Goal: Task Accomplishment & Management: Manage account settings

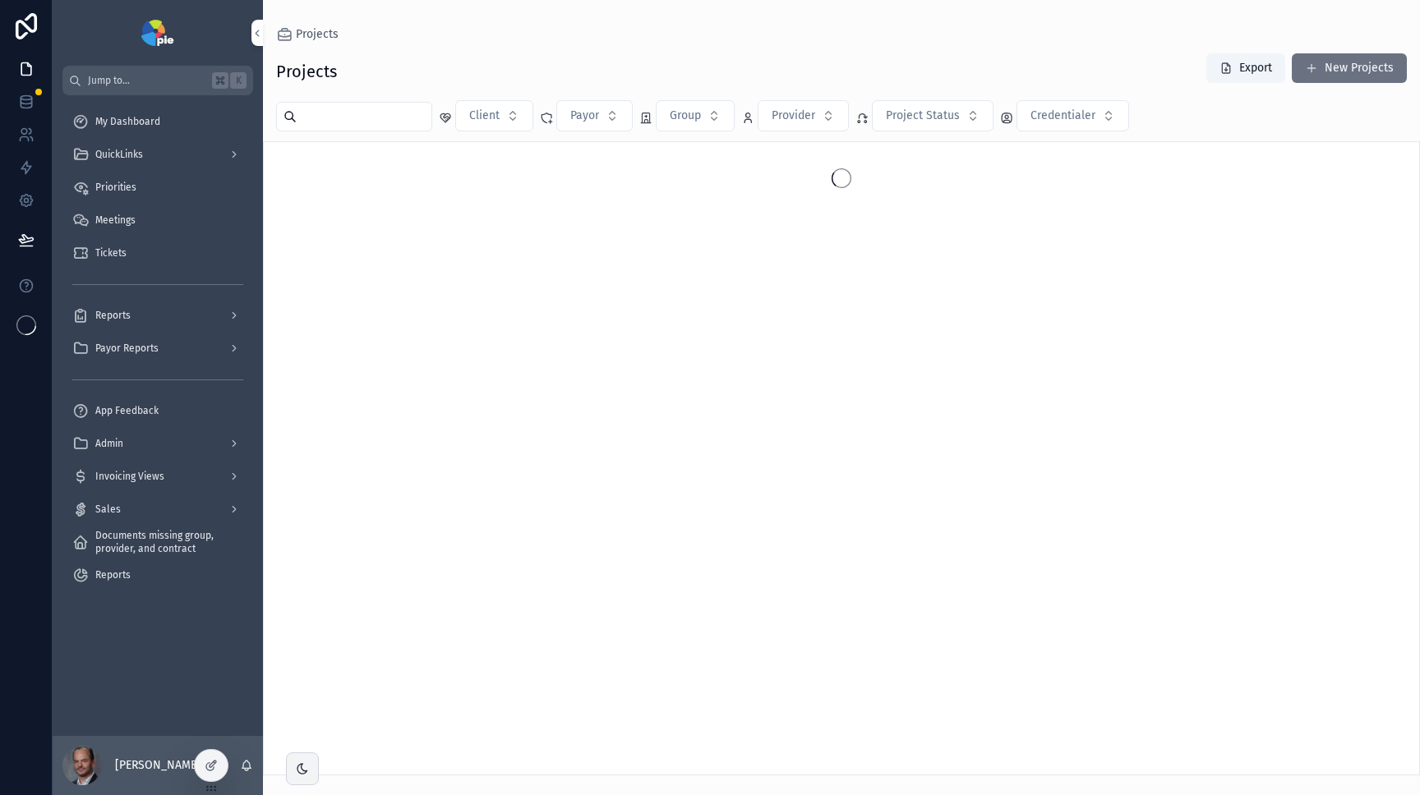
click at [134, 151] on span "QuickLinks" at bounding box center [119, 154] width 48 height 13
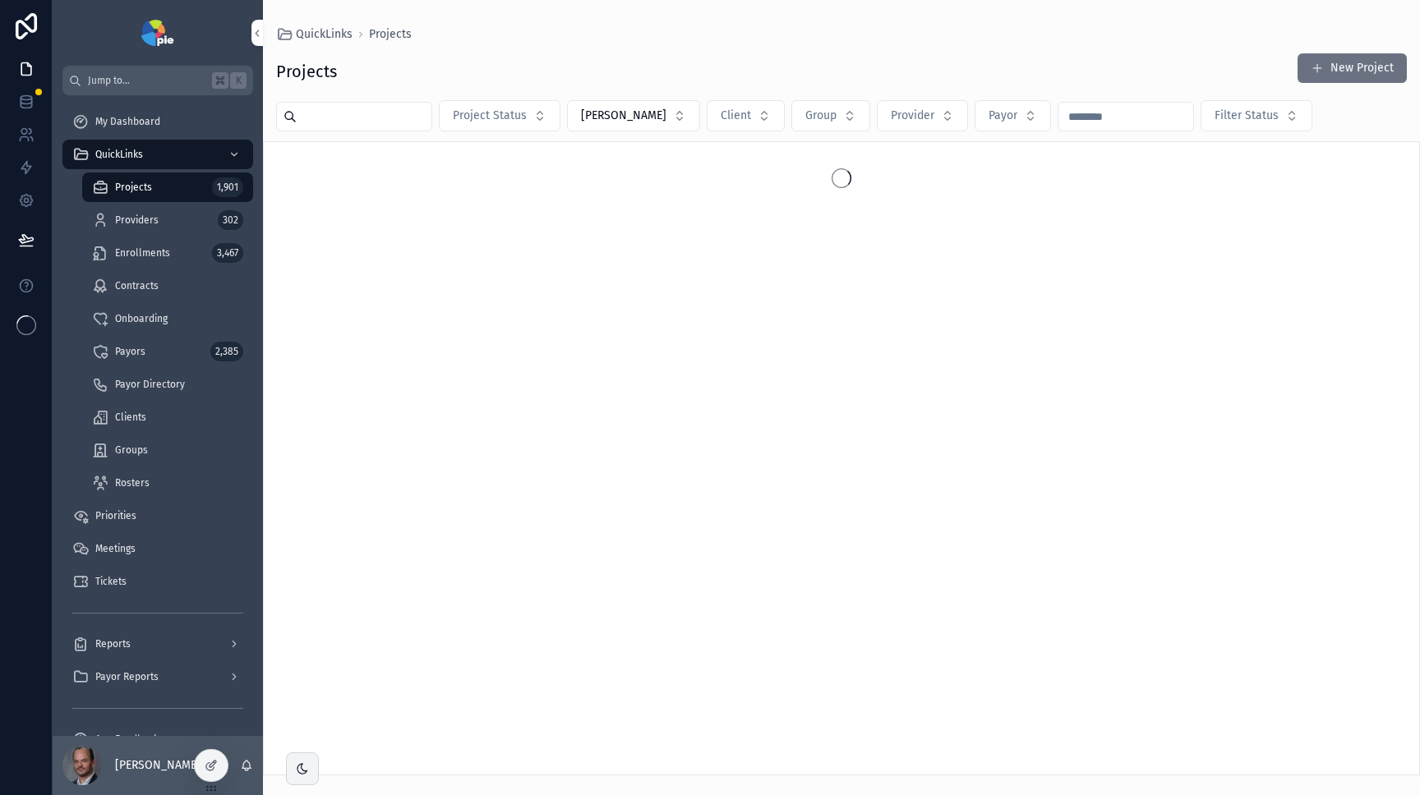
click at [139, 217] on span "Providers" at bounding box center [137, 220] width 44 height 13
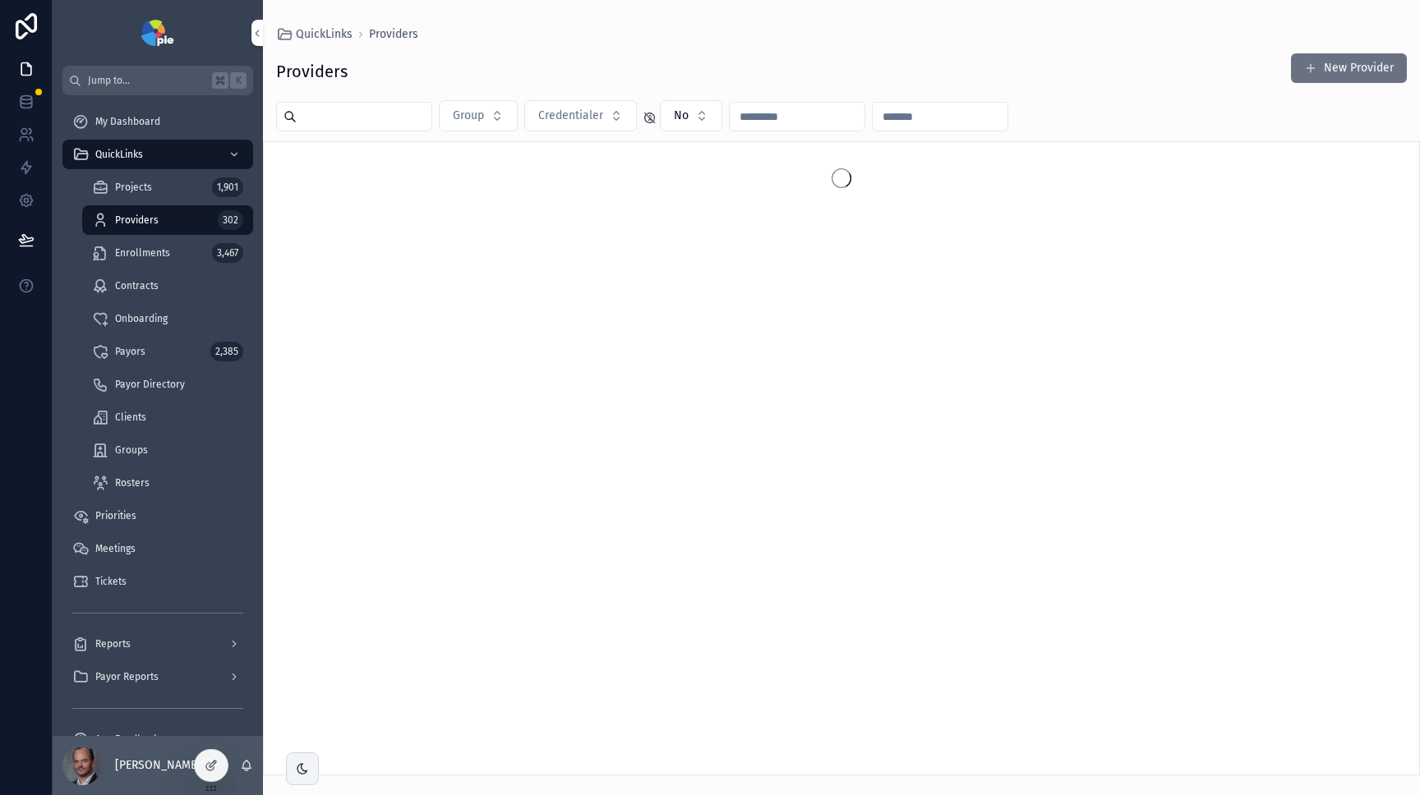
click at [327, 109] on input "scrollable content" at bounding box center [364, 116] width 135 height 23
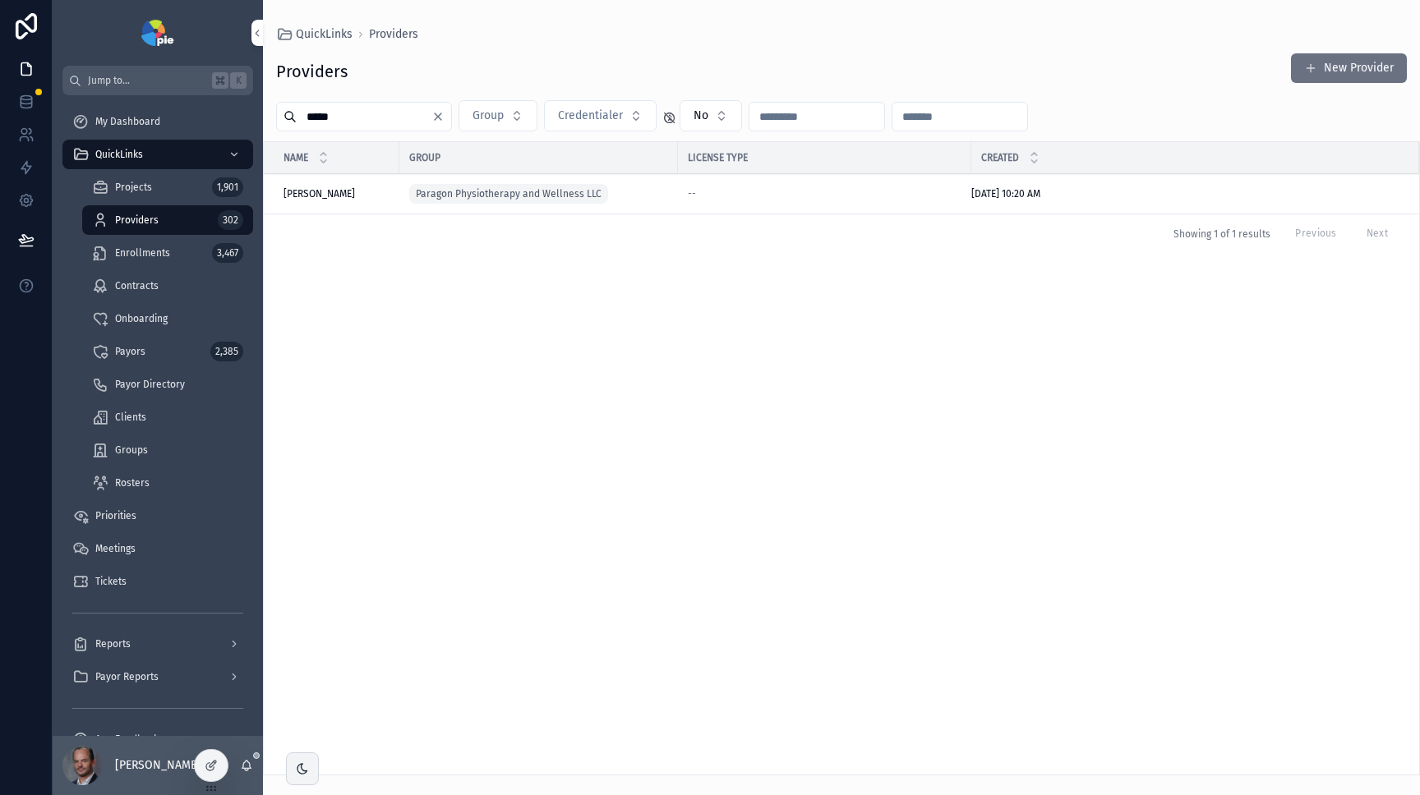
type input "*****"
click at [368, 191] on div "[PERSON_NAME], [PERSON_NAME], [PERSON_NAME]" at bounding box center [336, 193] width 106 height 13
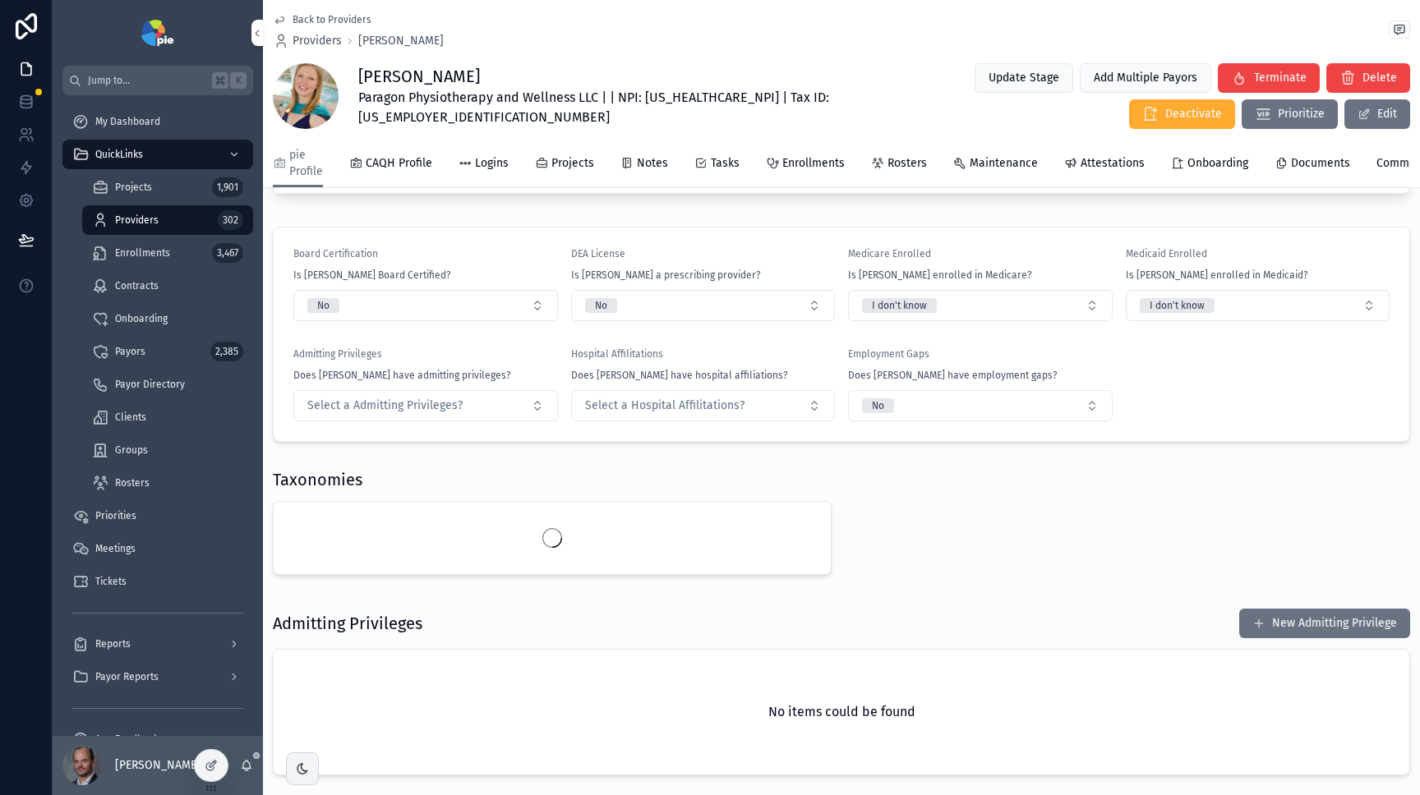
scroll to position [641, 0]
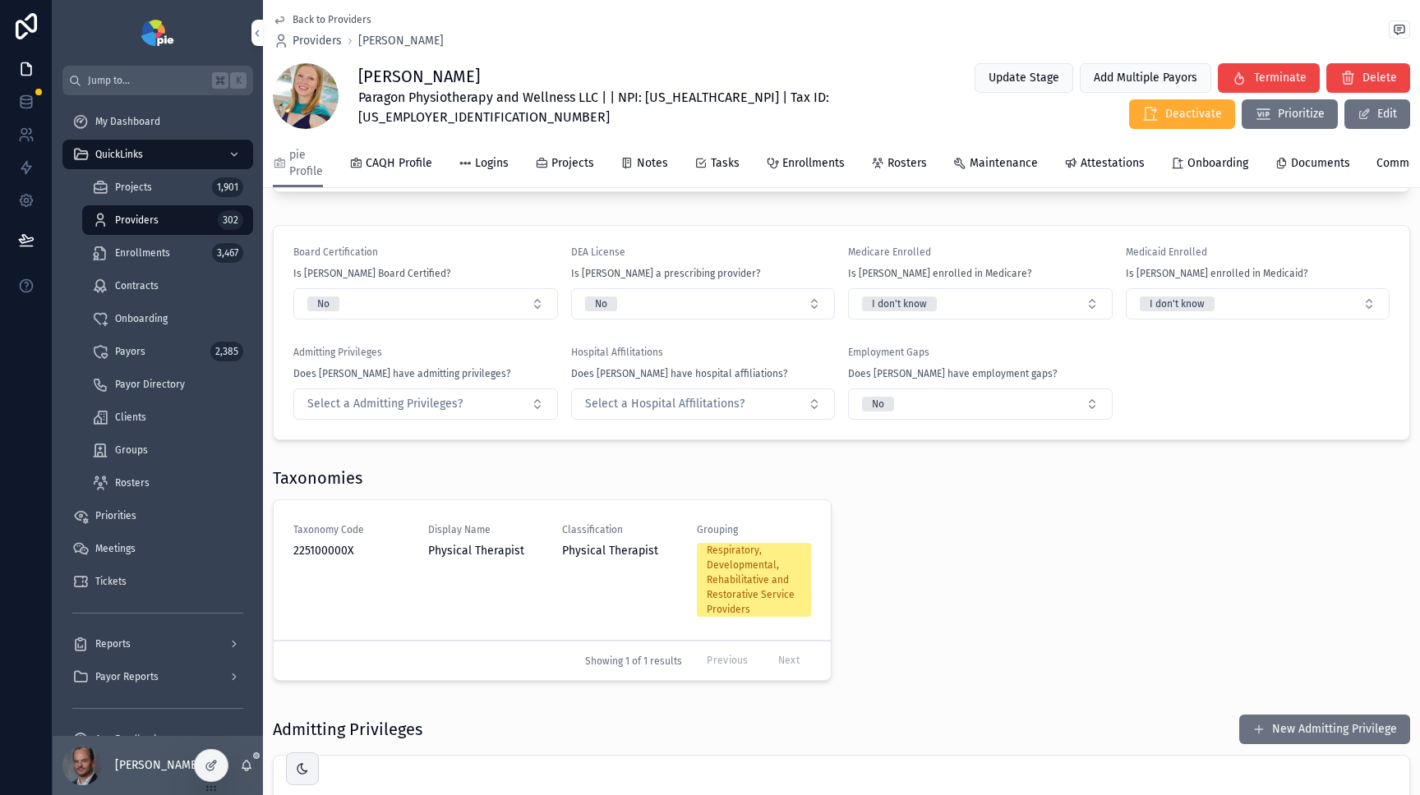
click at [476, 401] on button "Select a Admitting Privileges?" at bounding box center [425, 404] width 265 height 31
click at [444, 490] on div "No" at bounding box center [424, 493] width 228 height 25
click at [739, 399] on button "Select a Hospital Affilitations?" at bounding box center [703, 404] width 265 height 31
click at [725, 492] on div "No" at bounding box center [698, 493] width 228 height 25
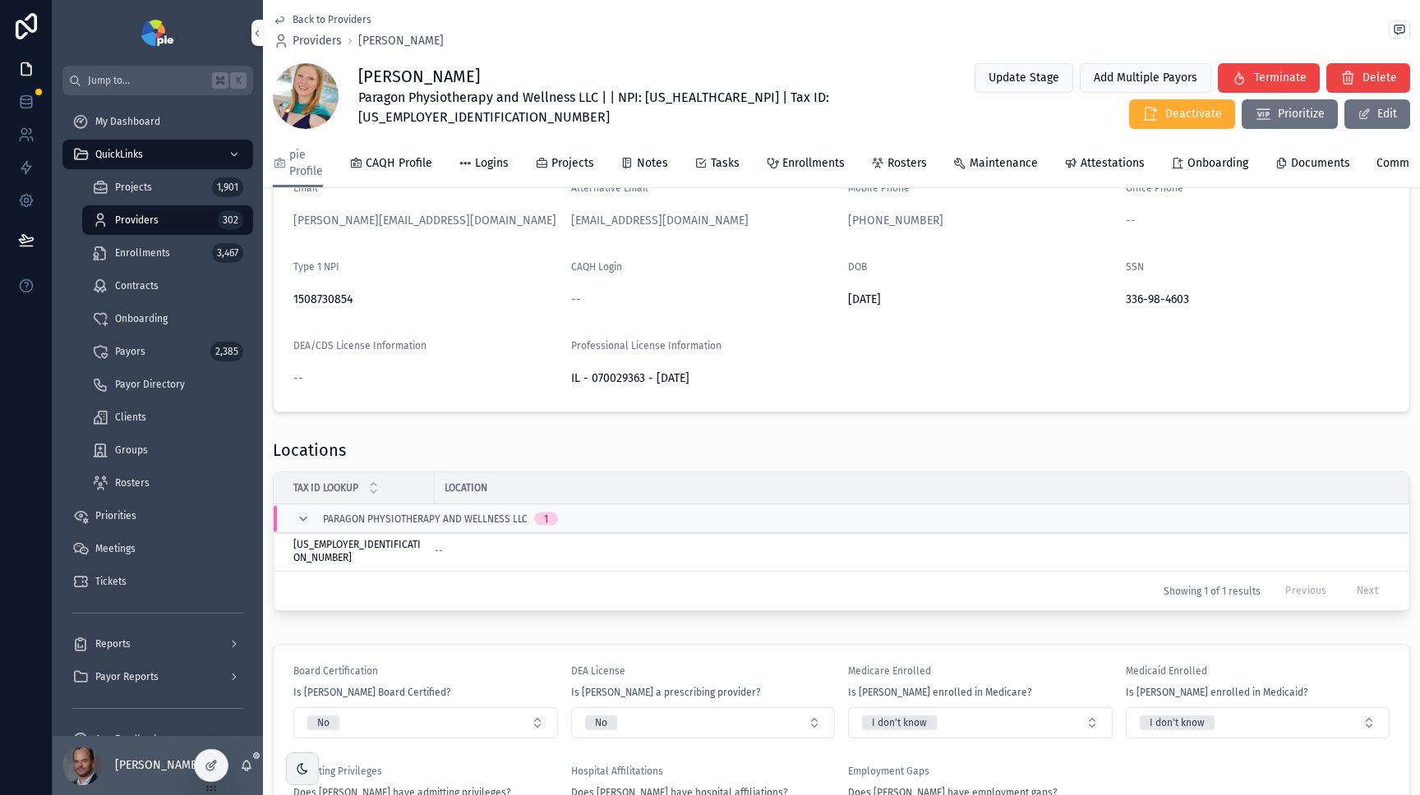
scroll to position [0, 0]
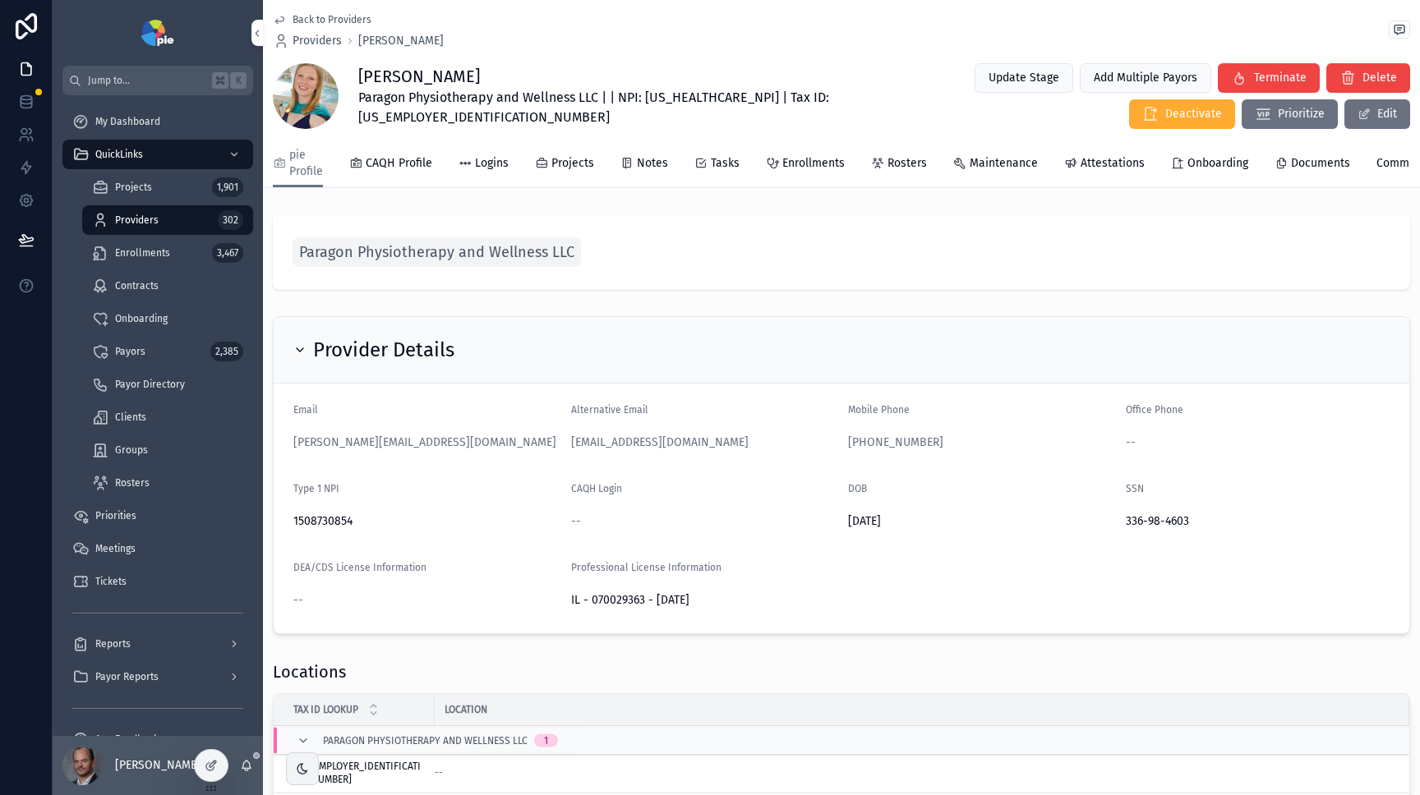
click at [1313, 160] on span "Documents" at bounding box center [1320, 163] width 59 height 16
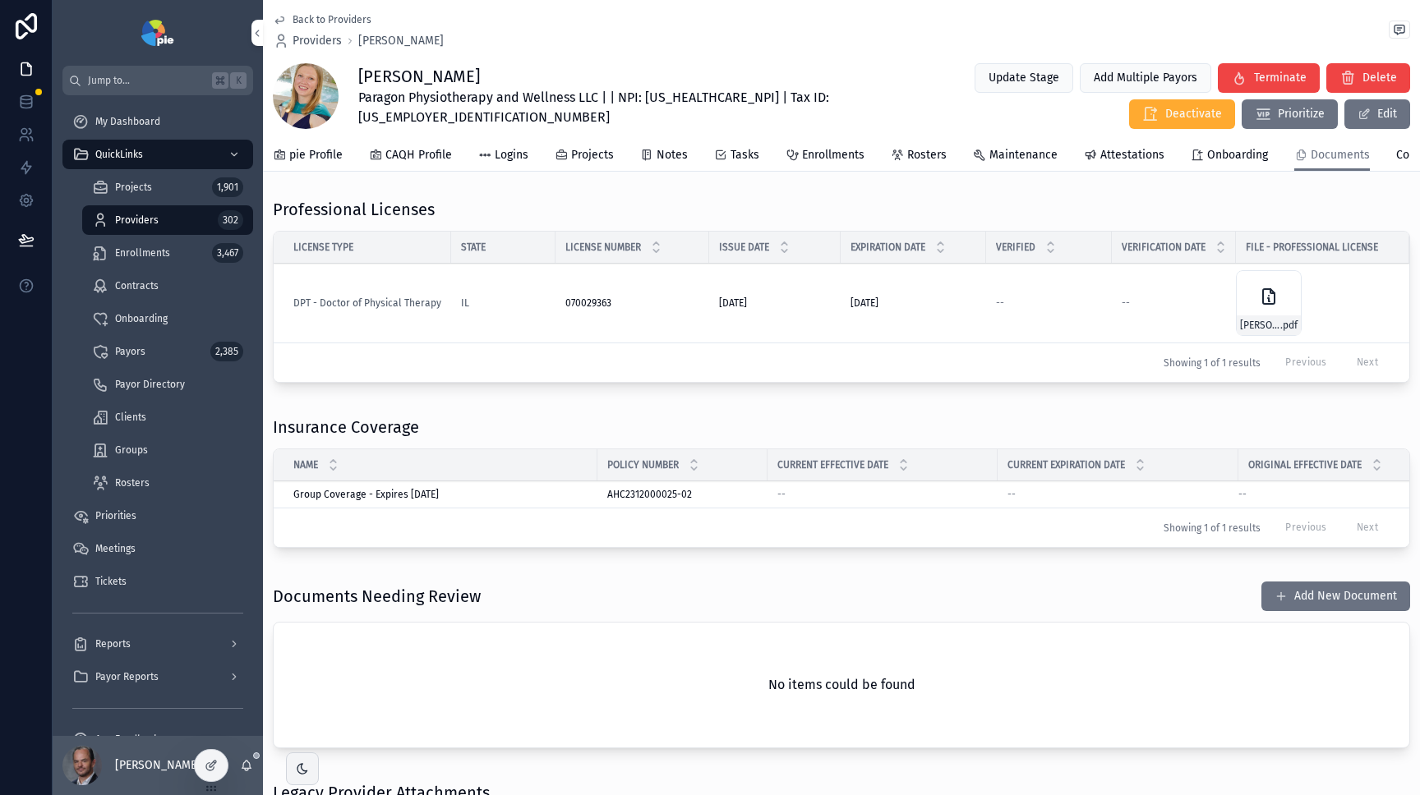
click at [1263, 304] on icon "scrollable content" at bounding box center [1269, 296] width 12 height 15
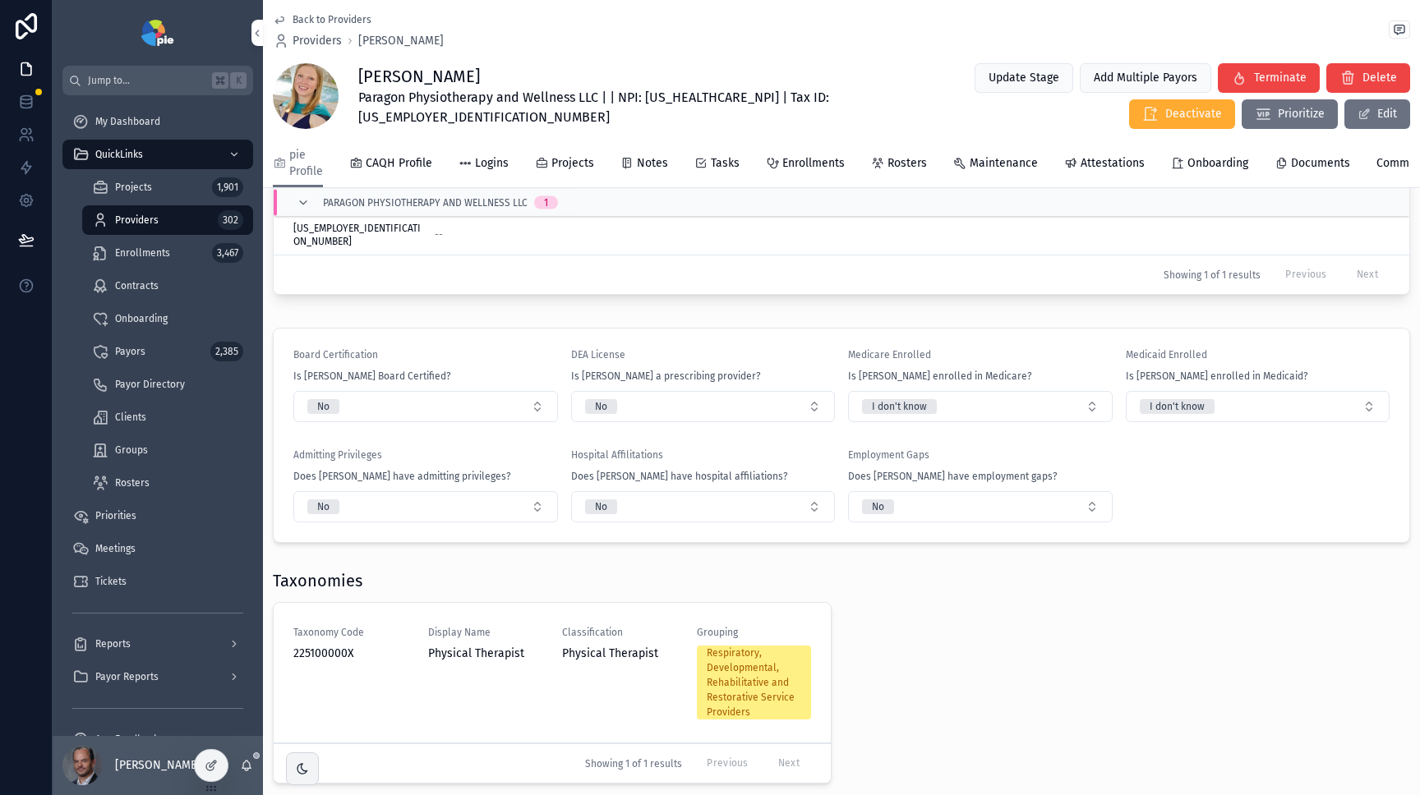
scroll to position [272, 0]
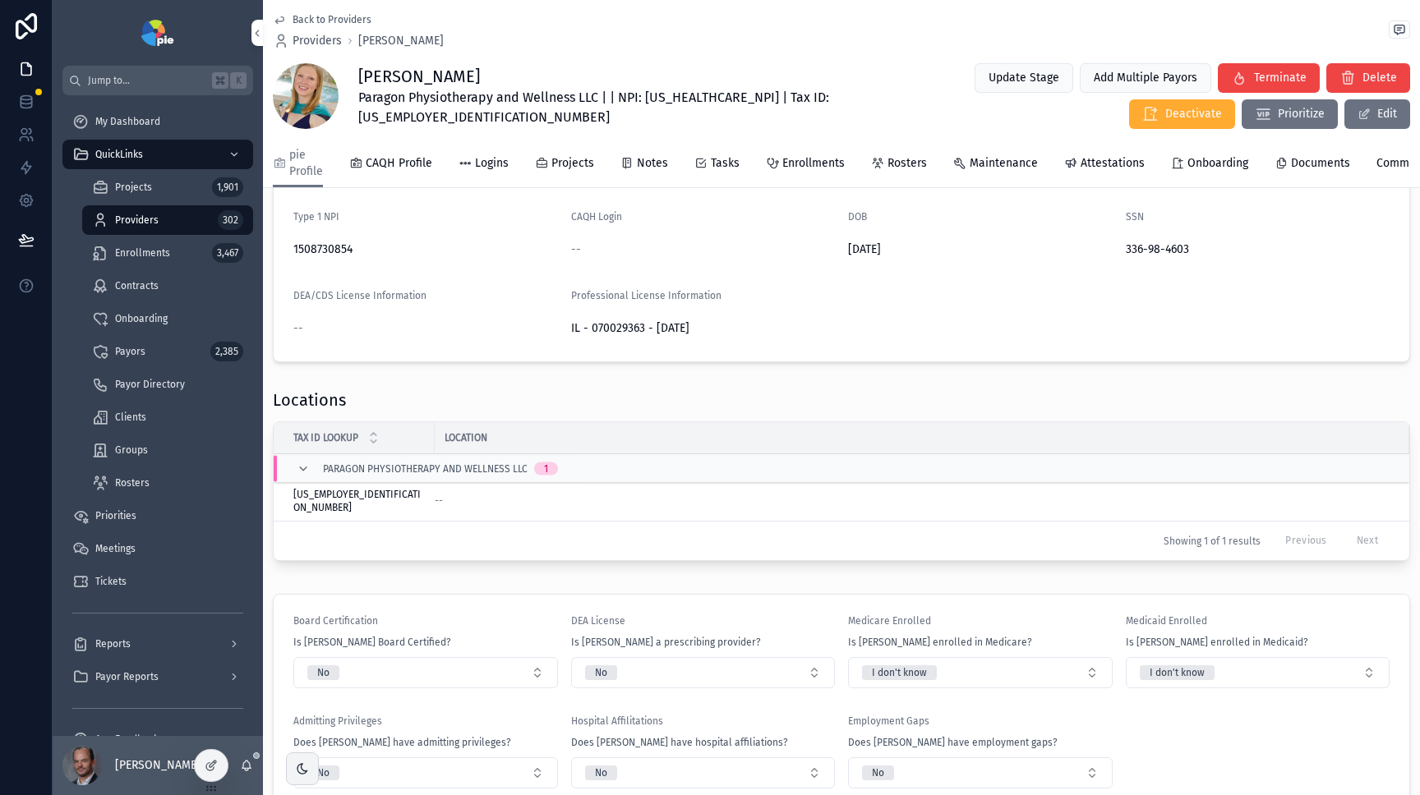
click at [1314, 168] on span "Documents" at bounding box center [1320, 163] width 59 height 16
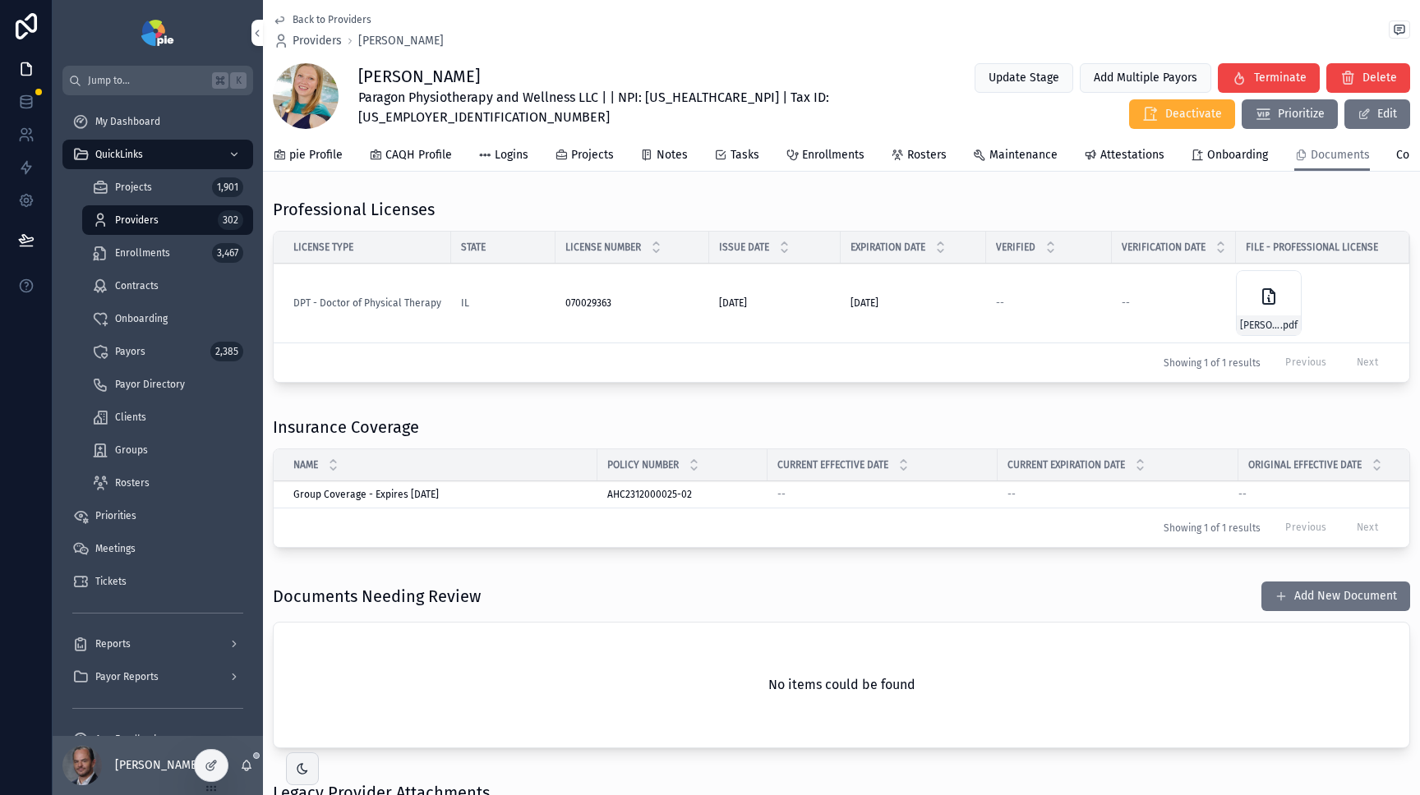
scroll to position [48, 0]
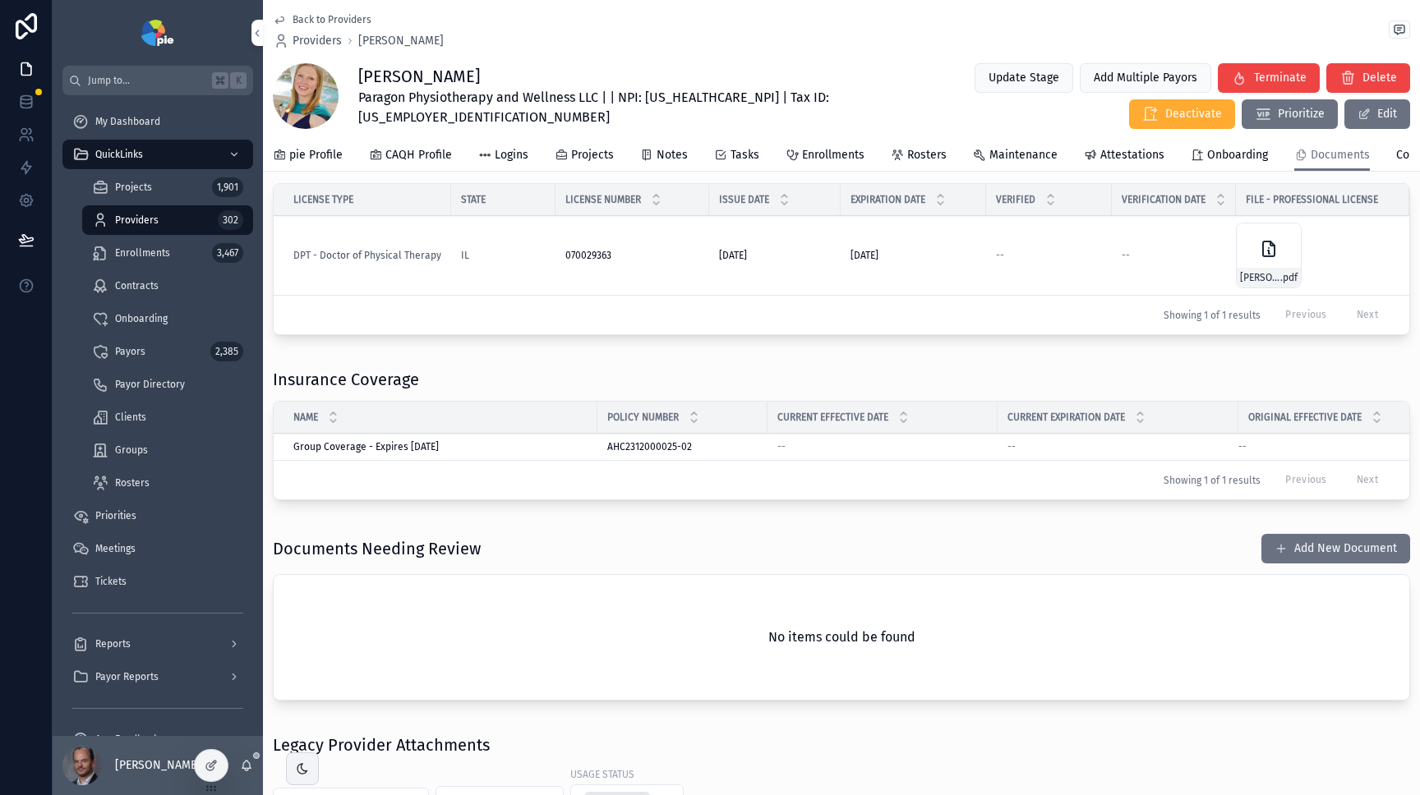
click at [915, 453] on div "--" at bounding box center [882, 446] width 210 height 13
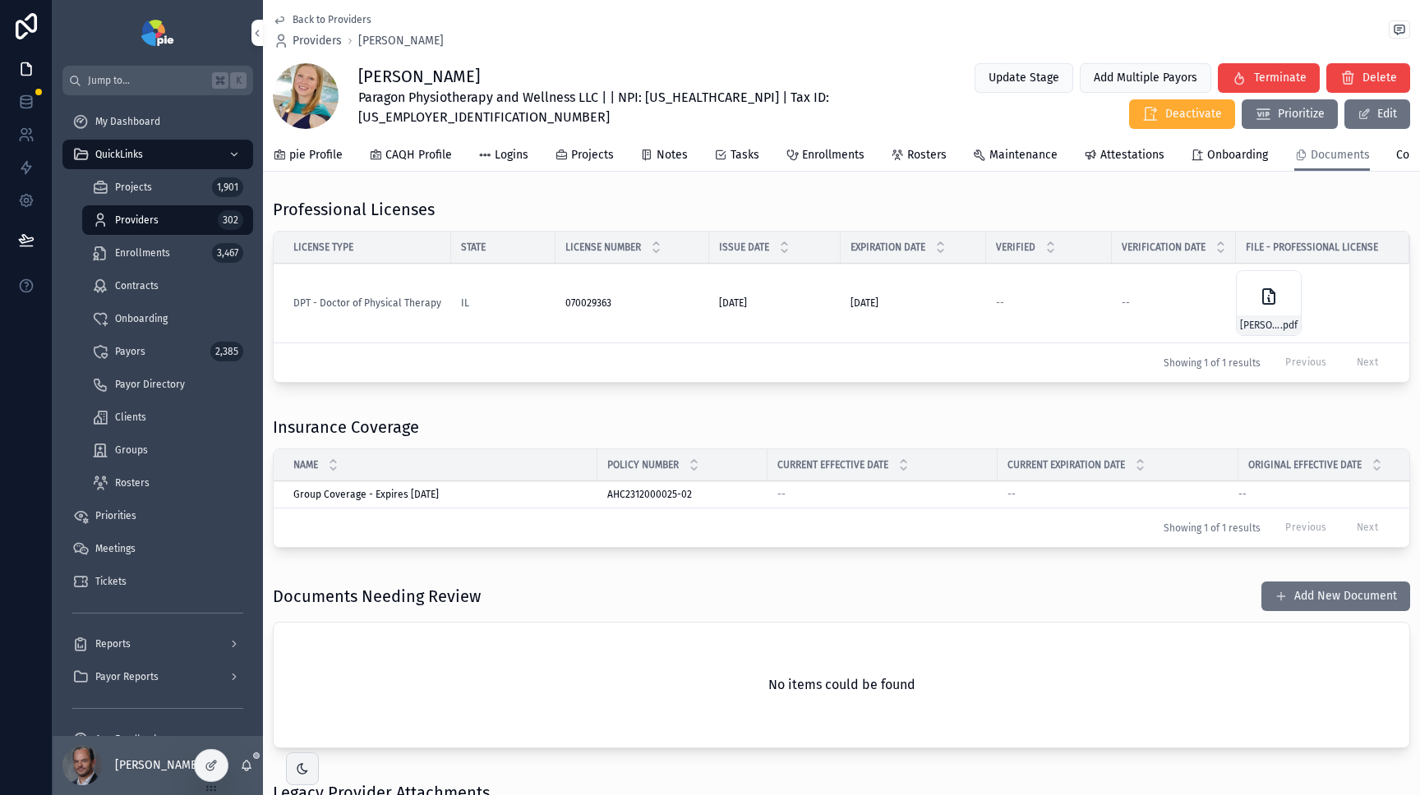
click at [323, 152] on span "pie Profile" at bounding box center [315, 155] width 53 height 16
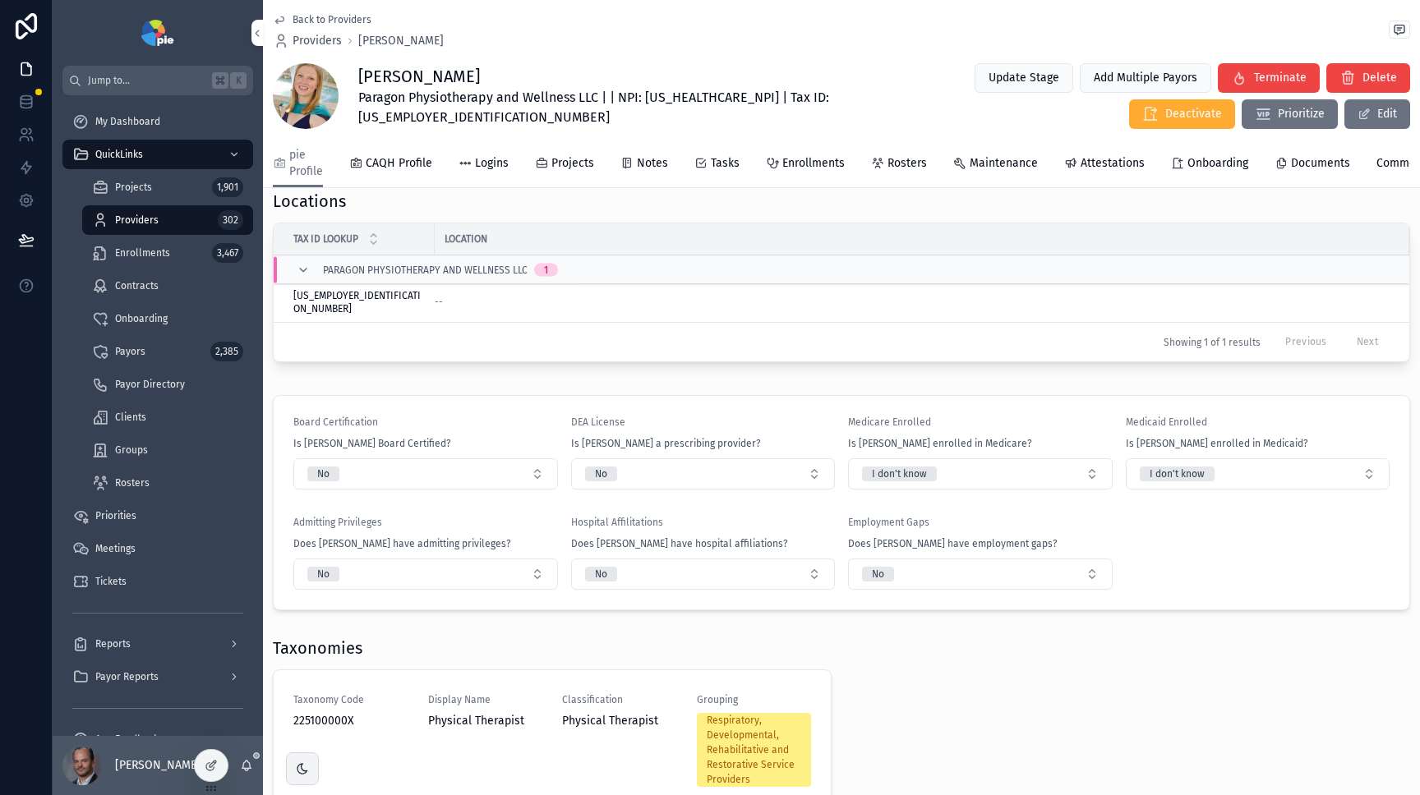
scroll to position [467, 0]
click at [1307, 167] on span "Documents" at bounding box center [1320, 163] width 59 height 16
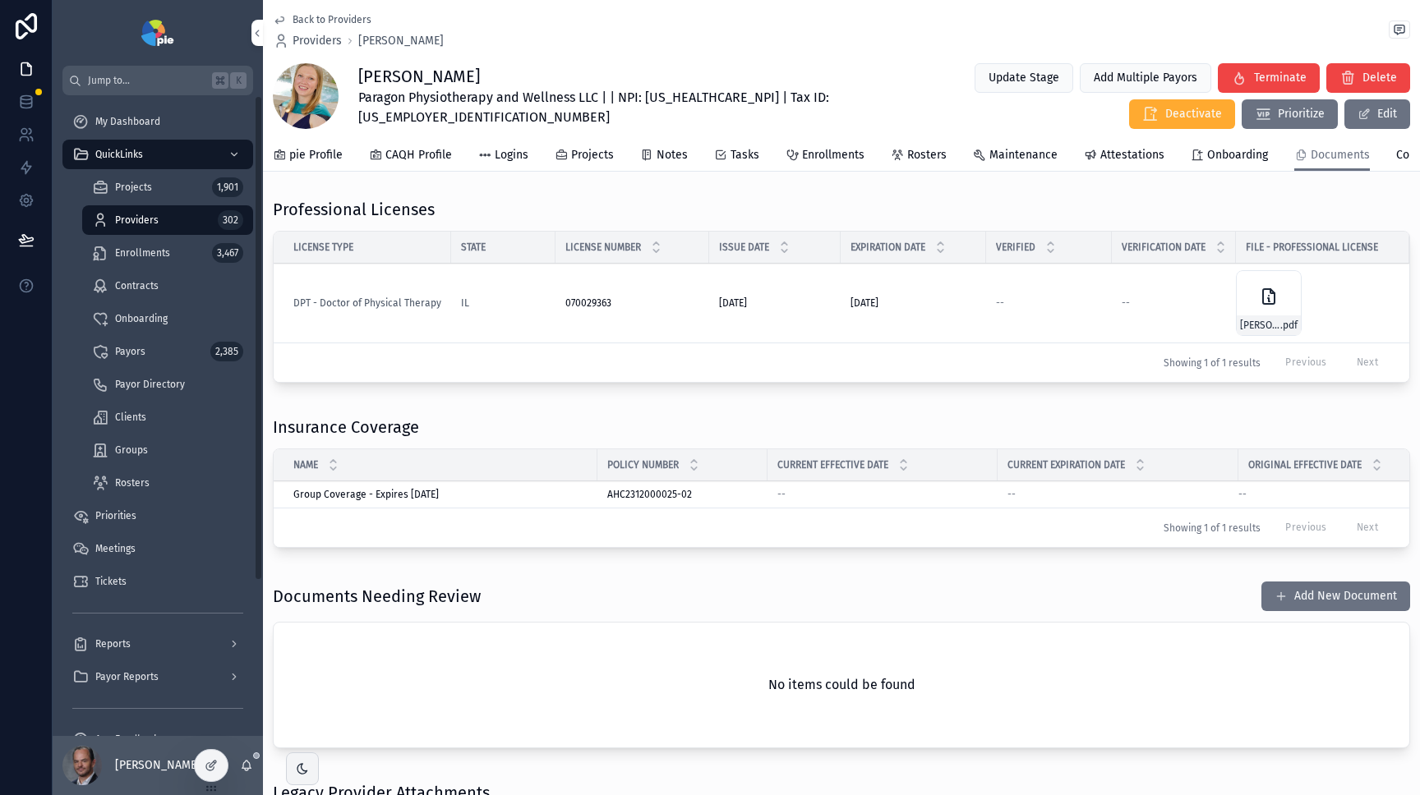
click at [212, 759] on icon at bounding box center [211, 765] width 13 height 13
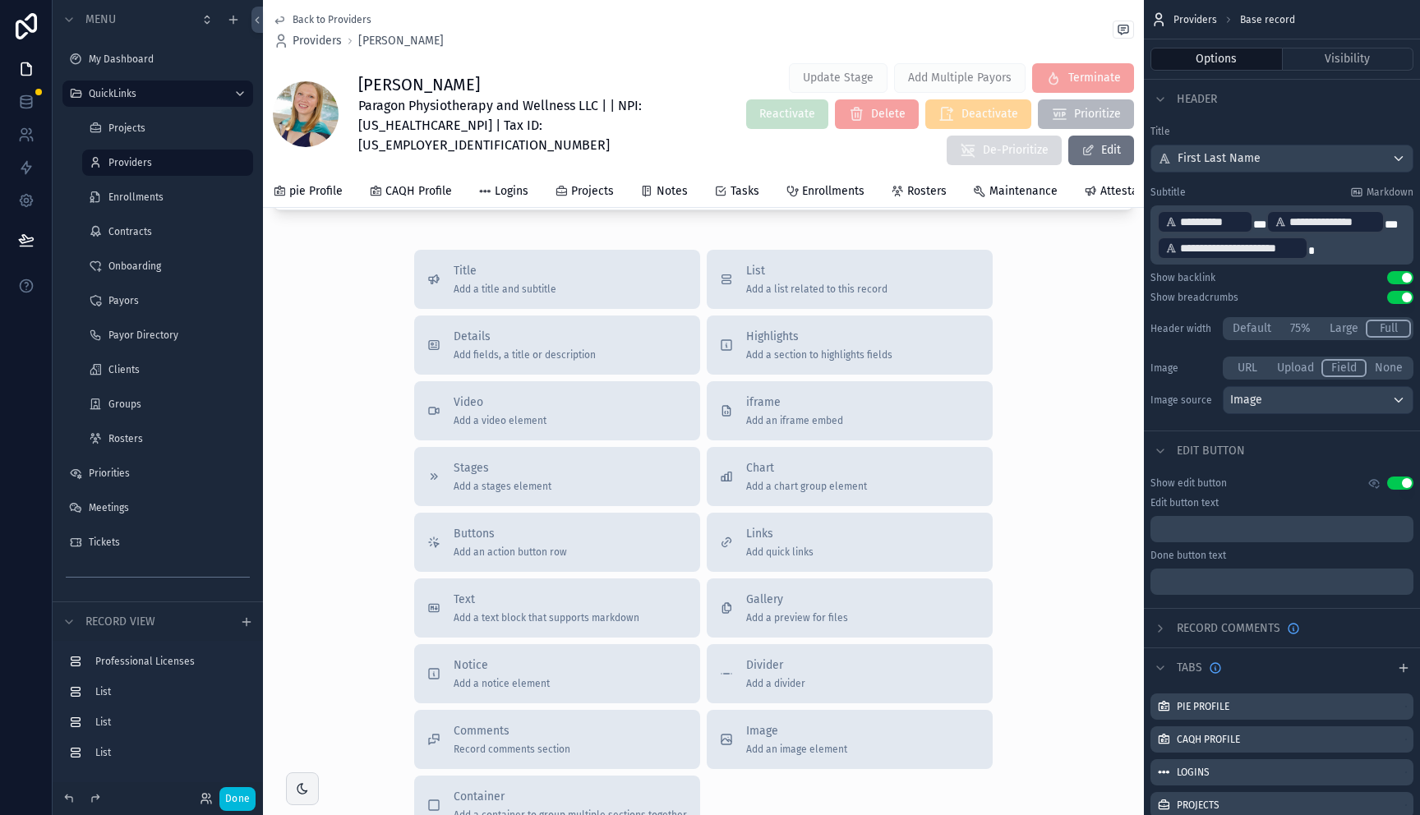
scroll to position [826, 0]
click at [814, 614] on span "Add a preview for files" at bounding box center [797, 619] width 102 height 13
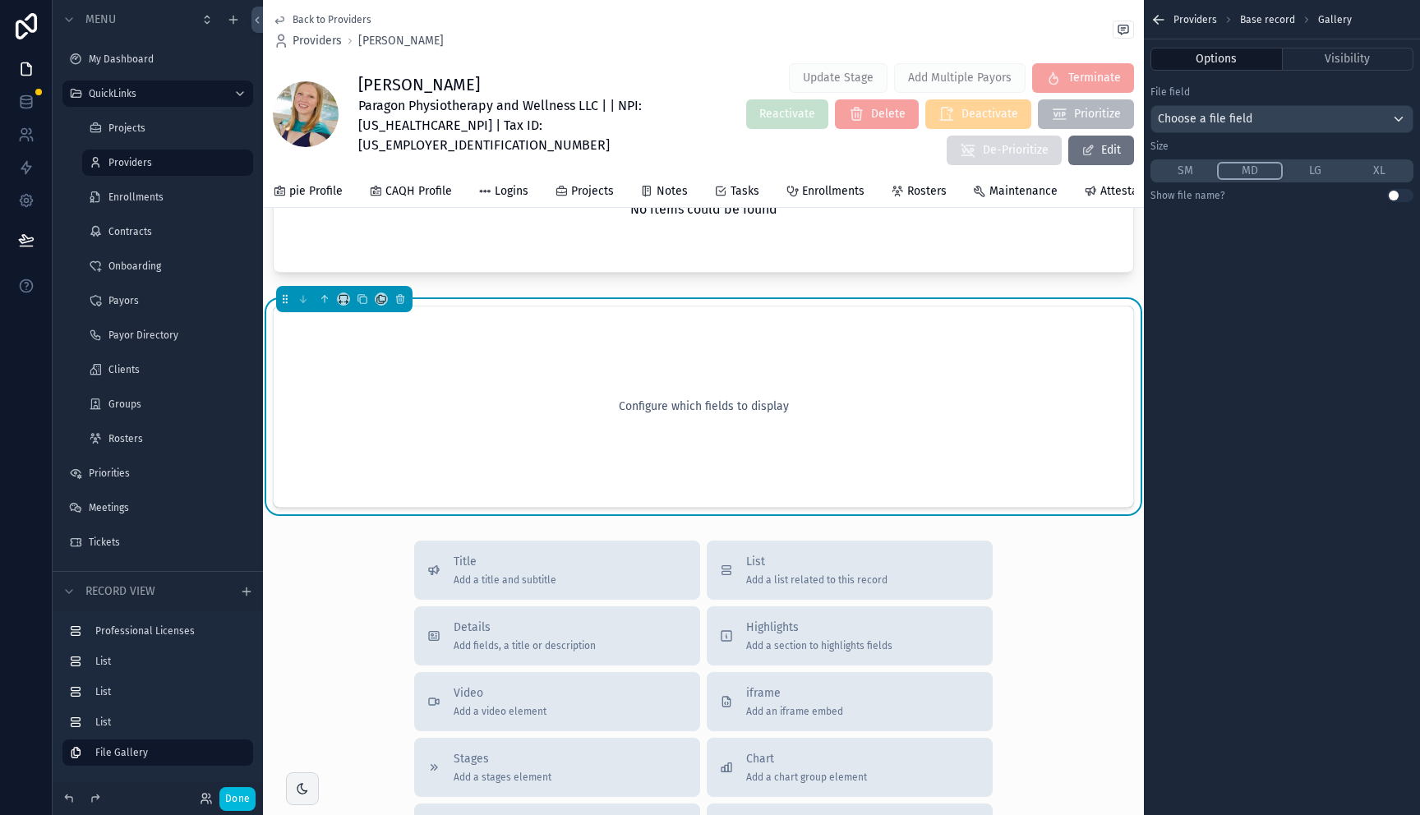
scroll to position [765, 0]
click at [1263, 111] on div "Choose a file field" at bounding box center [1281, 119] width 261 height 26
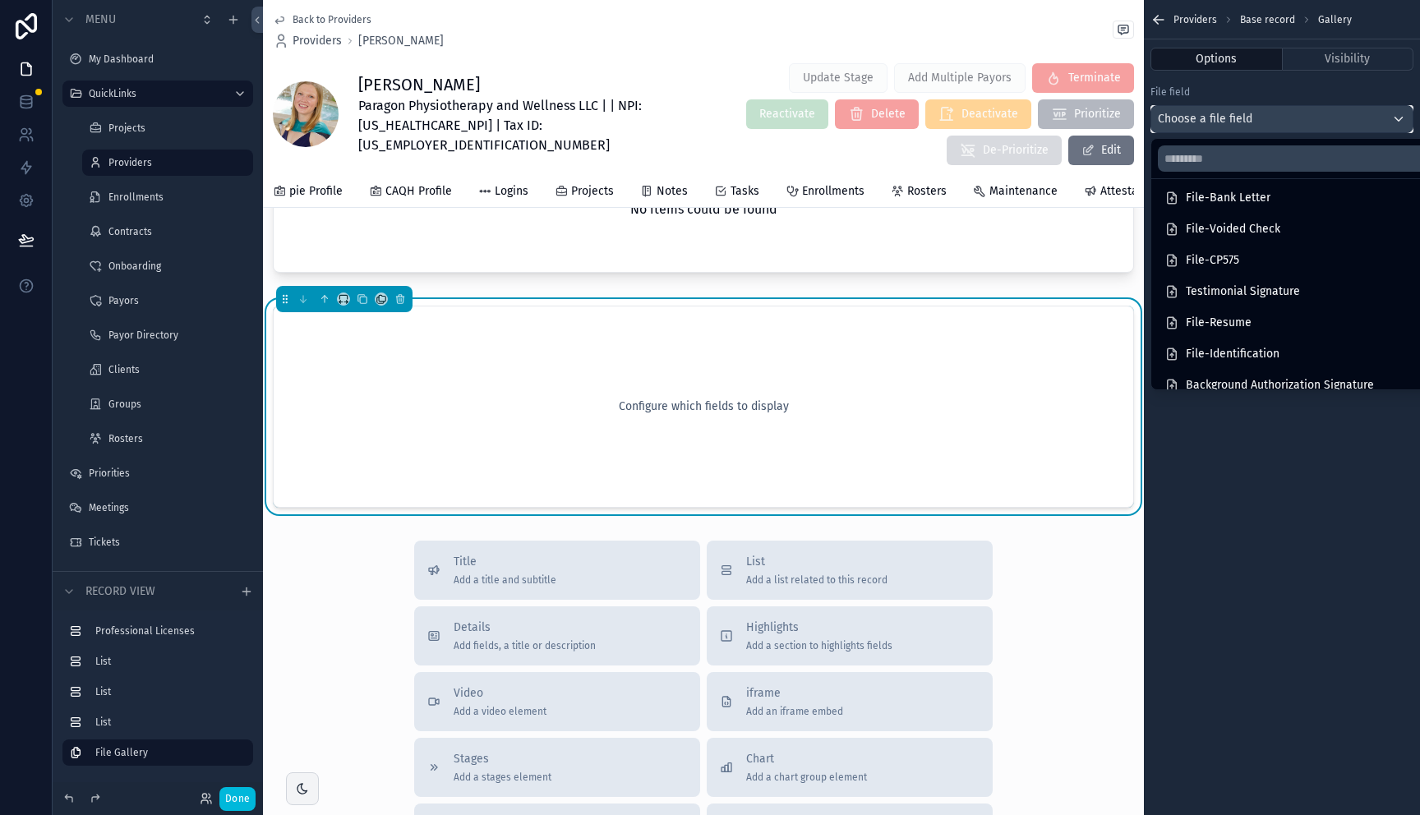
scroll to position [109, 0]
click at [1286, 321] on div "File-Resume" at bounding box center [1300, 316] width 273 height 20
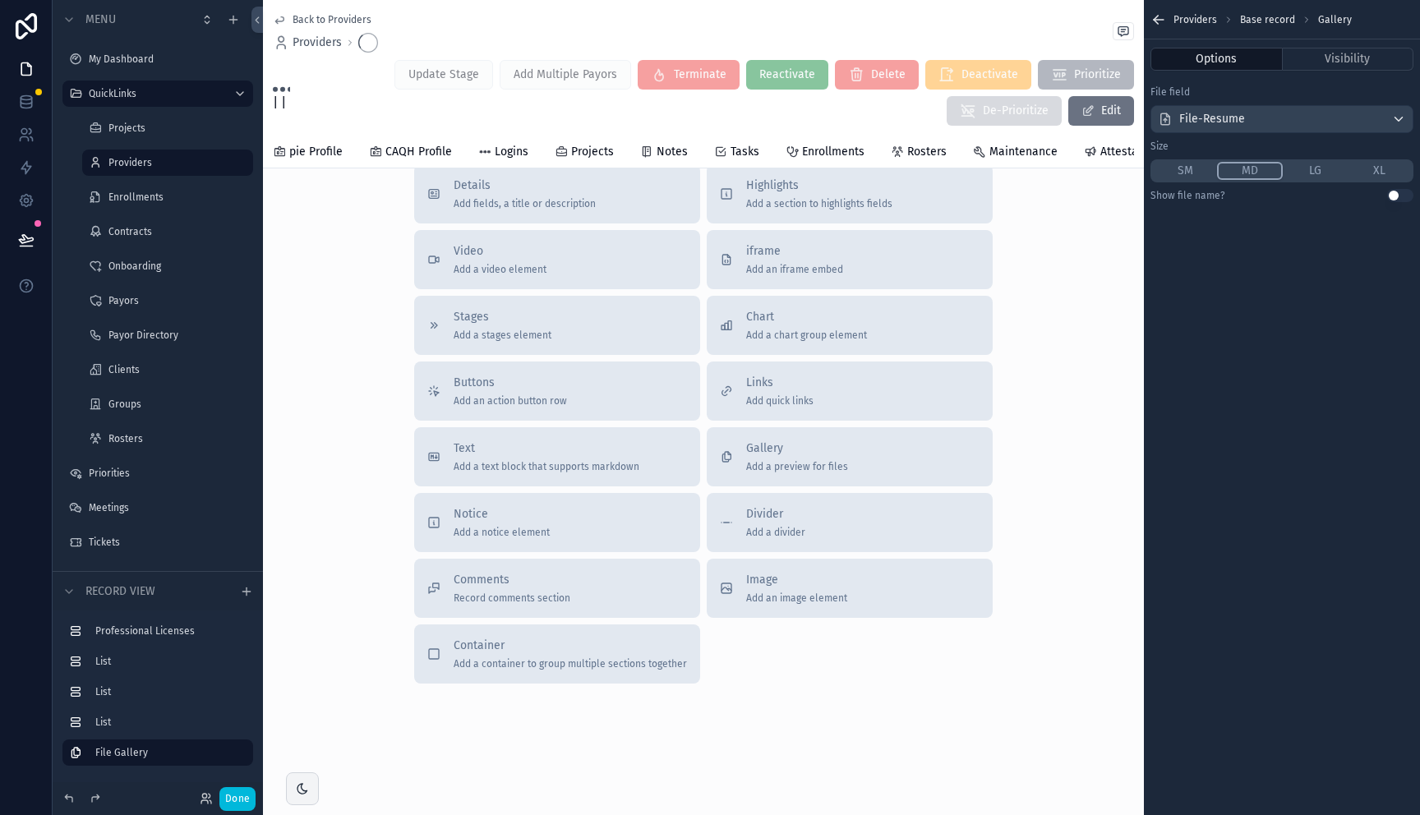
scroll to position [765, 0]
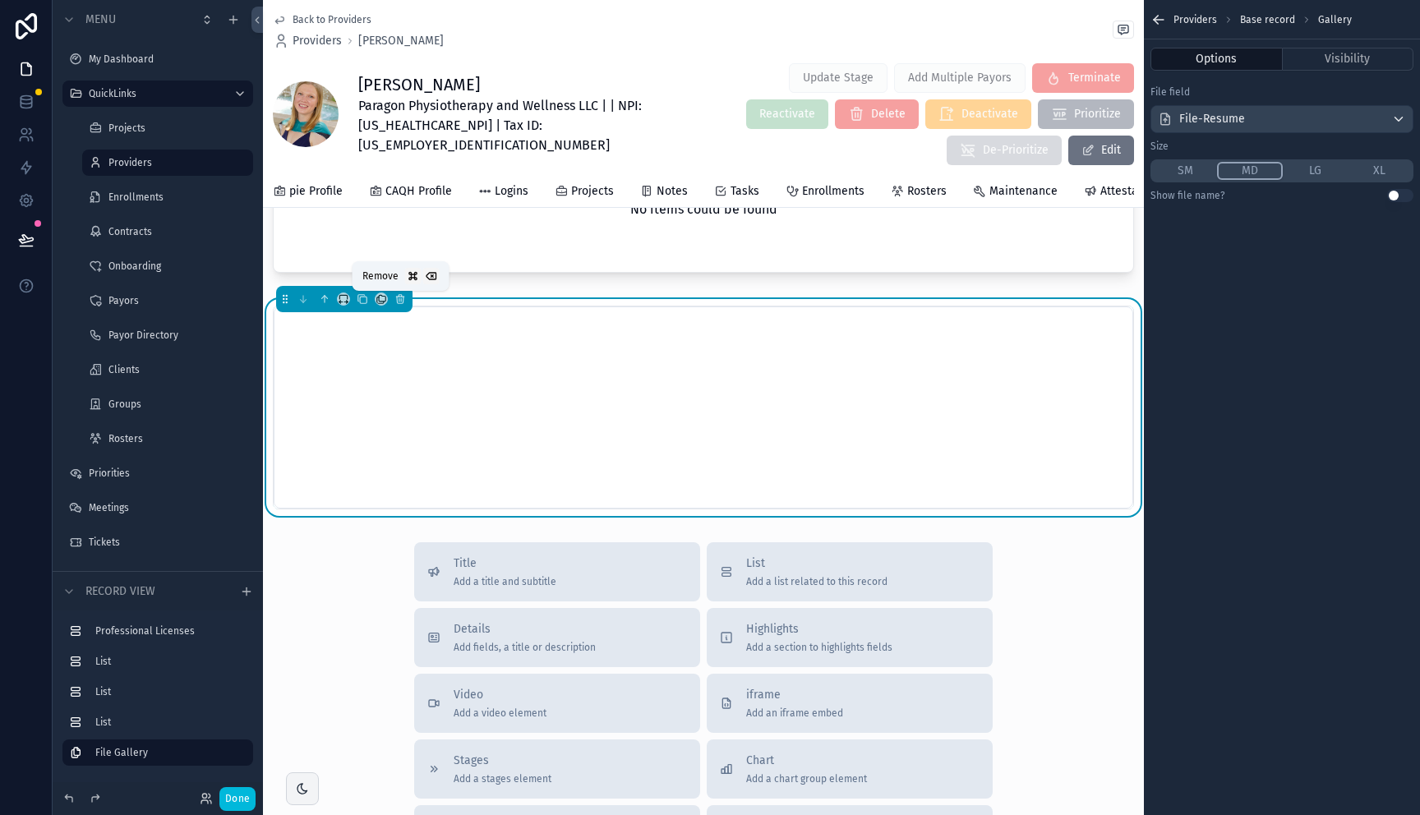
click at [403, 301] on icon "scrollable content" at bounding box center [400, 300] width 7 height 7
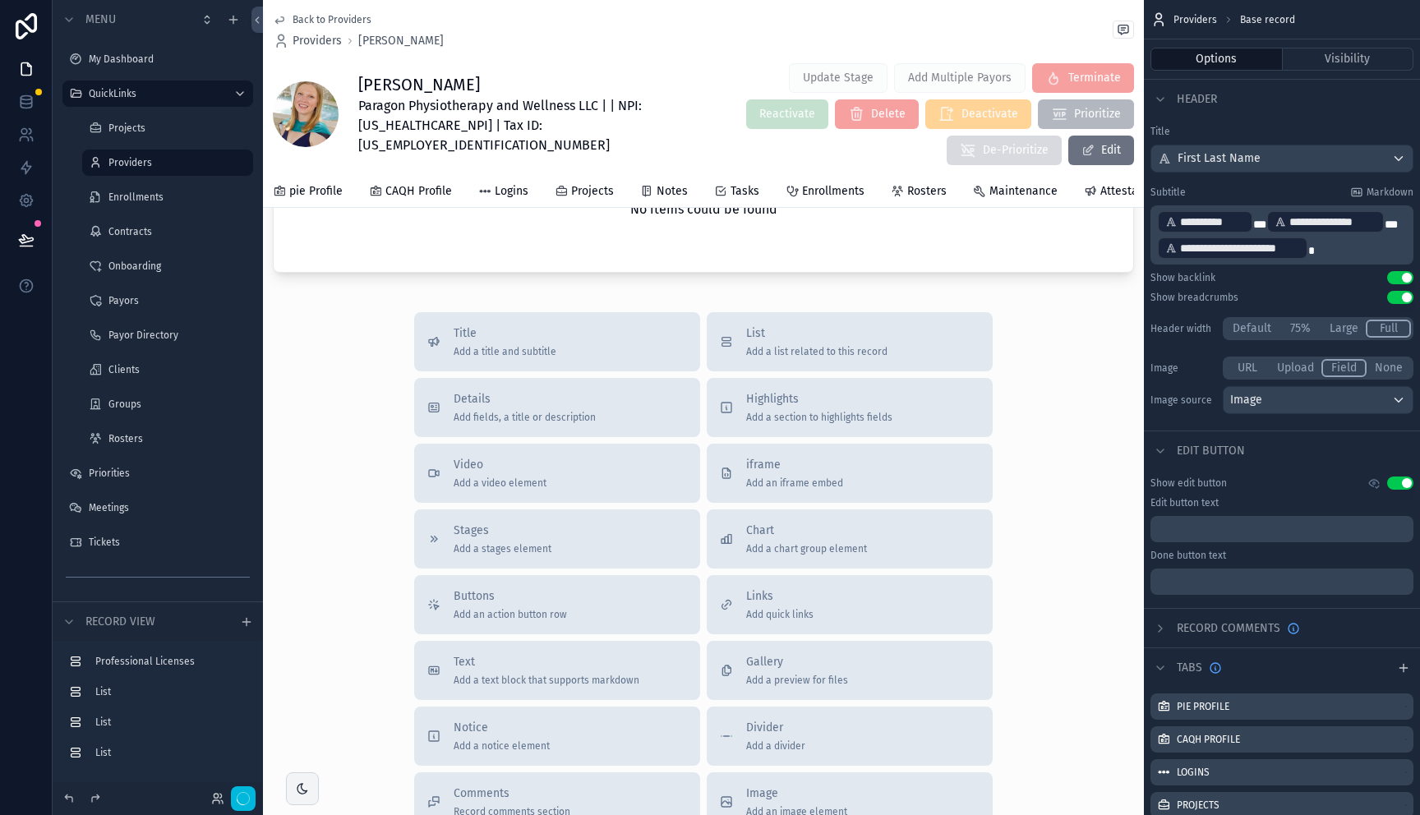
click at [403, 301] on div "Back to Providers Providers [PERSON_NAME] [PERSON_NAME] Paragon Physiotherapy a…" at bounding box center [703, 131] width 881 height 1793
click at [633, 402] on div "Details Add fields, a title or description" at bounding box center [557, 407] width 260 height 33
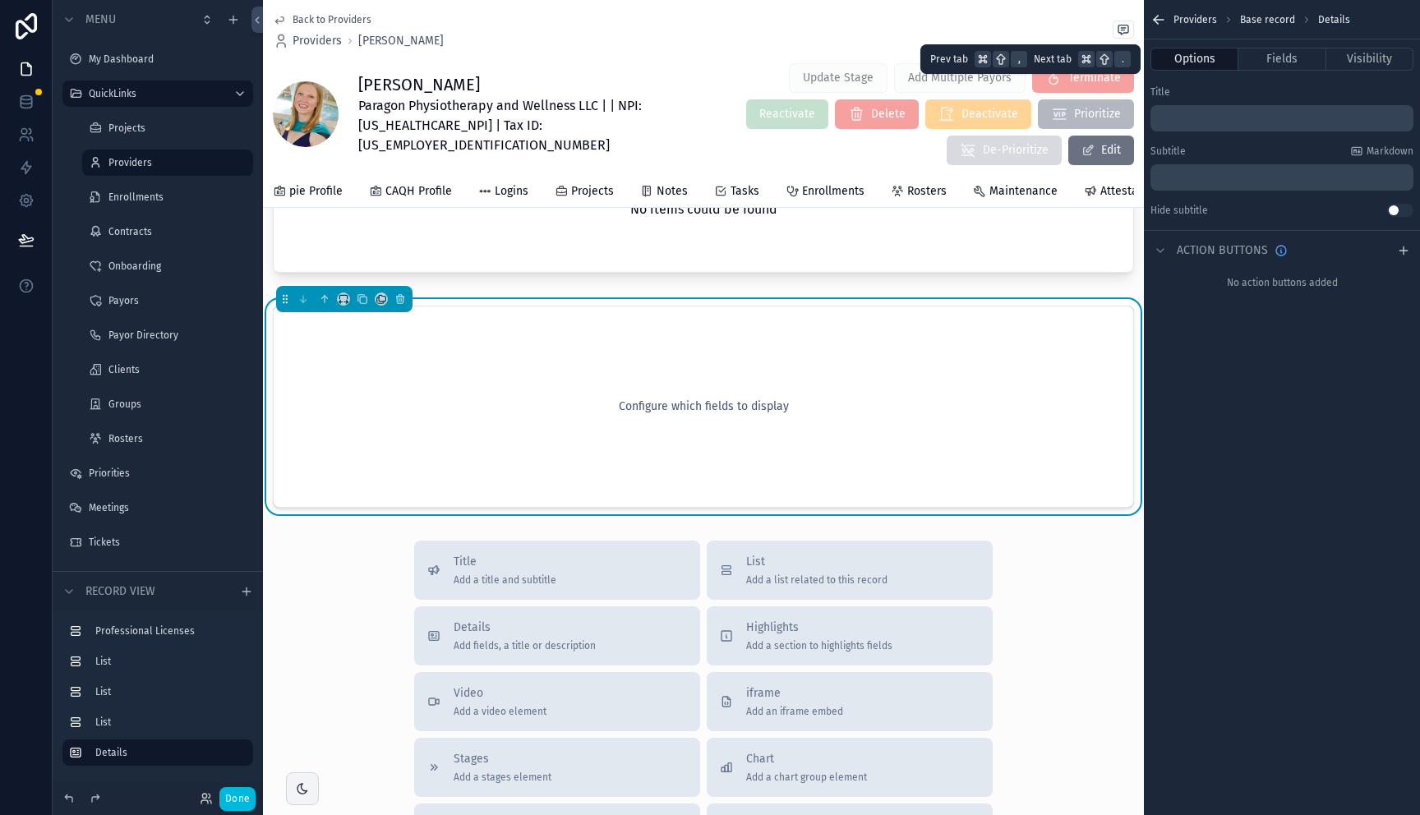
click at [1291, 53] on button "Fields" at bounding box center [1281, 59] width 87 height 23
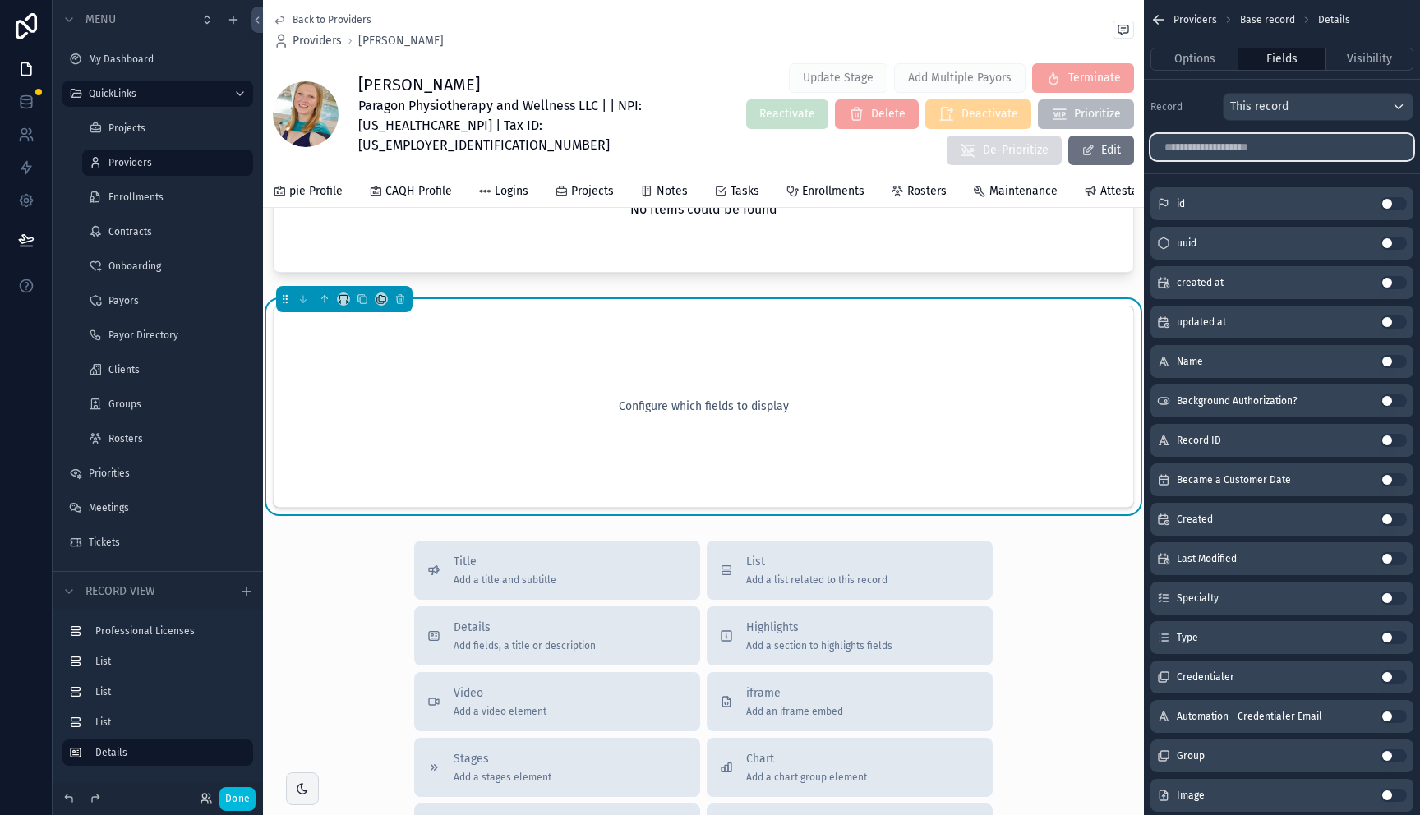
click at [1225, 139] on input "scrollable content" at bounding box center [1281, 147] width 263 height 26
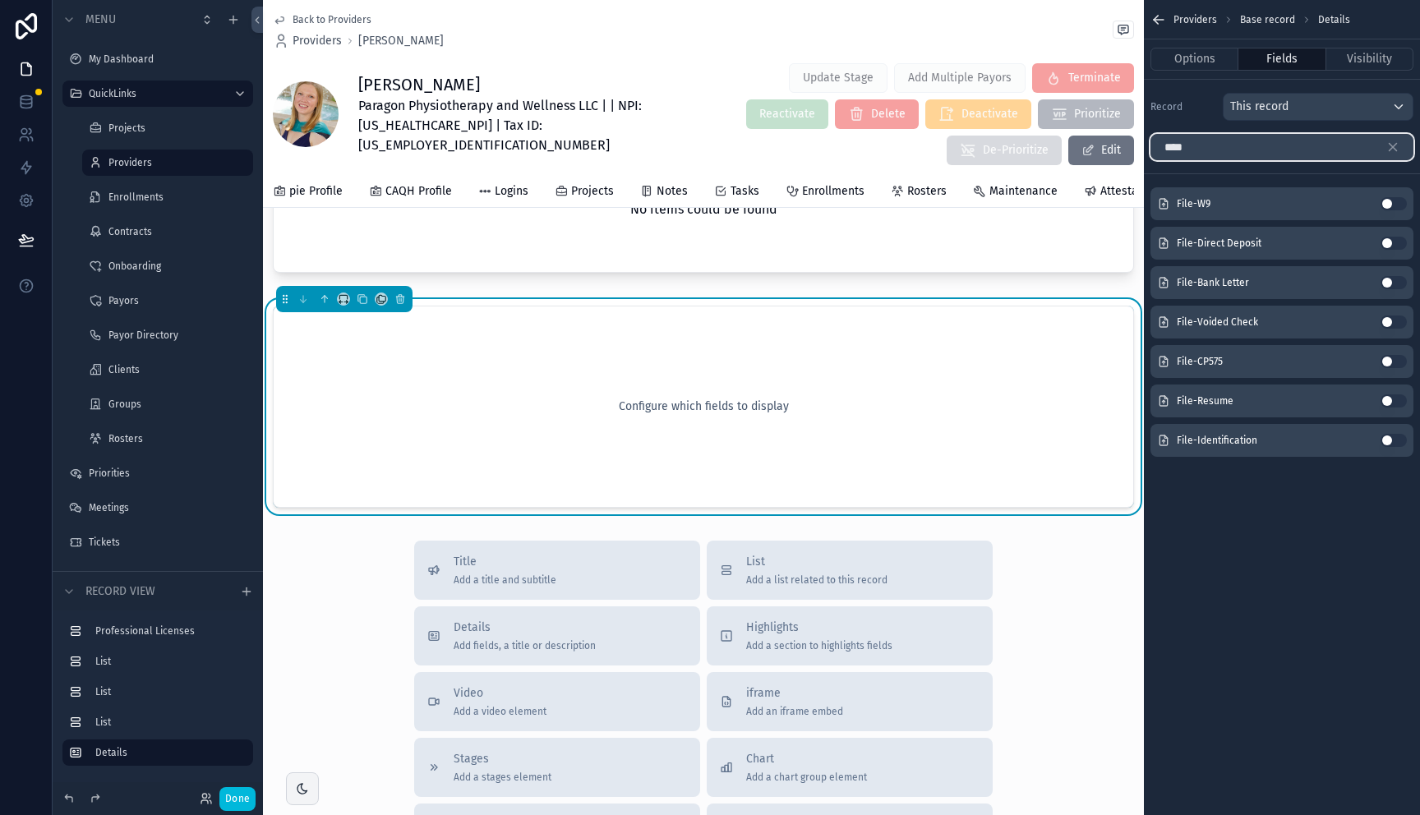
type input "****"
click at [1396, 398] on button "Use setting" at bounding box center [1393, 400] width 26 height 13
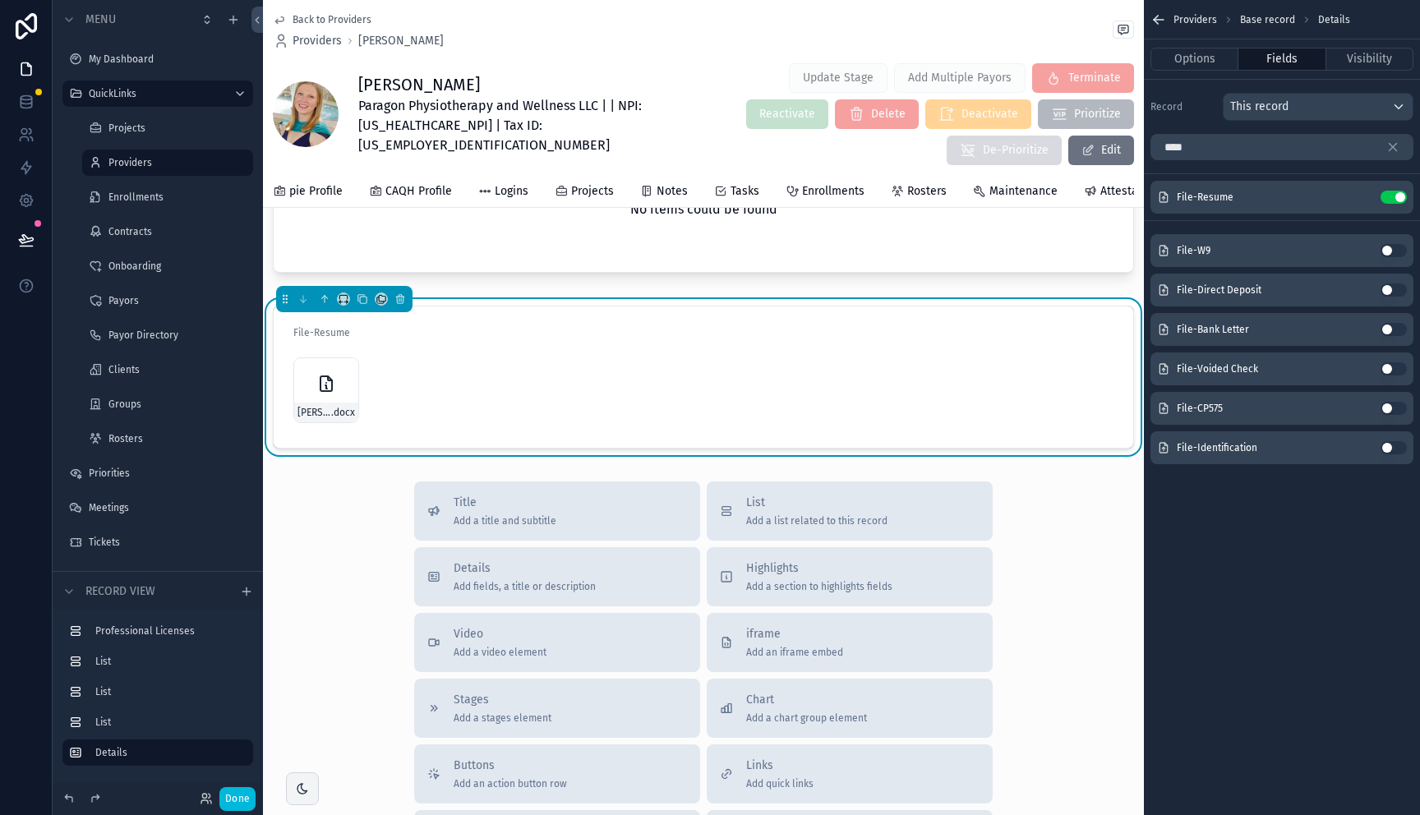
click at [1393, 449] on button "Use setting" at bounding box center [1393, 447] width 26 height 13
click at [1392, 136] on button "scrollable content" at bounding box center [1399, 147] width 28 height 26
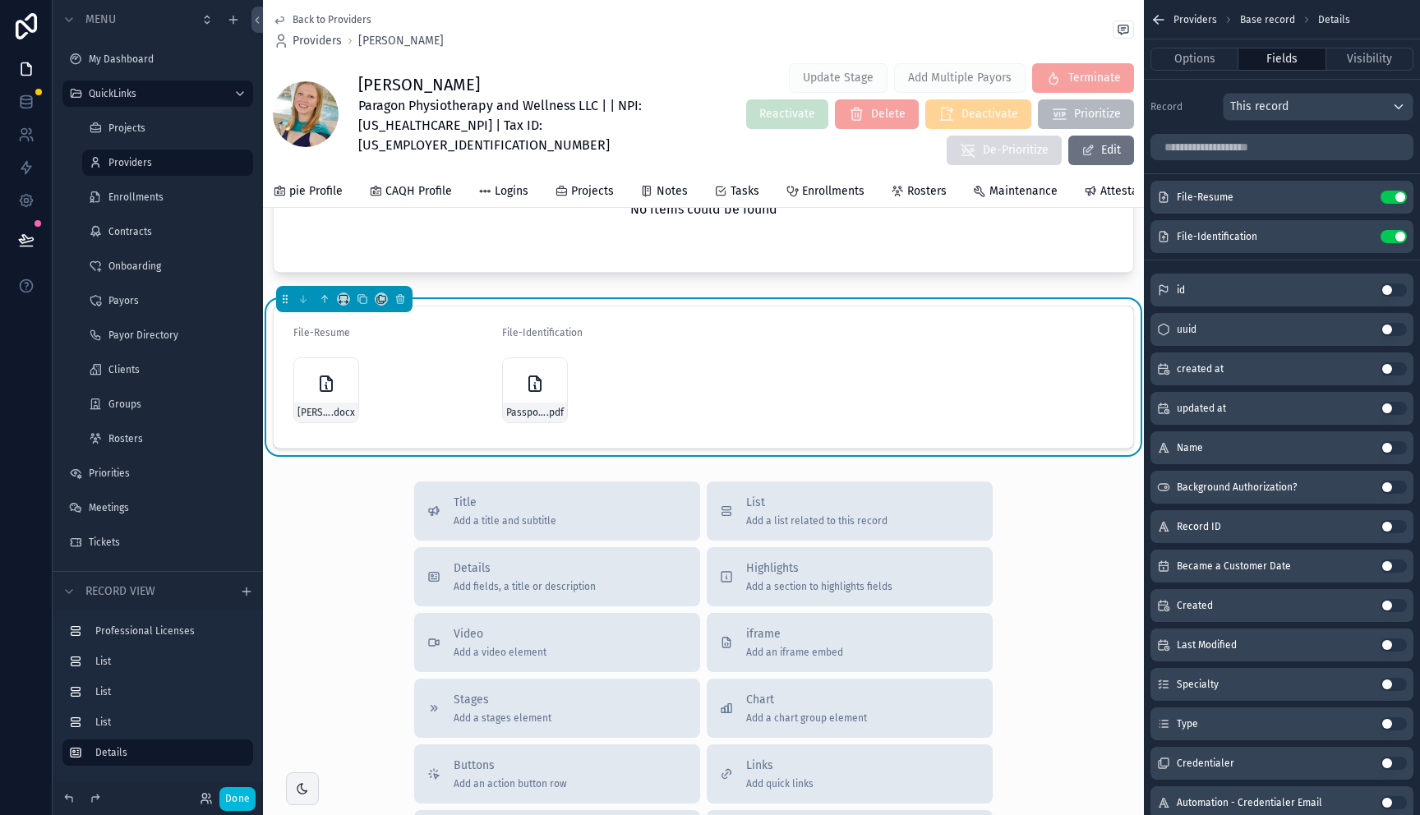
click at [0, 0] on icon "scrollable content" at bounding box center [0, 0] width 0 height 0
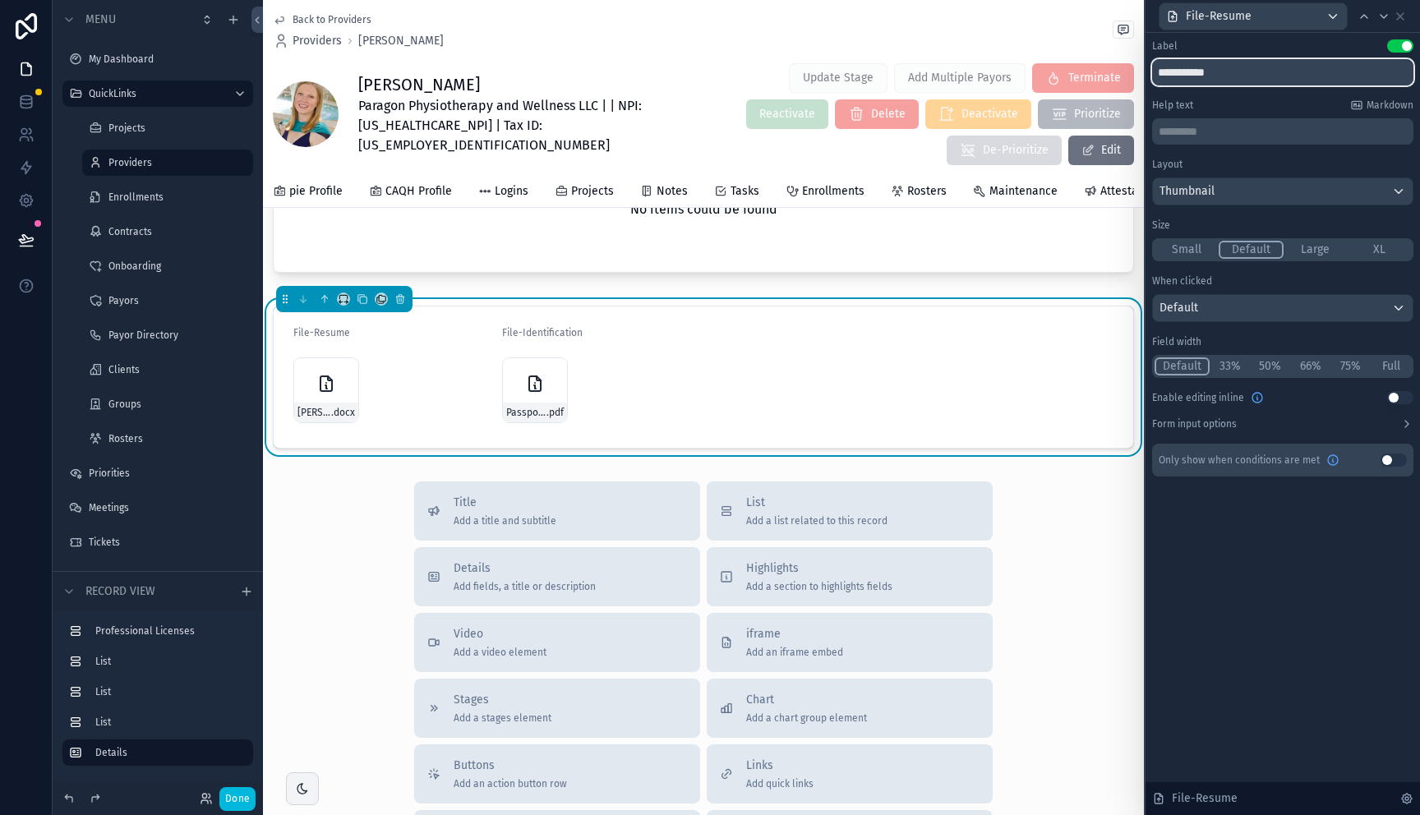
drag, startPoint x: 1182, startPoint y: 71, endPoint x: 1137, endPoint y: 80, distance: 45.9
click at [1137, 80] on div "**********" at bounding box center [710, 407] width 1420 height 815
type input "*********"
click at [1325, 251] on button "Large" at bounding box center [1315, 250] width 64 height 18
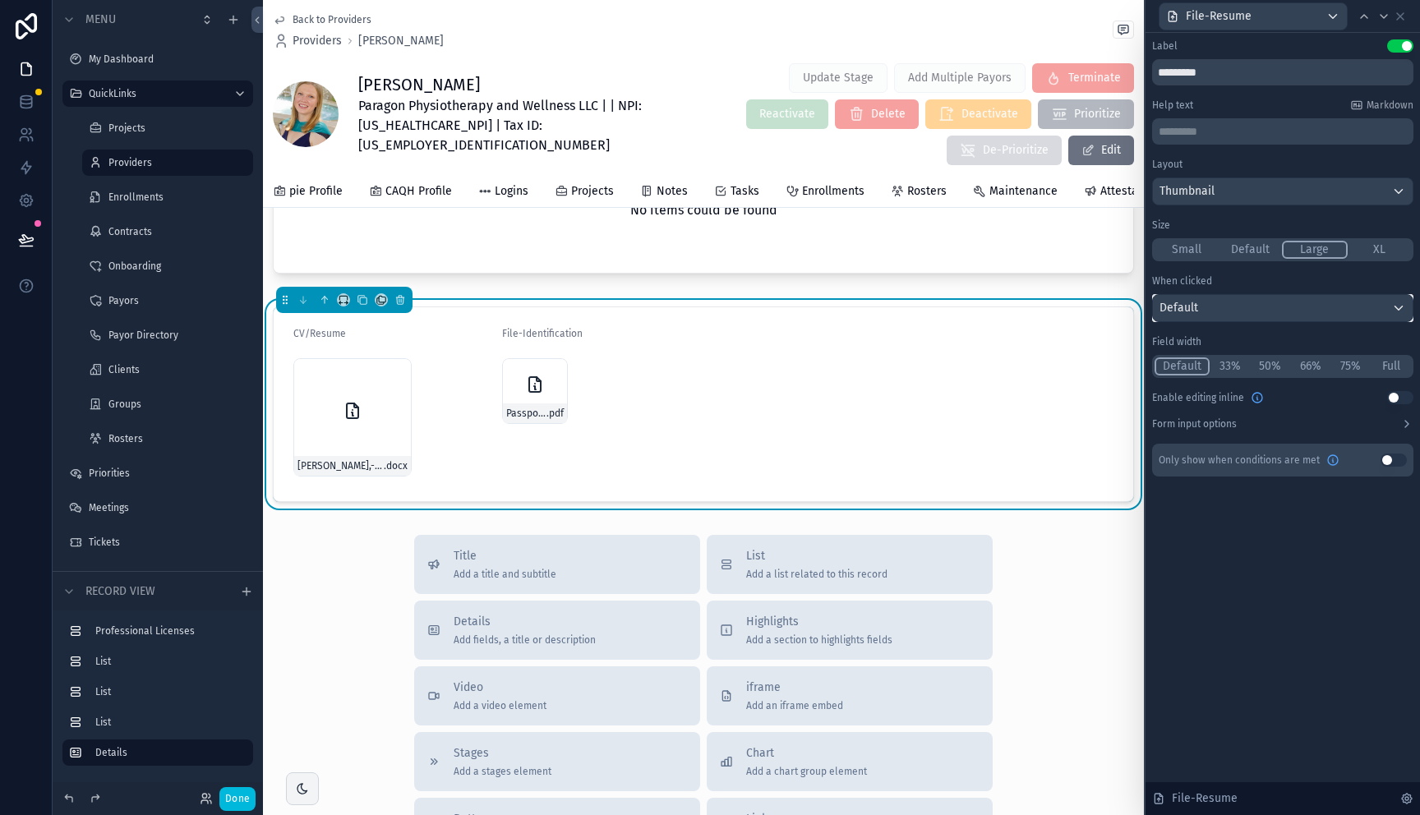
click at [1363, 298] on div "Default" at bounding box center [1283, 308] width 260 height 26
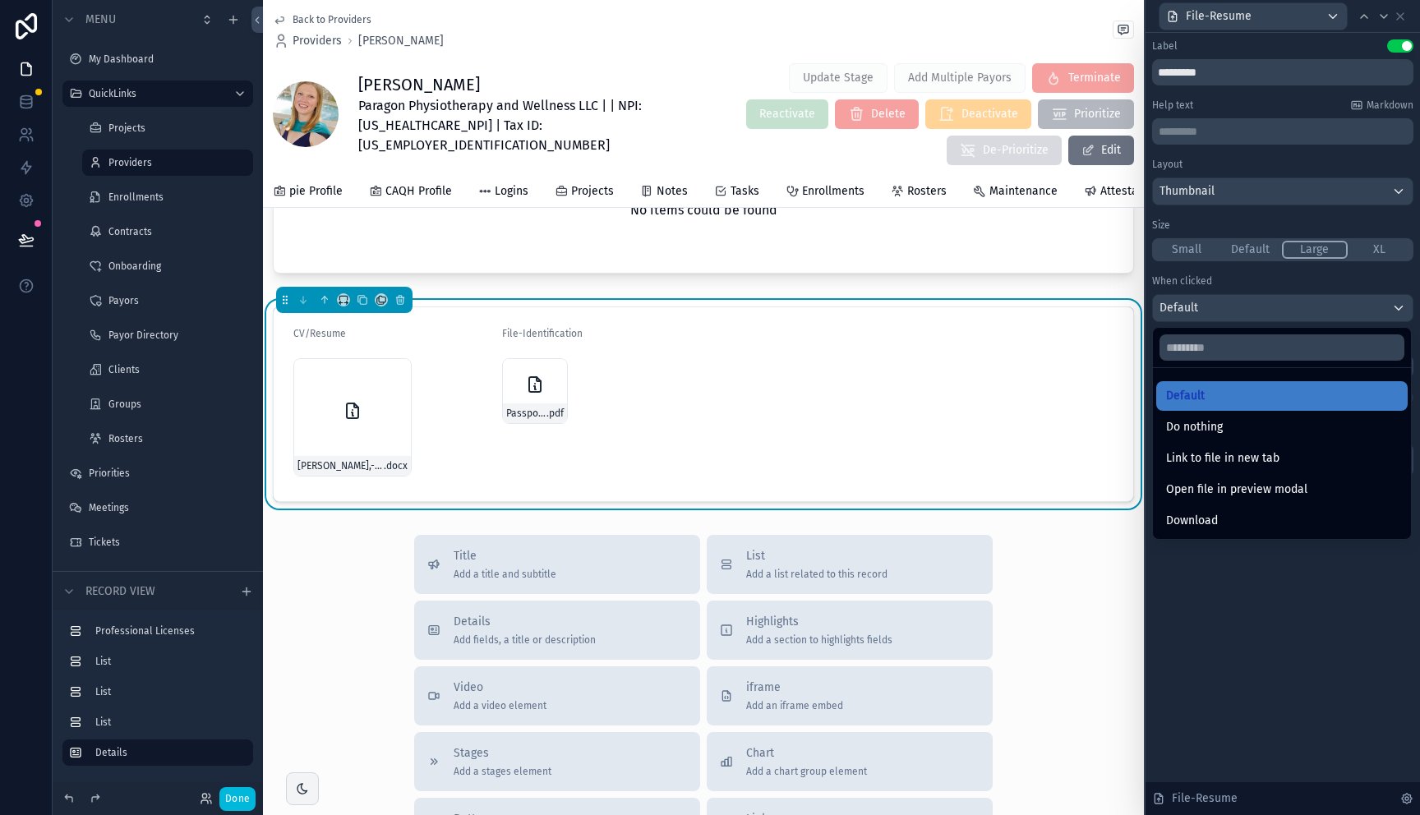
click at [1327, 487] on div "Open file in preview modal" at bounding box center [1282, 490] width 232 height 20
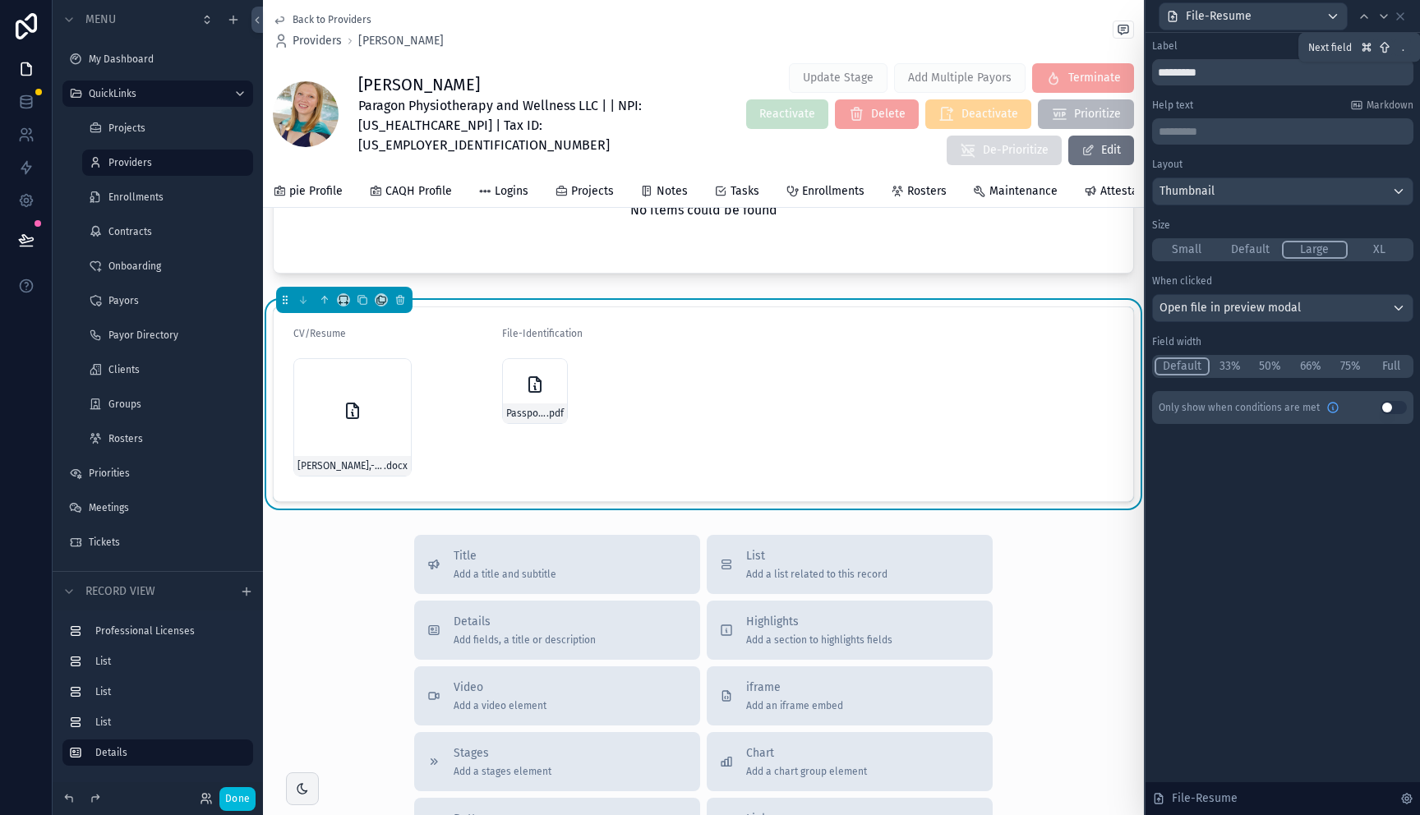
click at [1380, 14] on icon at bounding box center [1383, 16] width 13 height 13
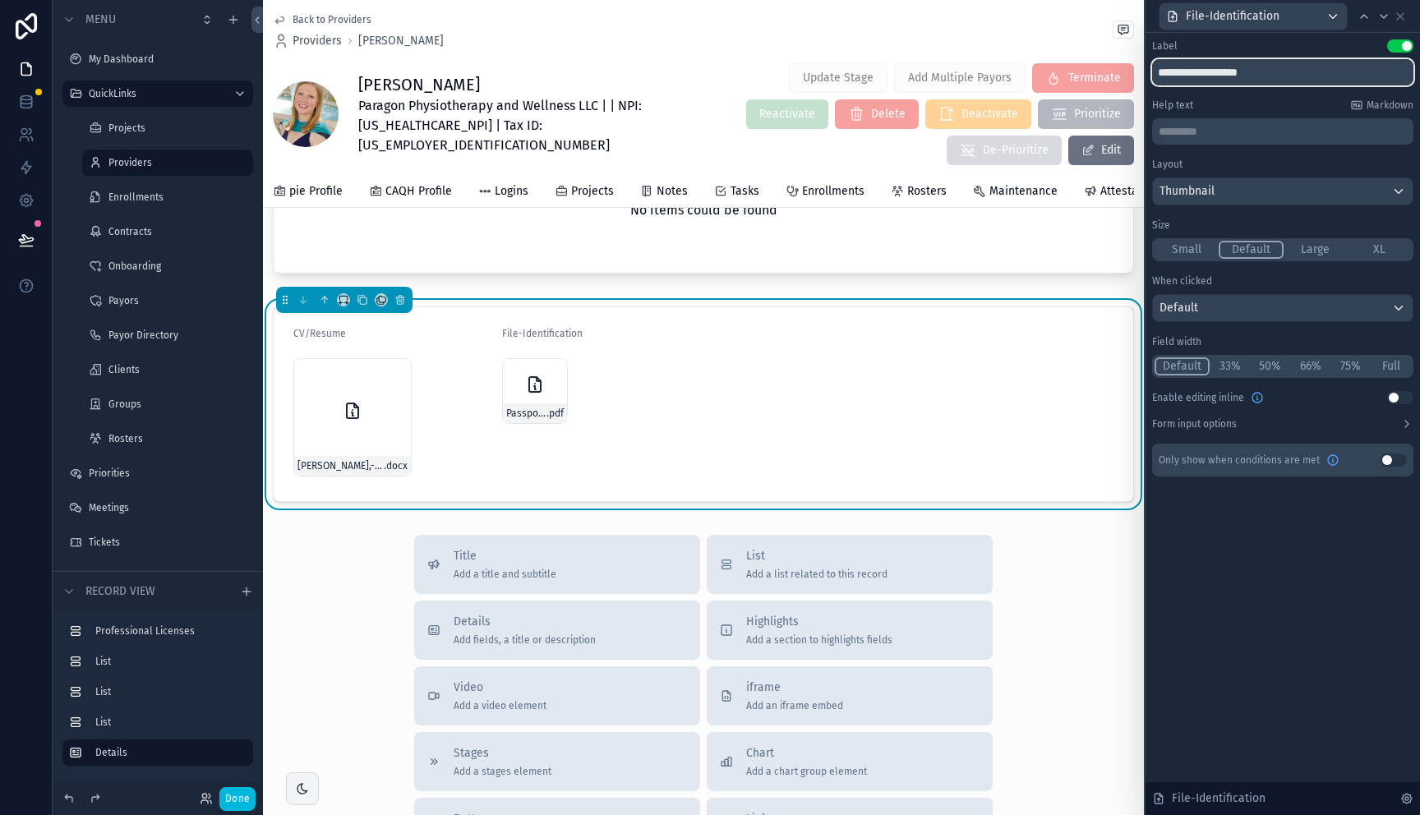
click at [1194, 69] on input "**********" at bounding box center [1282, 72] width 261 height 26
type input "**********"
click at [1314, 257] on button "Large" at bounding box center [1315, 250] width 64 height 18
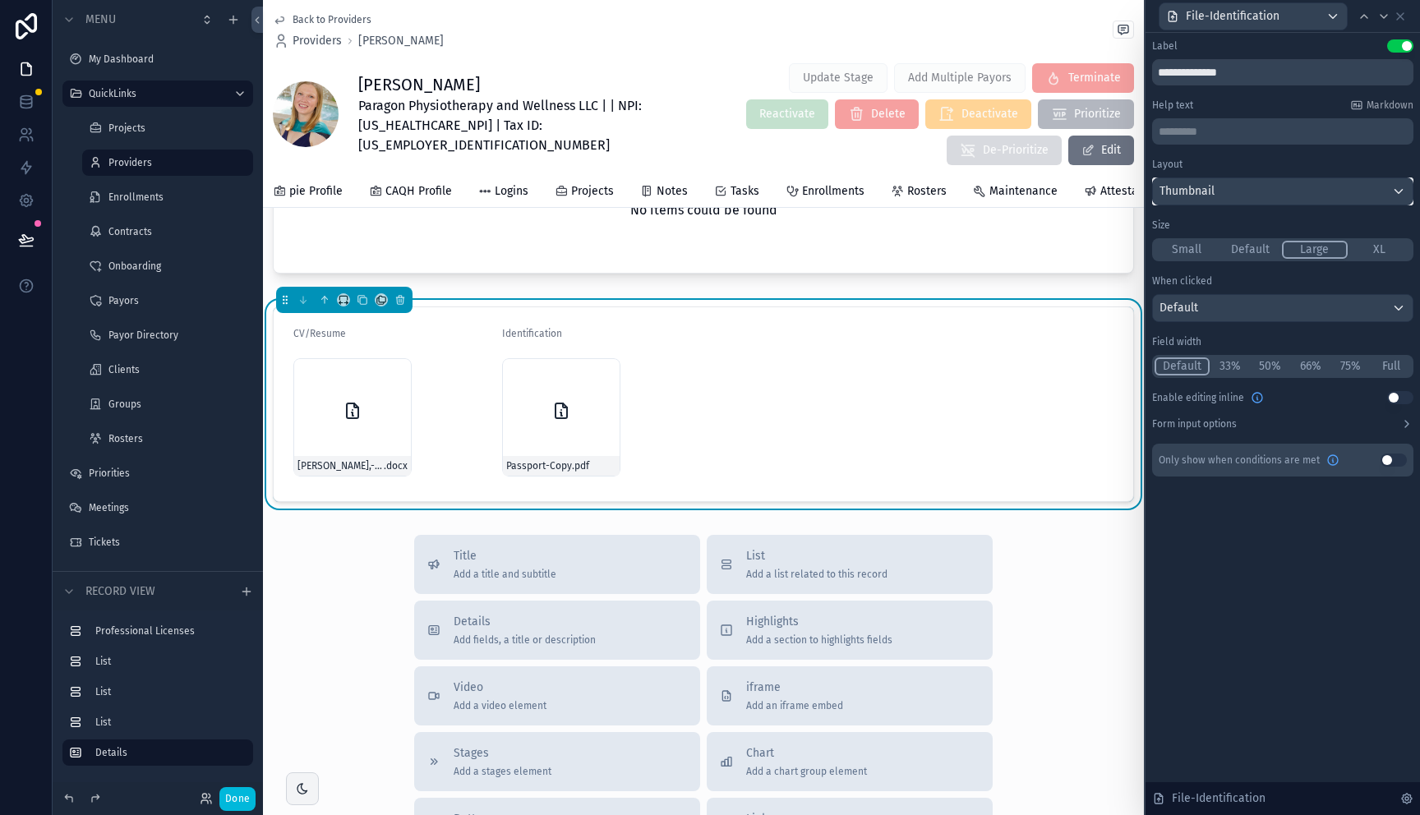
click at [1299, 191] on div "Thumbnail" at bounding box center [1283, 191] width 260 height 26
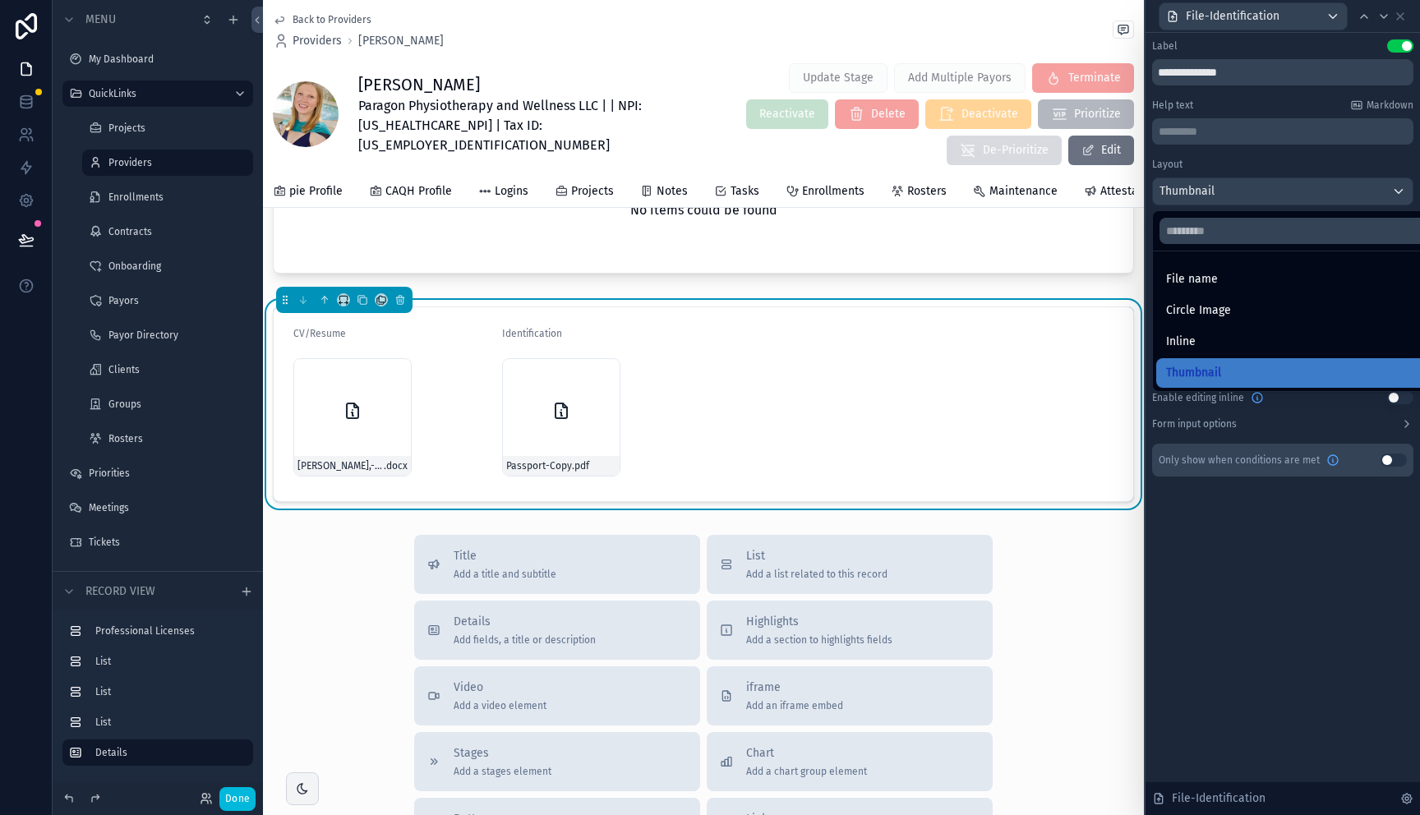
click at [1299, 170] on div at bounding box center [1282, 407] width 274 height 815
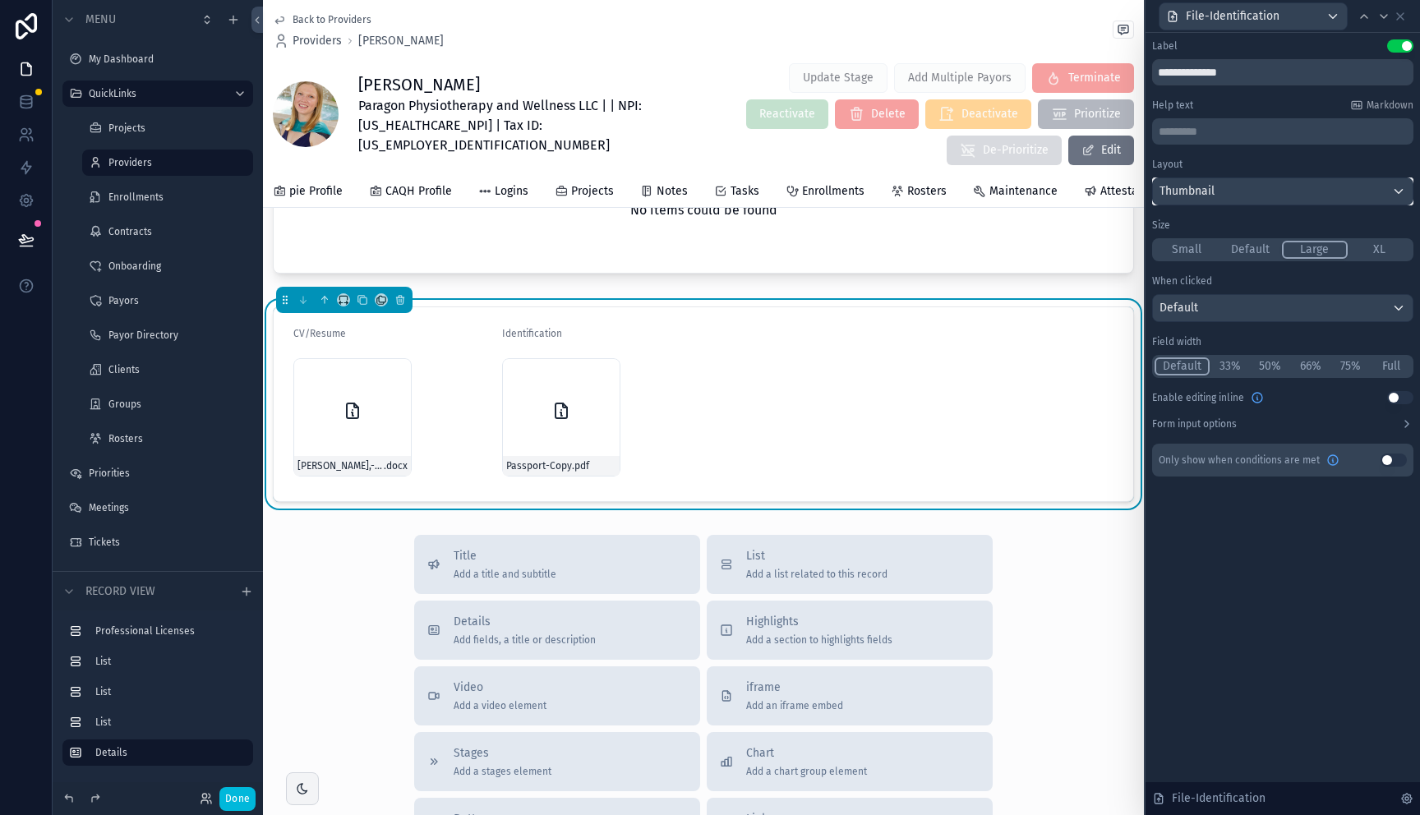
click at [1297, 185] on div "Thumbnail" at bounding box center [1283, 191] width 260 height 26
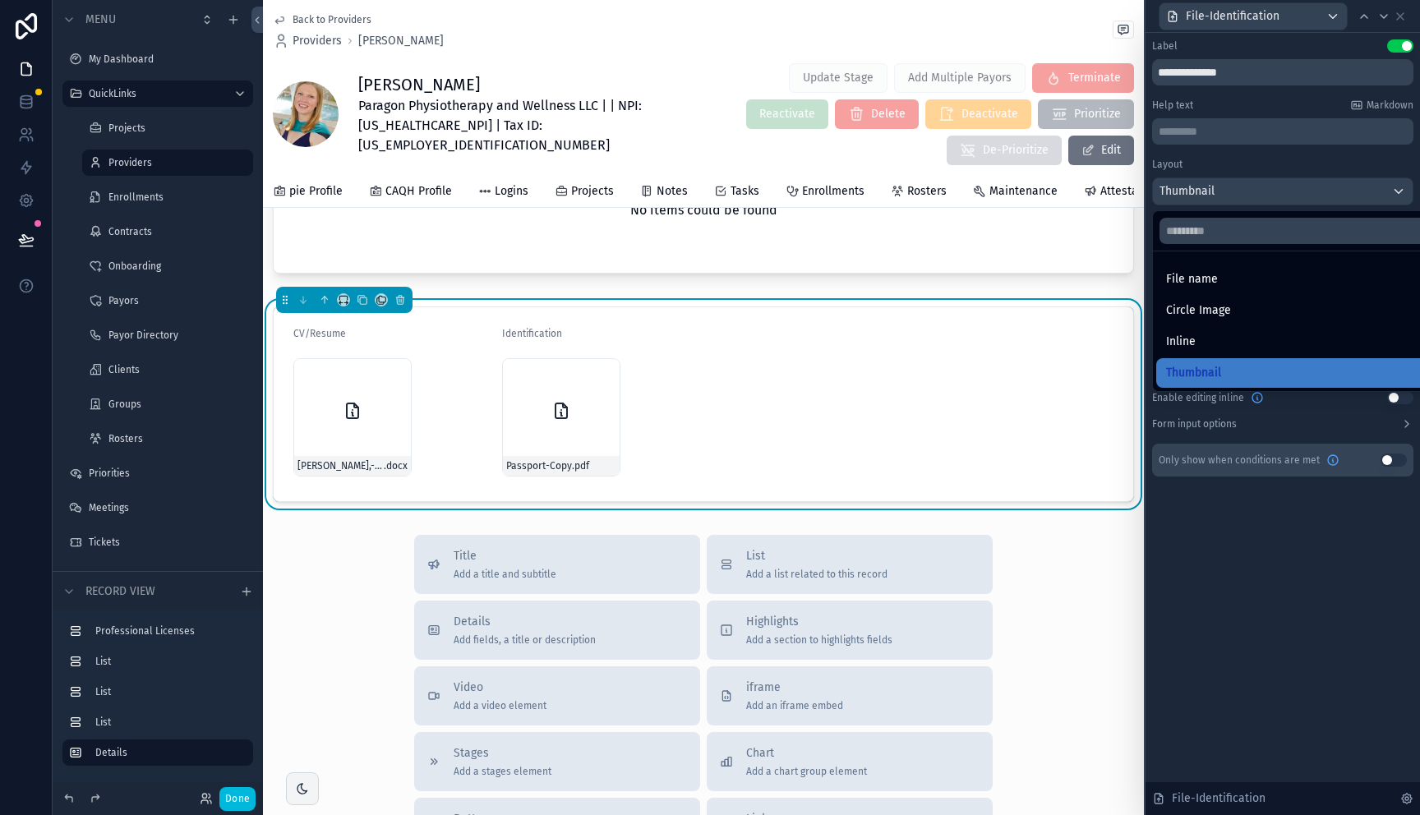
click at [1261, 338] on div "Inline" at bounding box center [1301, 342] width 271 height 20
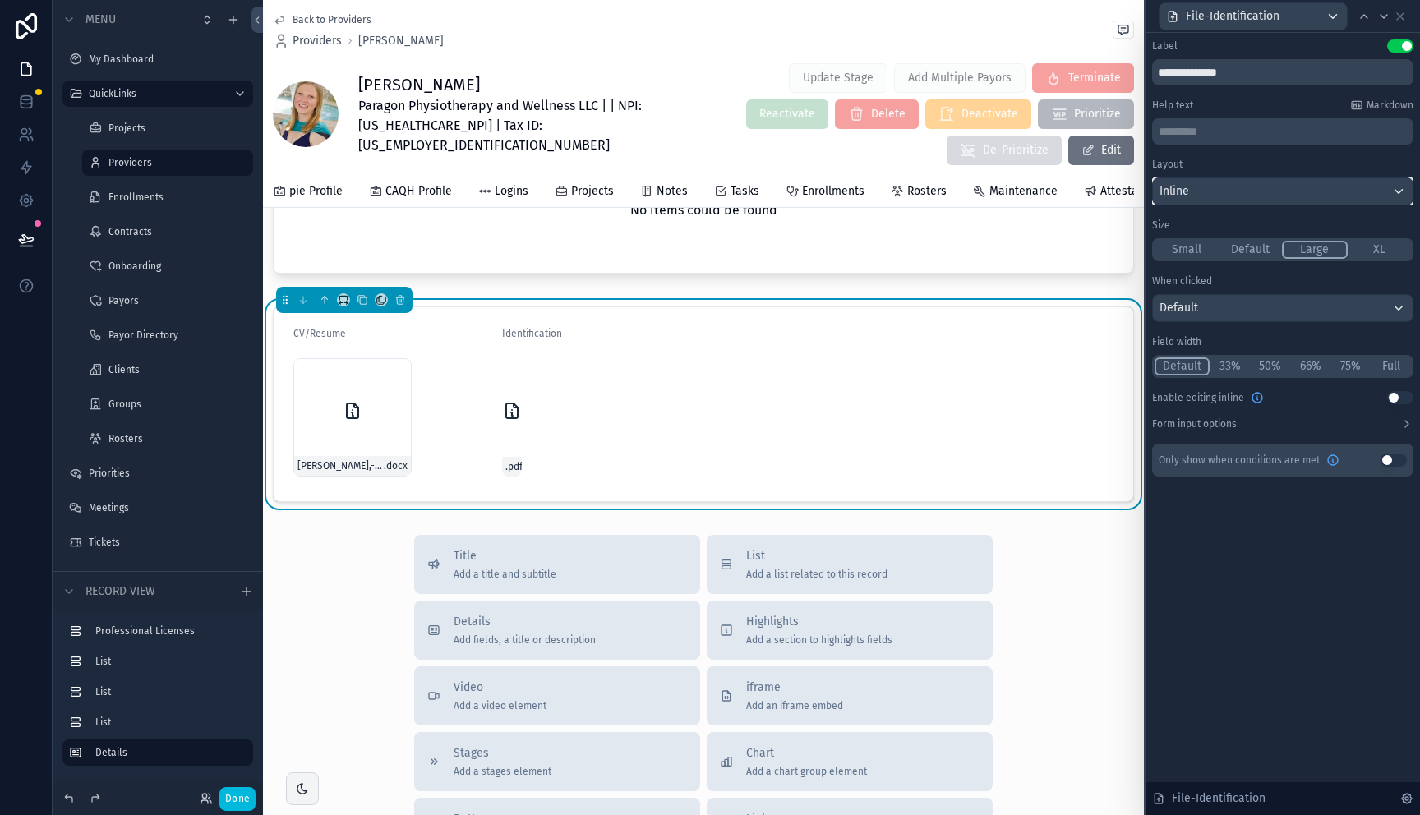
click at [1278, 203] on div "Inline" at bounding box center [1283, 191] width 260 height 26
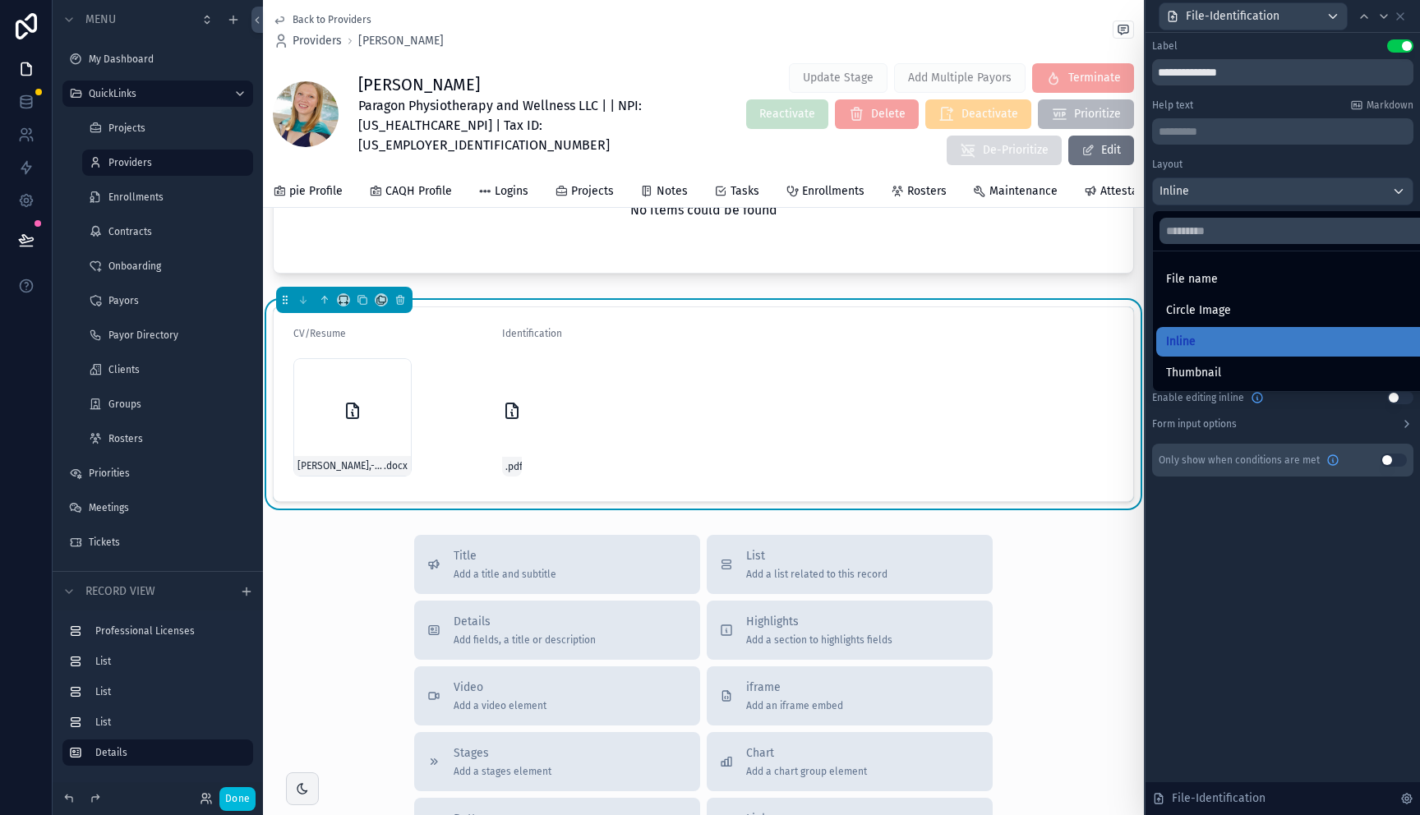
click at [1263, 310] on div "Circle Image" at bounding box center [1301, 311] width 271 height 20
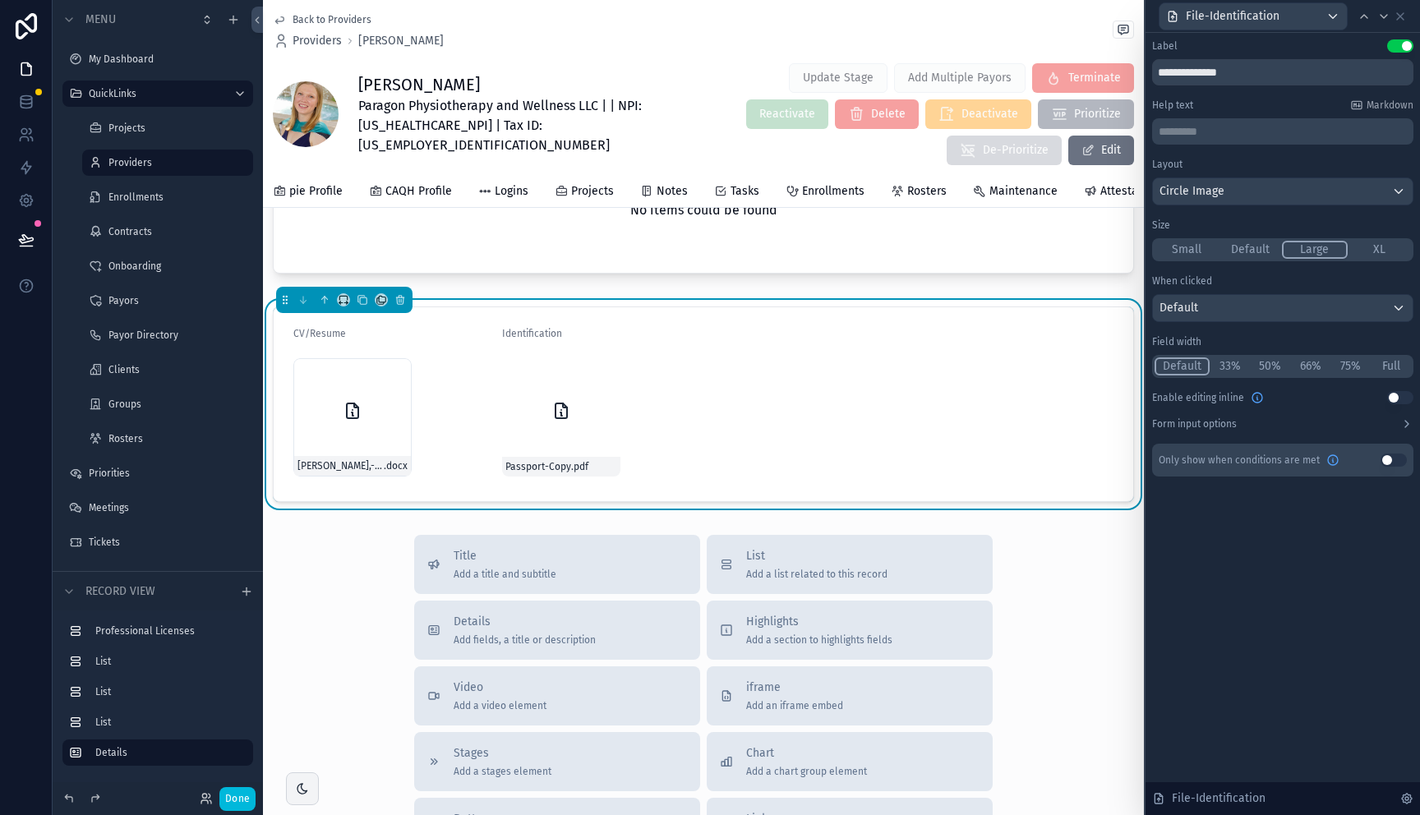
click at [1277, 205] on div "Layout Circle Image Size Small Default Large XL" at bounding box center [1282, 210] width 261 height 104
click at [1267, 193] on div "Circle Image" at bounding box center [1283, 191] width 260 height 26
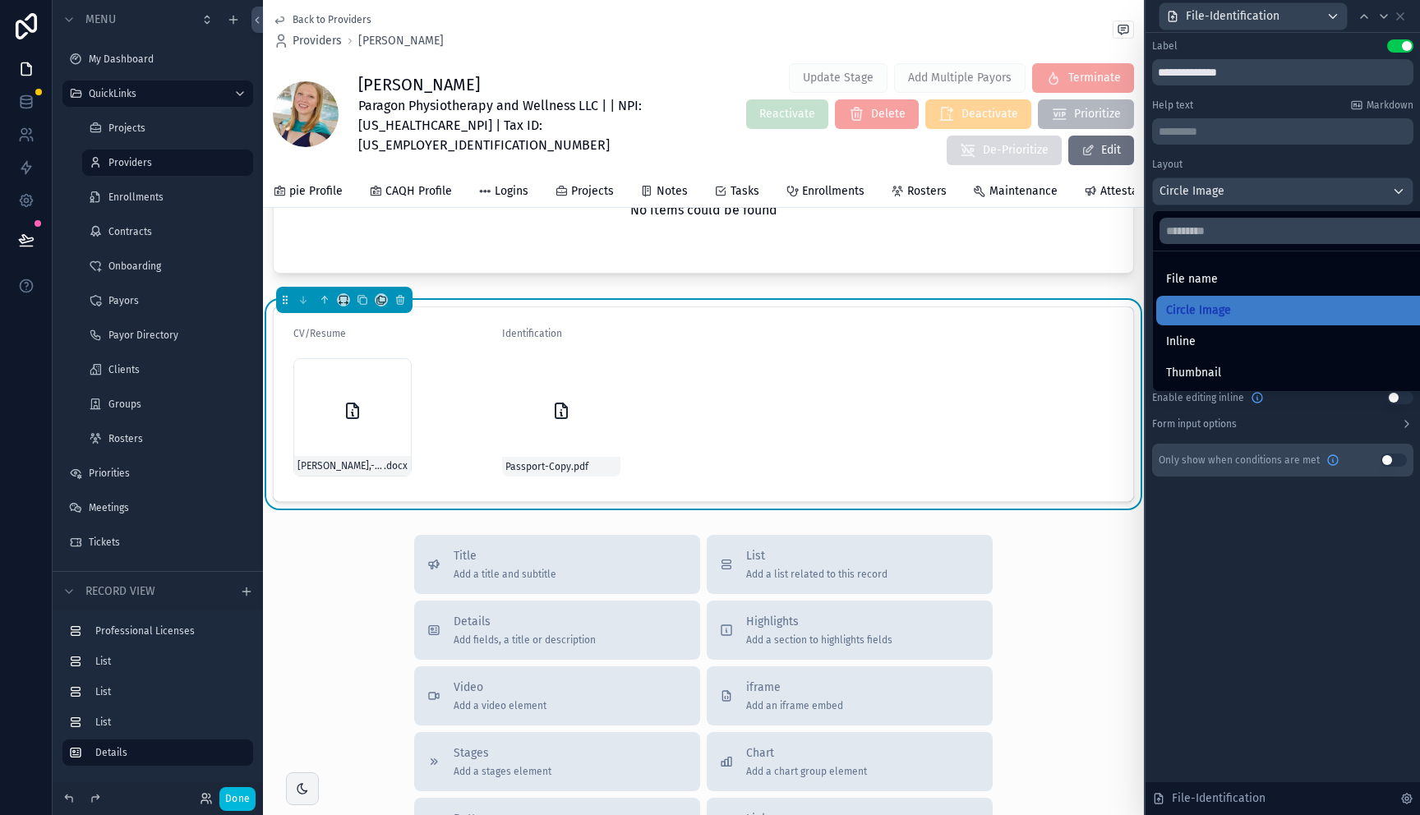
click at [1248, 370] on div "Thumbnail" at bounding box center [1301, 373] width 271 height 20
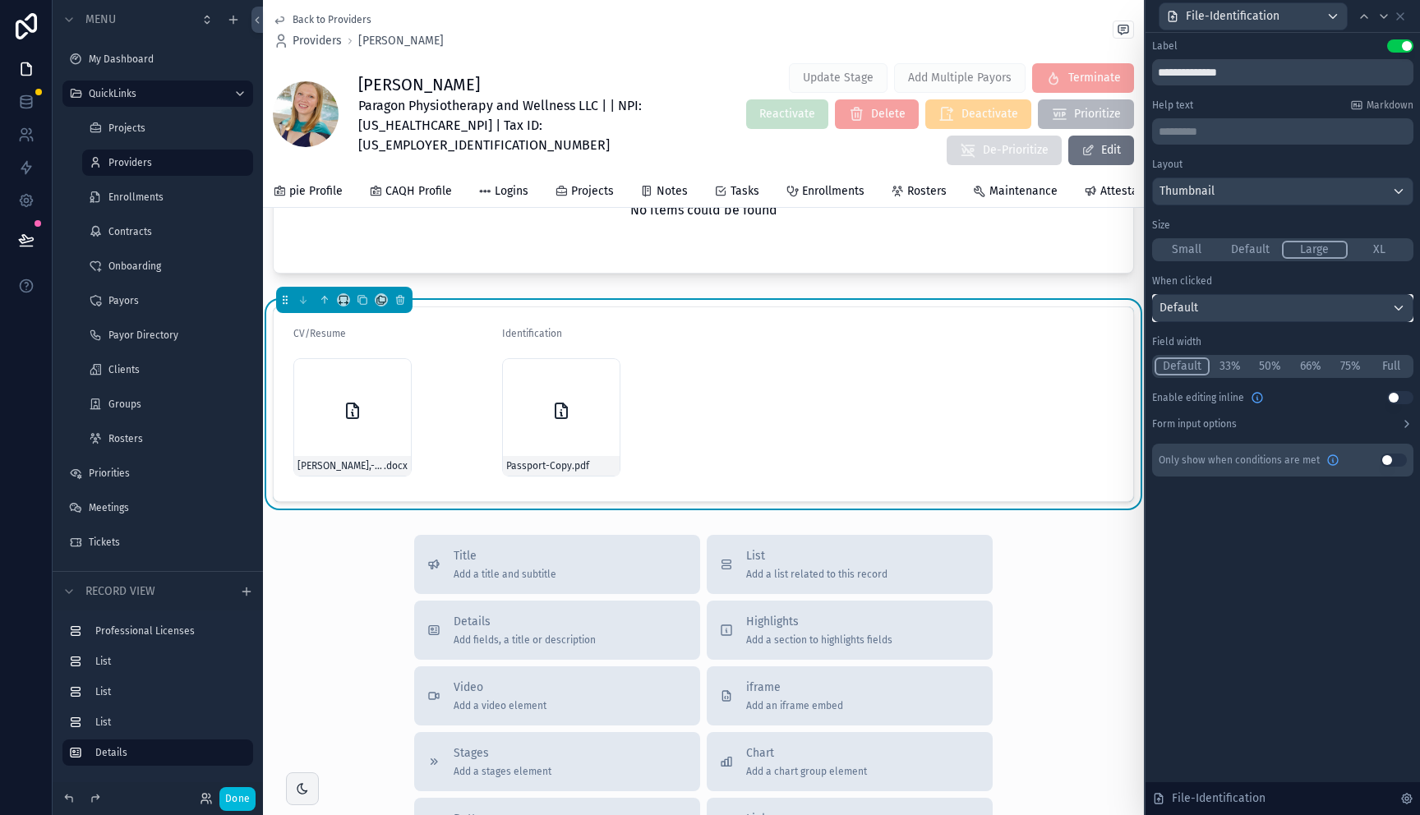
click at [1272, 307] on div "Default" at bounding box center [1283, 308] width 260 height 26
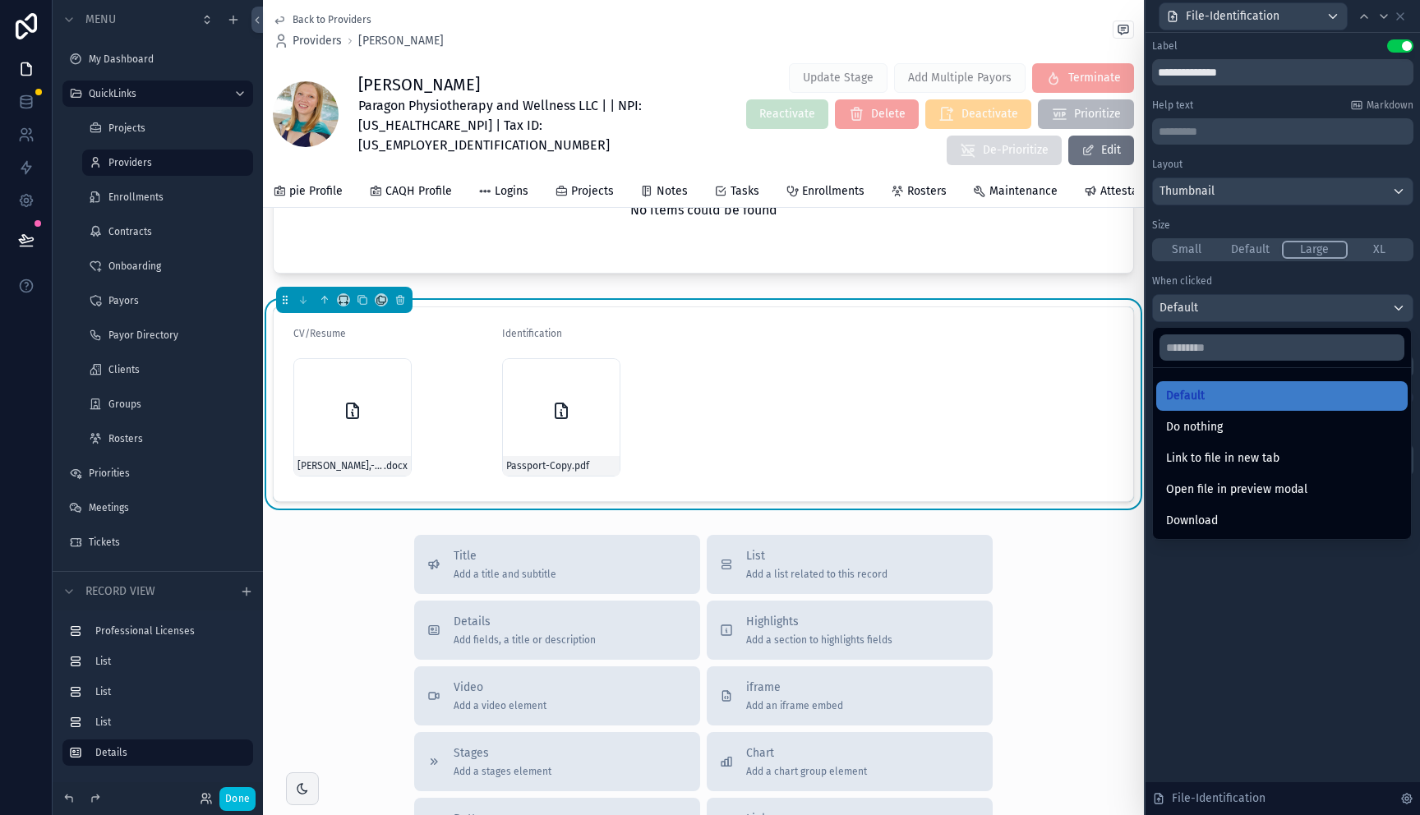
click at [1291, 491] on span "Open file in preview modal" at bounding box center [1236, 490] width 141 height 20
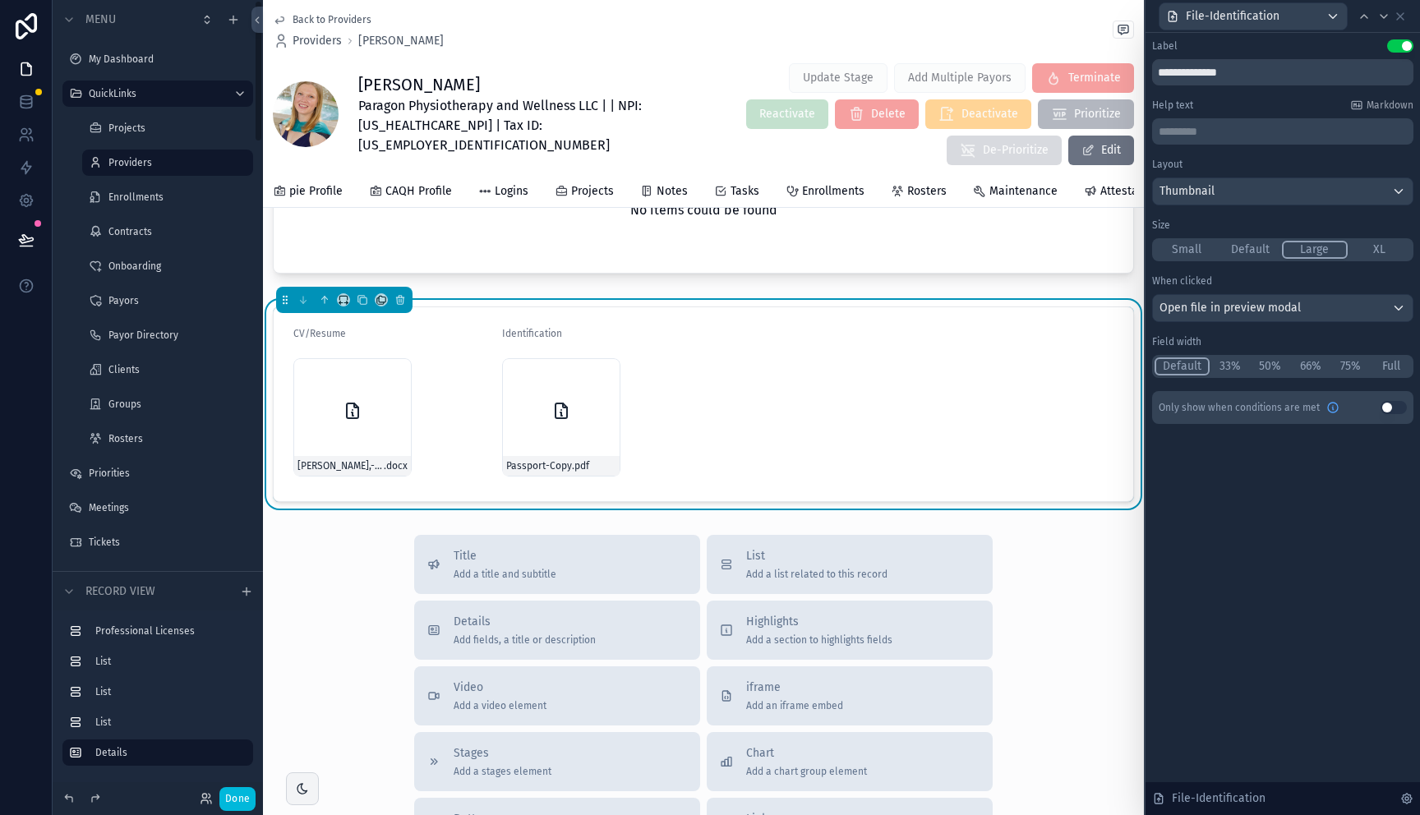
click at [235, 794] on button "Done" at bounding box center [237, 799] width 36 height 24
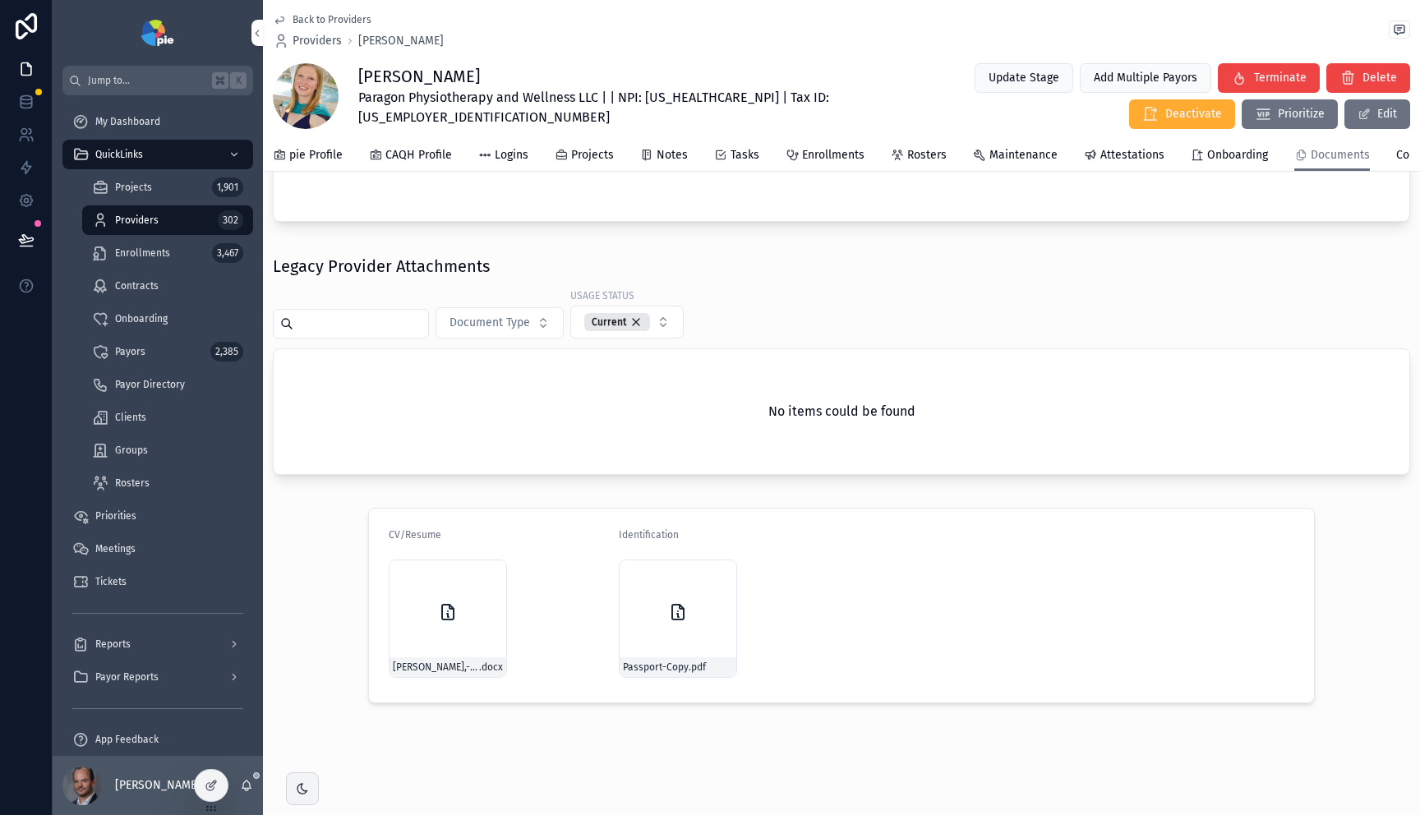
scroll to position [551, 0]
click at [215, 785] on icon at bounding box center [211, 785] width 13 height 13
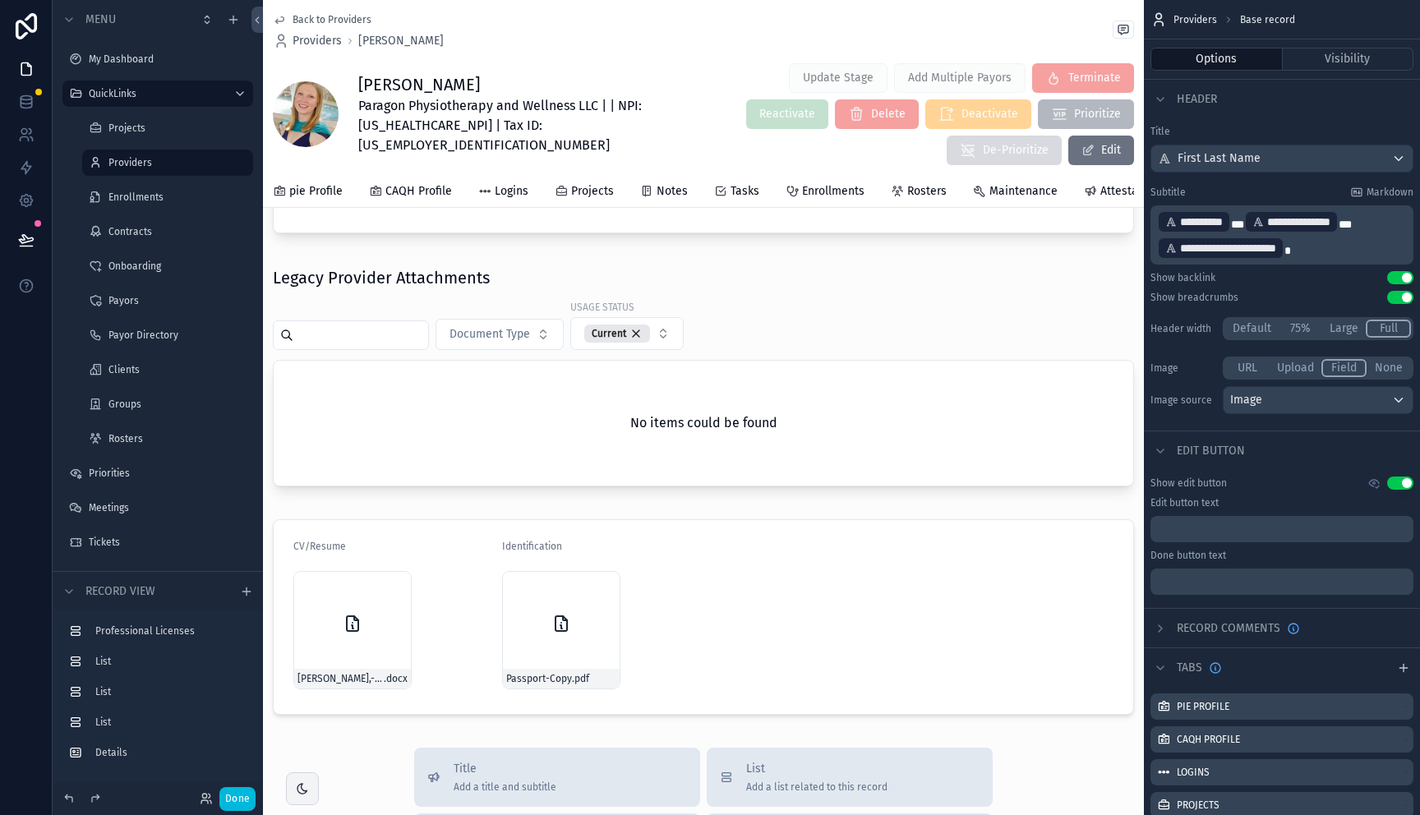
scroll to position [764, 0]
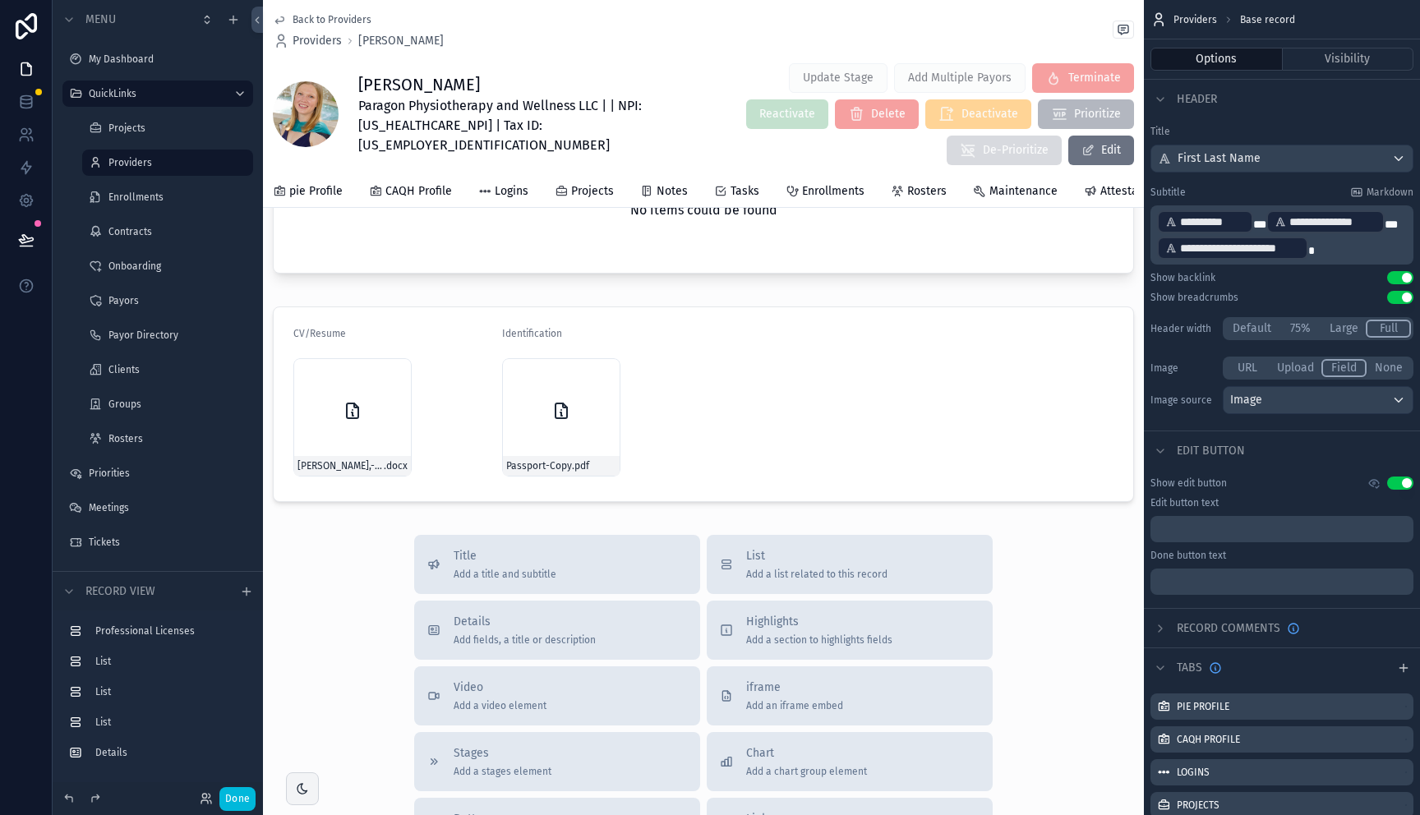
click at [750, 385] on div "scrollable content" at bounding box center [703, 404] width 881 height 209
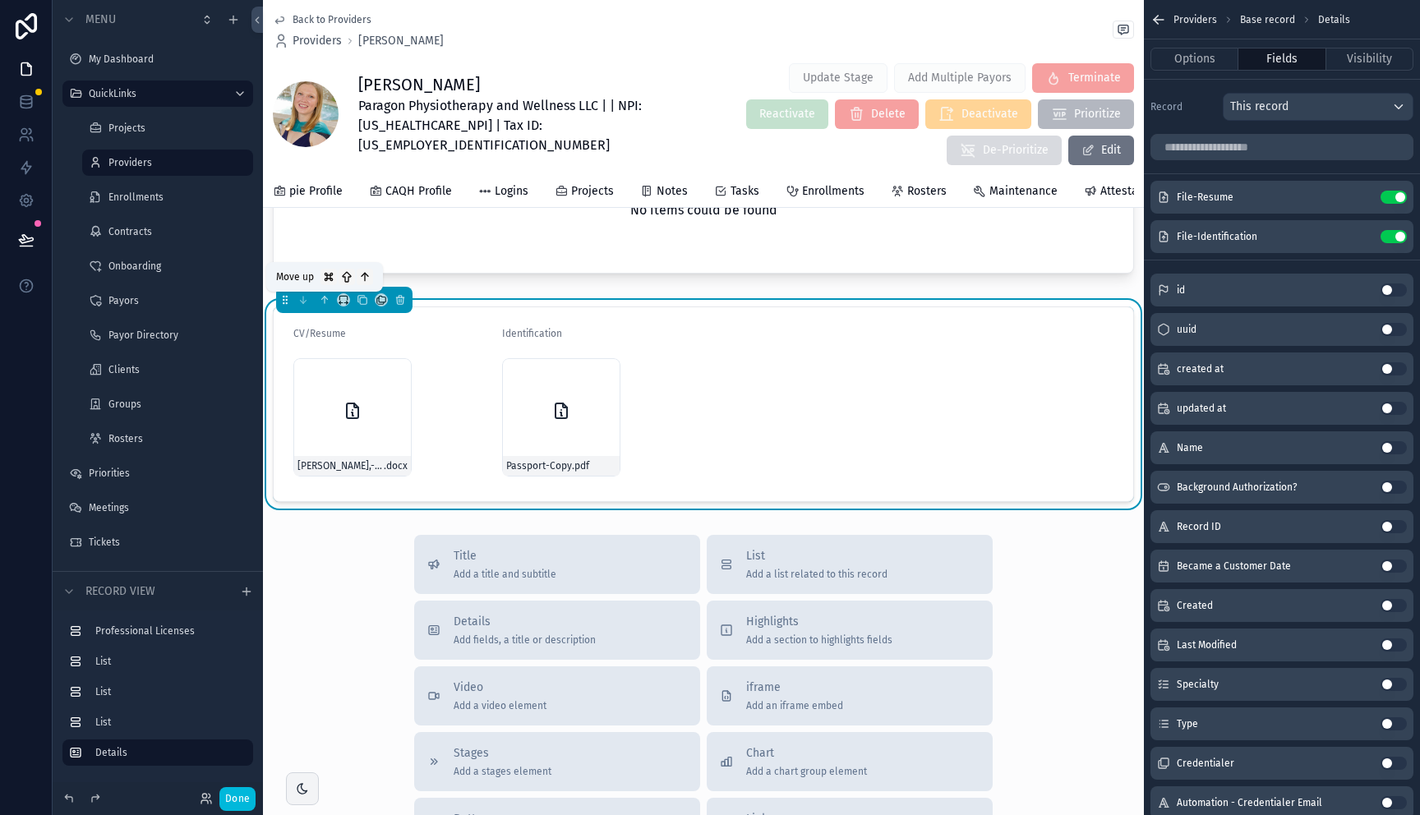
click at [323, 302] on icon "scrollable content" at bounding box center [325, 300] width 12 height 12
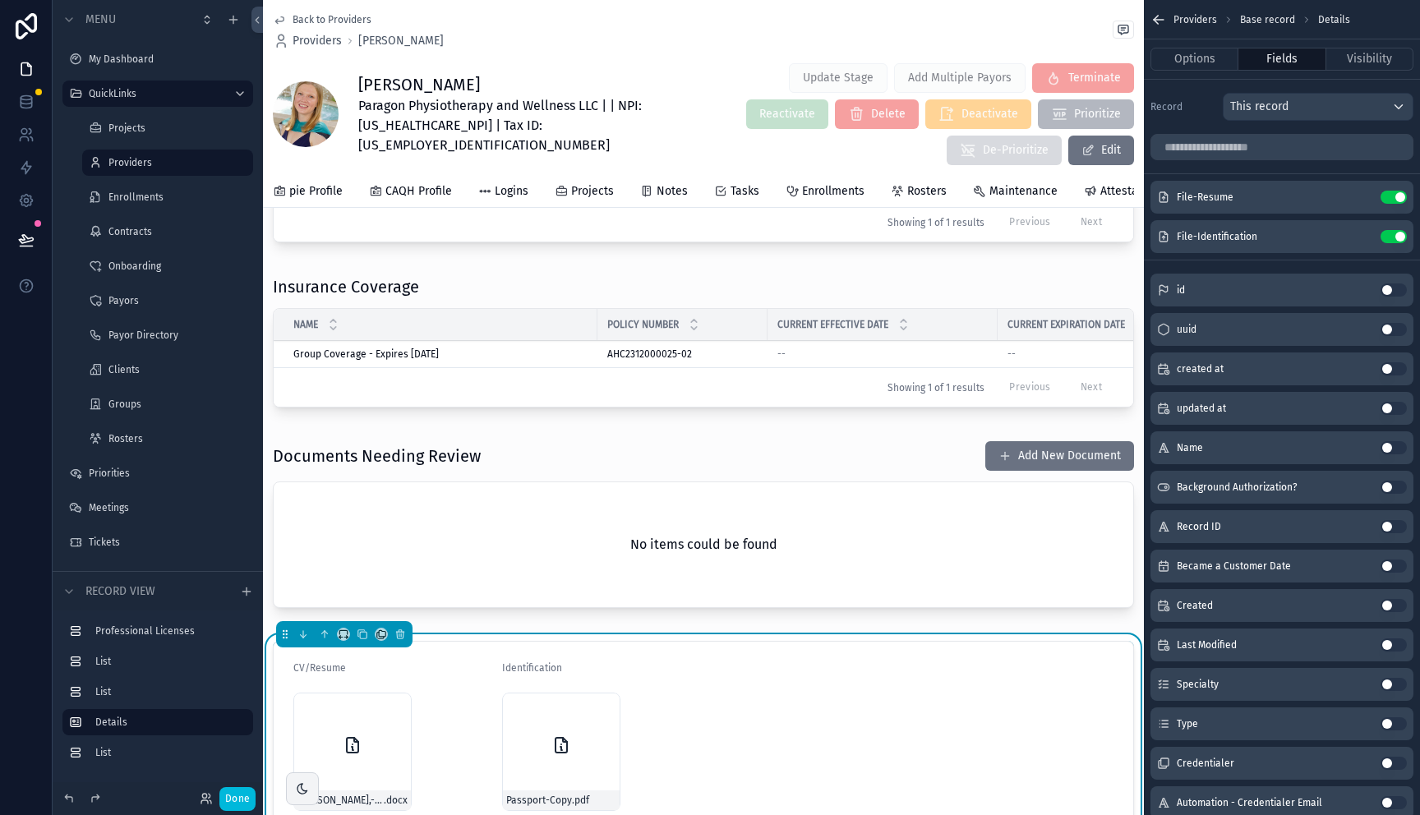
scroll to position [176, 0]
click at [330, 637] on button "scrollable content" at bounding box center [324, 635] width 18 height 18
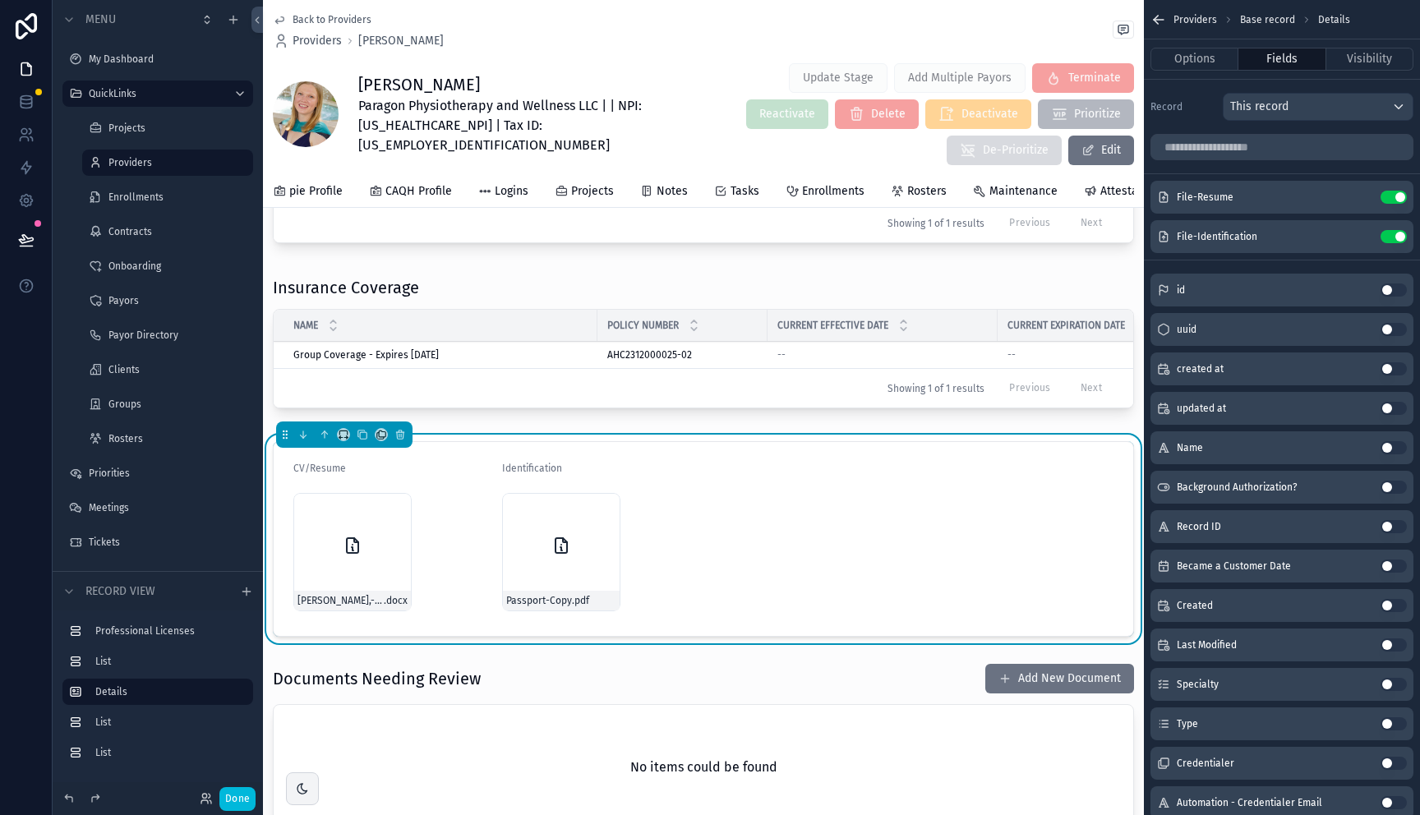
click at [1203, 57] on button "Options" at bounding box center [1194, 59] width 88 height 23
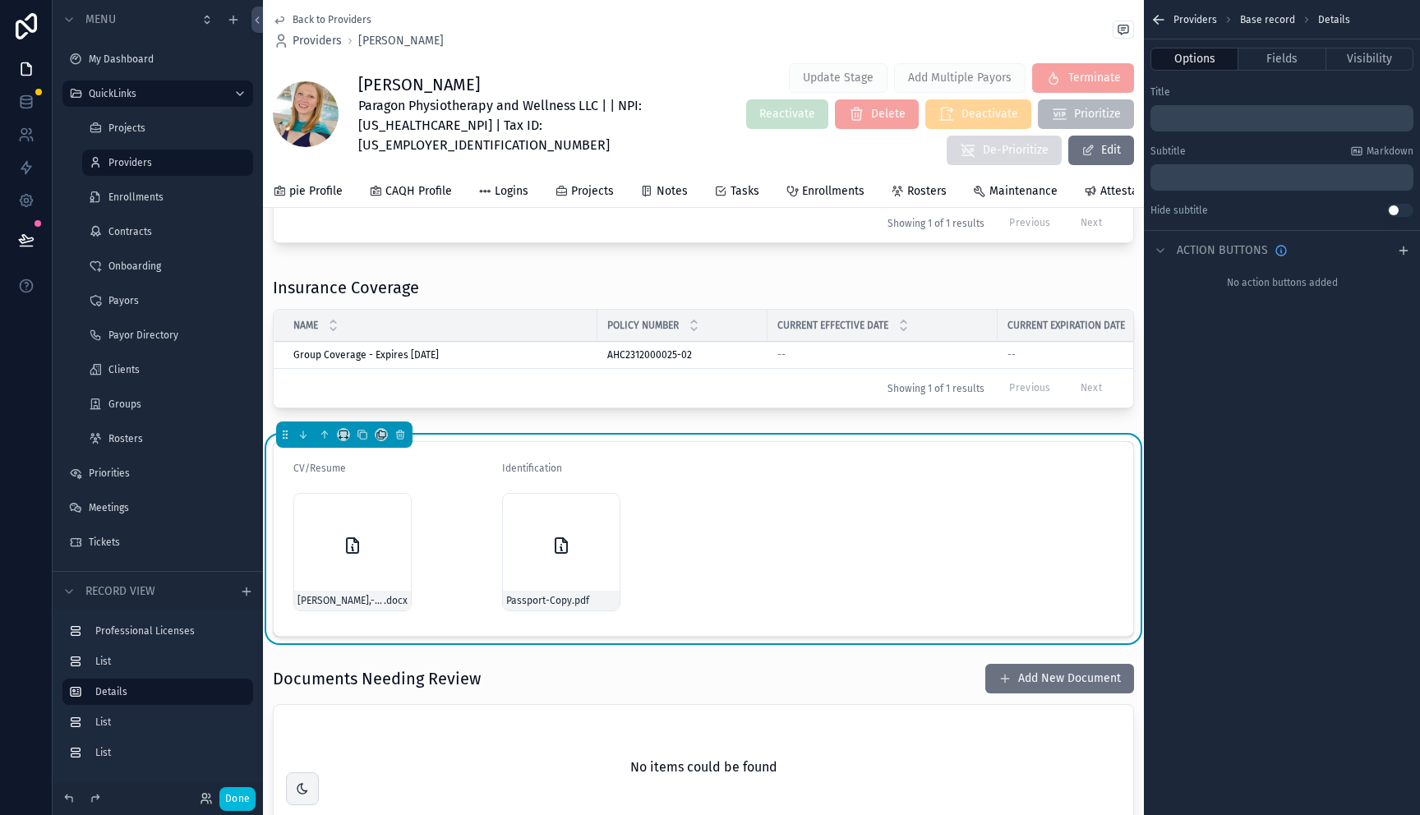
click at [1215, 117] on p "﻿" at bounding box center [1283, 118] width 253 height 13
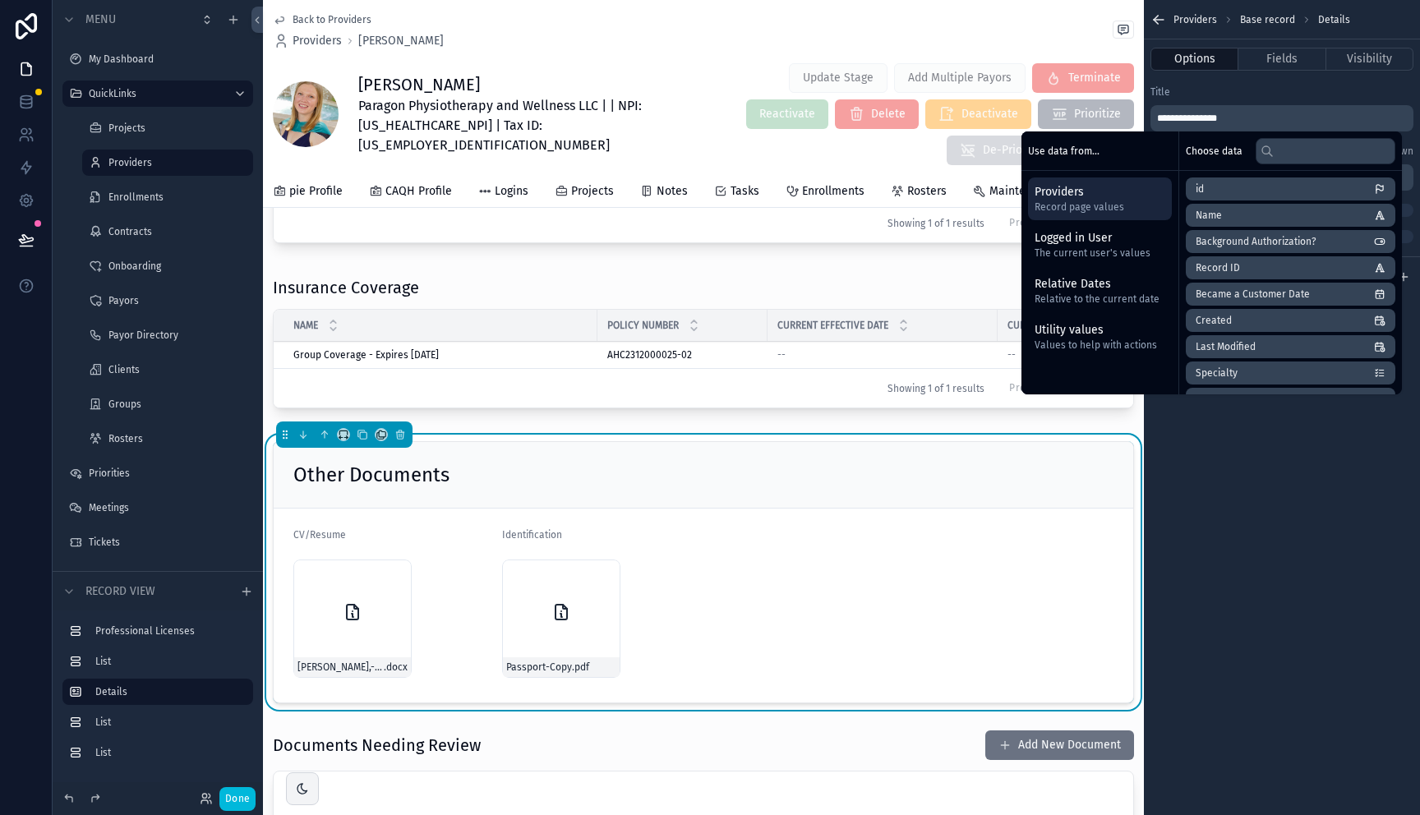
click at [237, 794] on button "Done" at bounding box center [237, 799] width 36 height 24
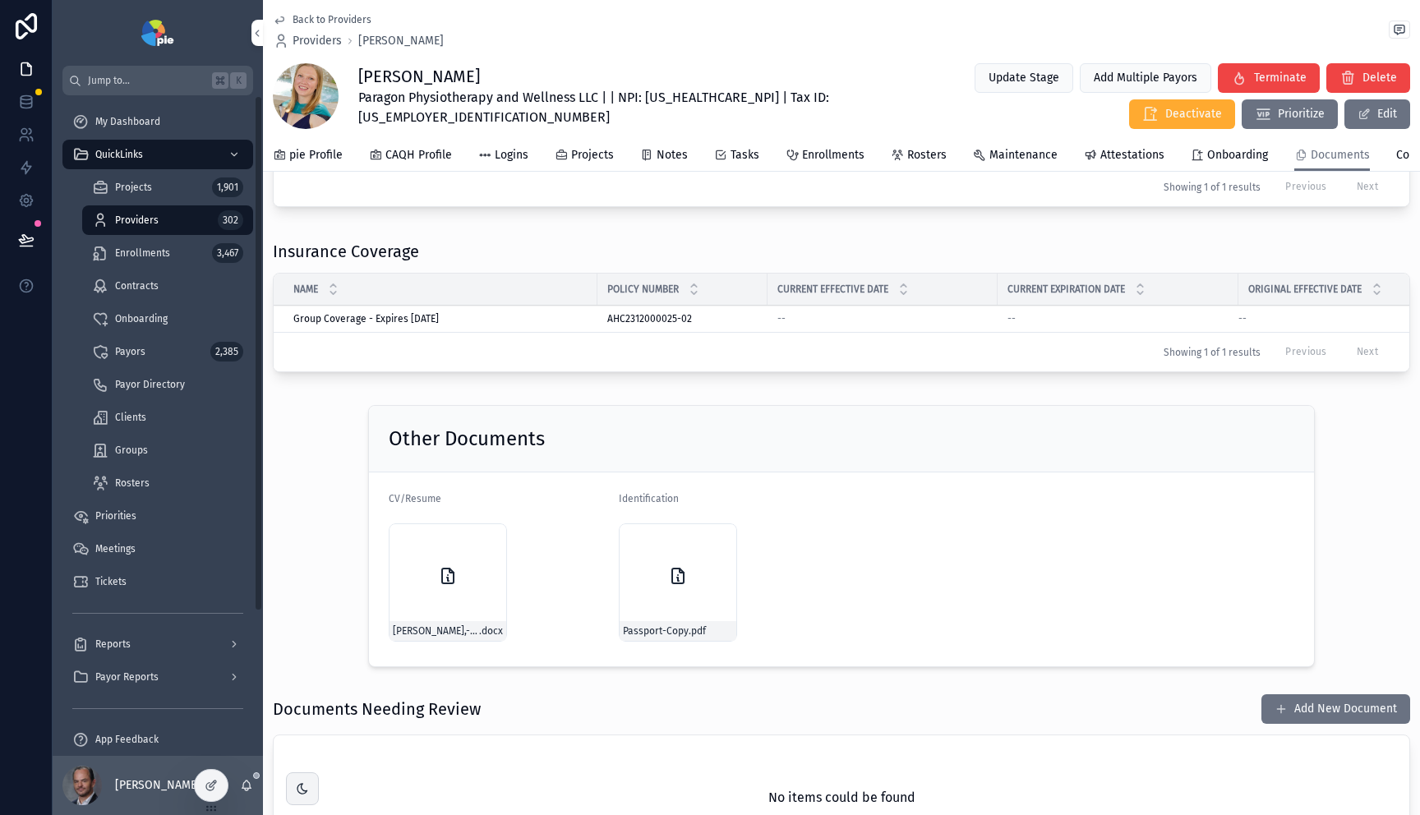
click at [210, 785] on icon at bounding box center [212, 783] width 7 height 7
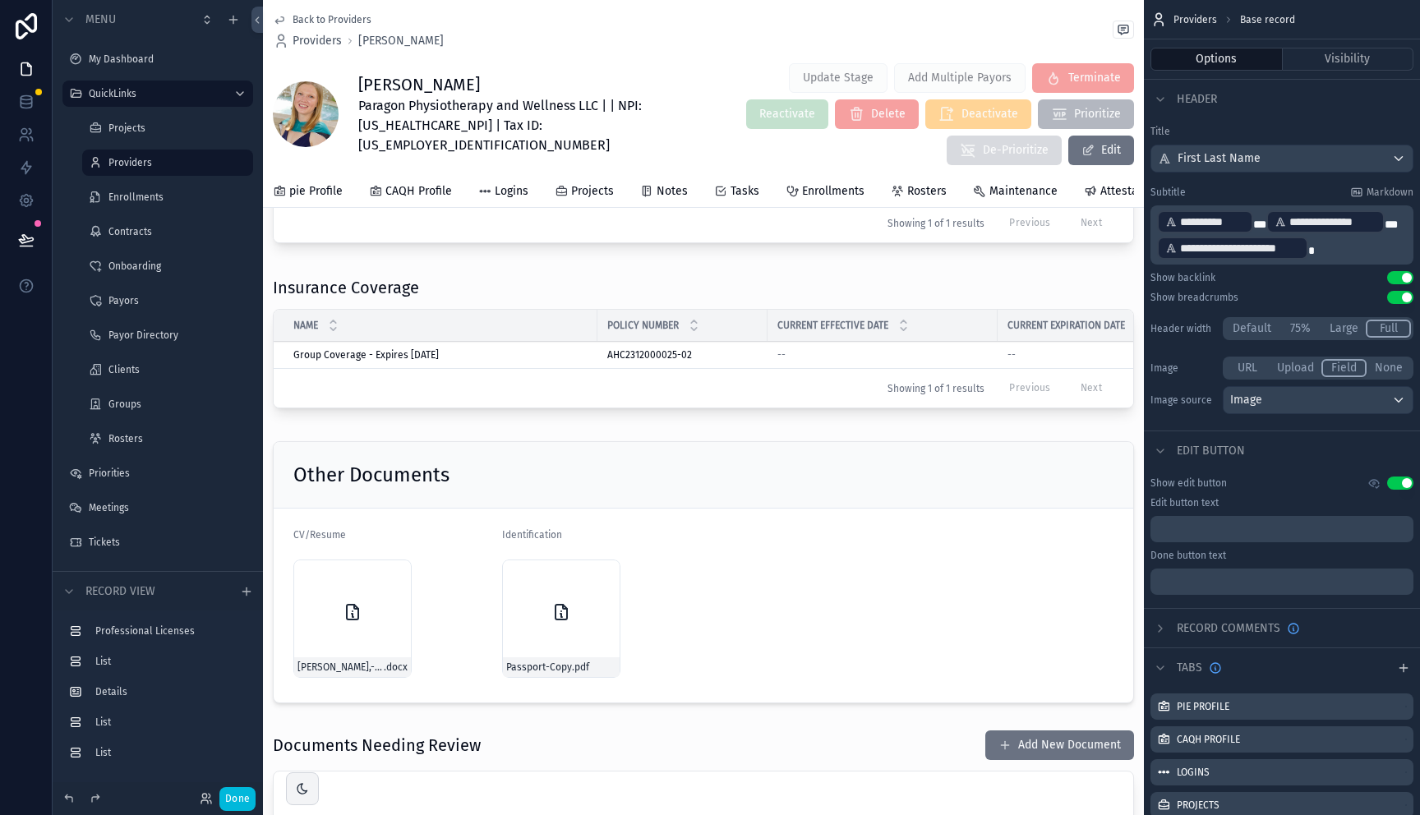
click at [815, 482] on div "scrollable content" at bounding box center [703, 572] width 881 height 275
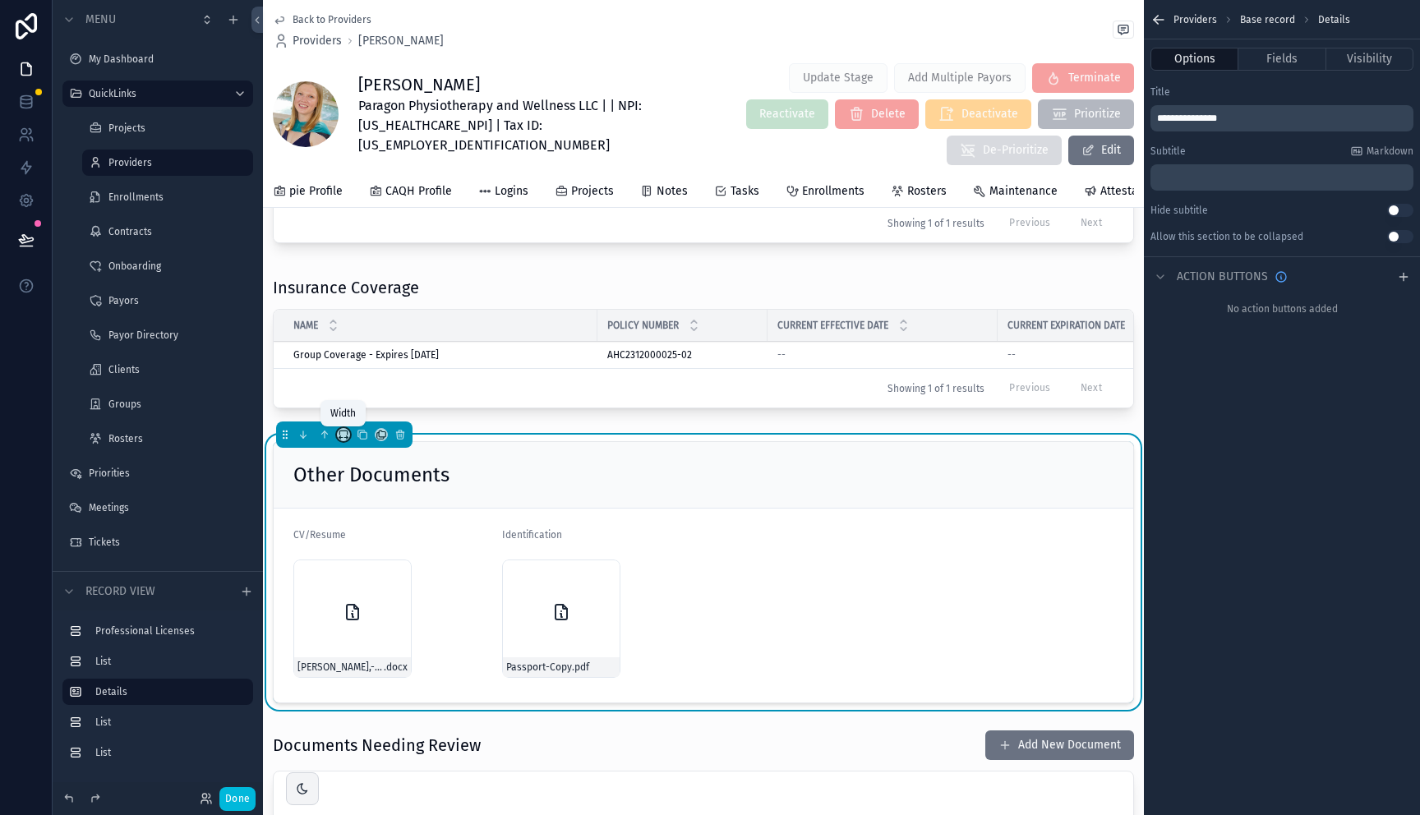
click at [343, 436] on icon "scrollable content" at bounding box center [344, 435] width 12 height 12
click at [371, 647] on span "Full width" at bounding box center [376, 653] width 50 height 20
click at [236, 794] on button "Done" at bounding box center [237, 799] width 36 height 24
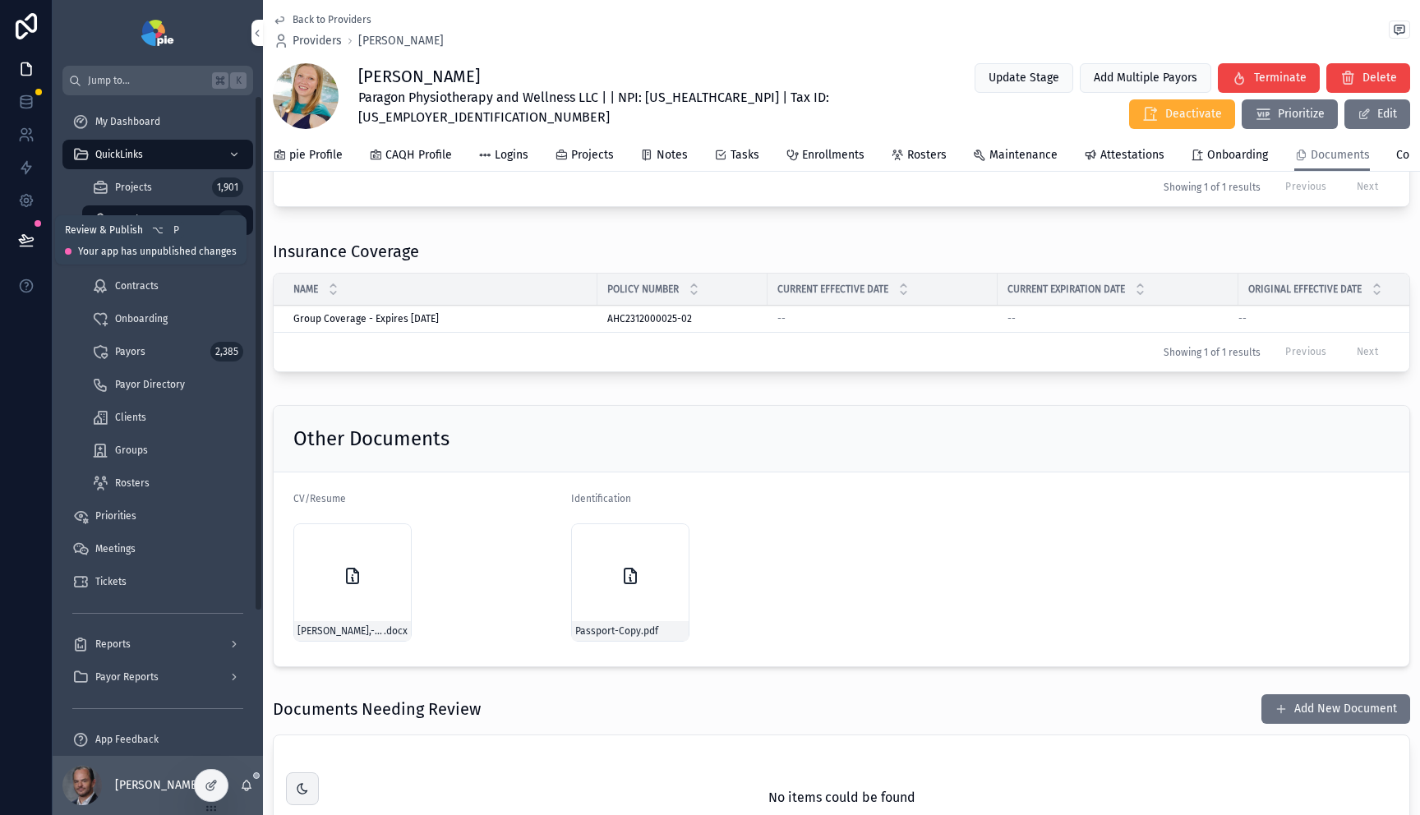
click at [24, 237] on icon at bounding box center [26, 239] width 14 height 8
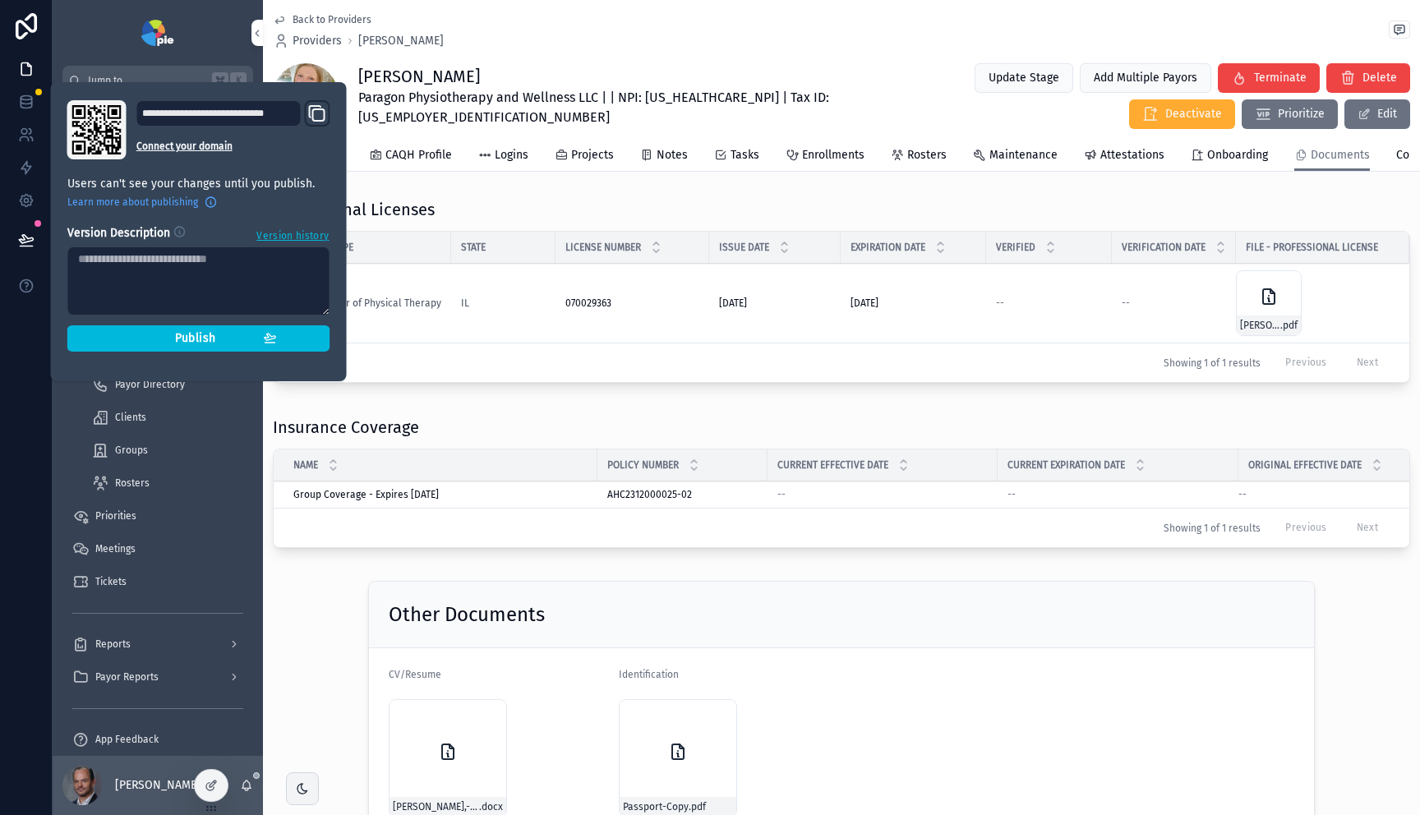
click at [245, 346] on button "Publish" at bounding box center [198, 338] width 263 height 26
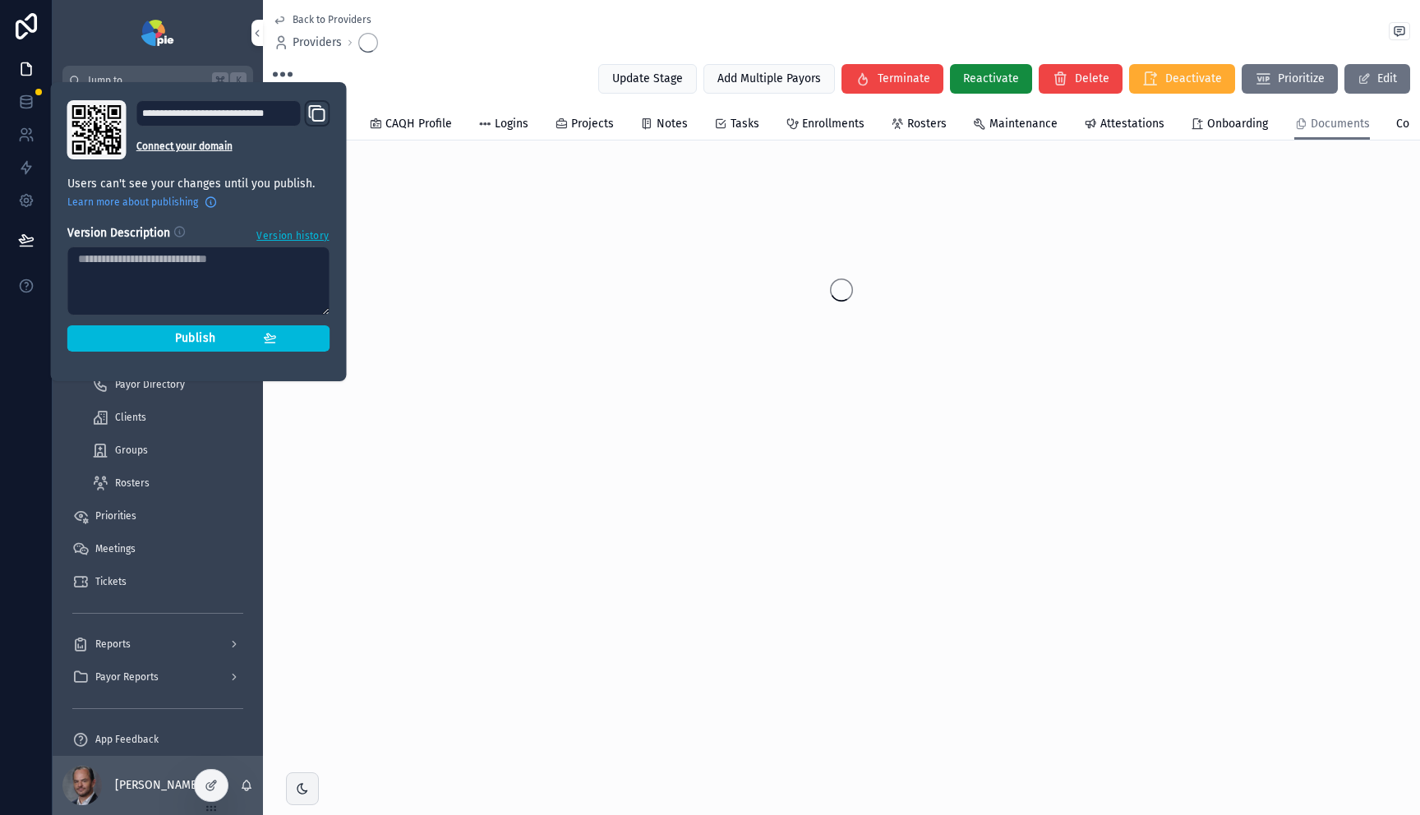
click at [439, 275] on div "scrollable content" at bounding box center [841, 290] width 1157 height 260
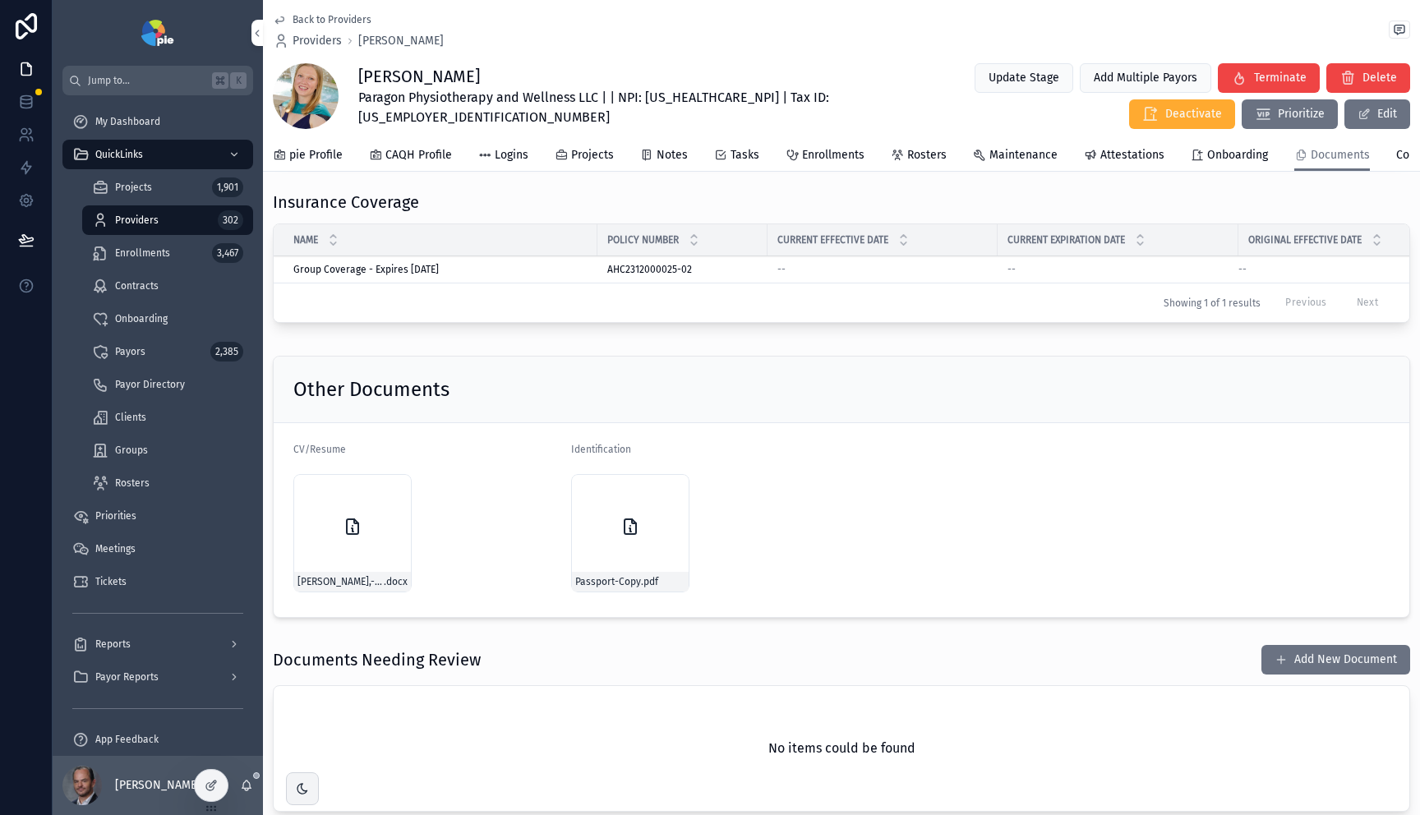
scroll to position [237, 0]
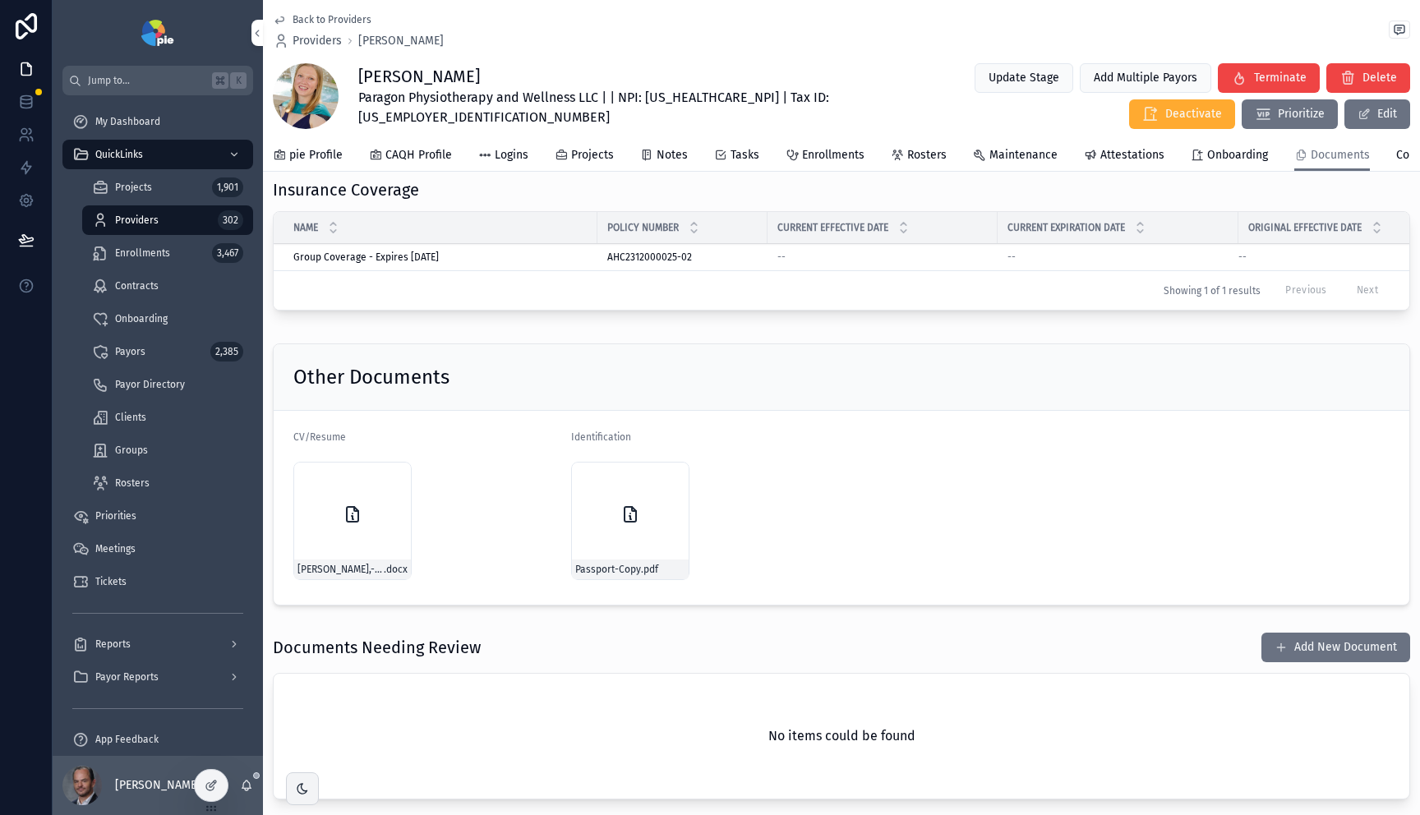
click at [650, 531] on div "Passport-Copy .pdf" at bounding box center [630, 521] width 118 height 118
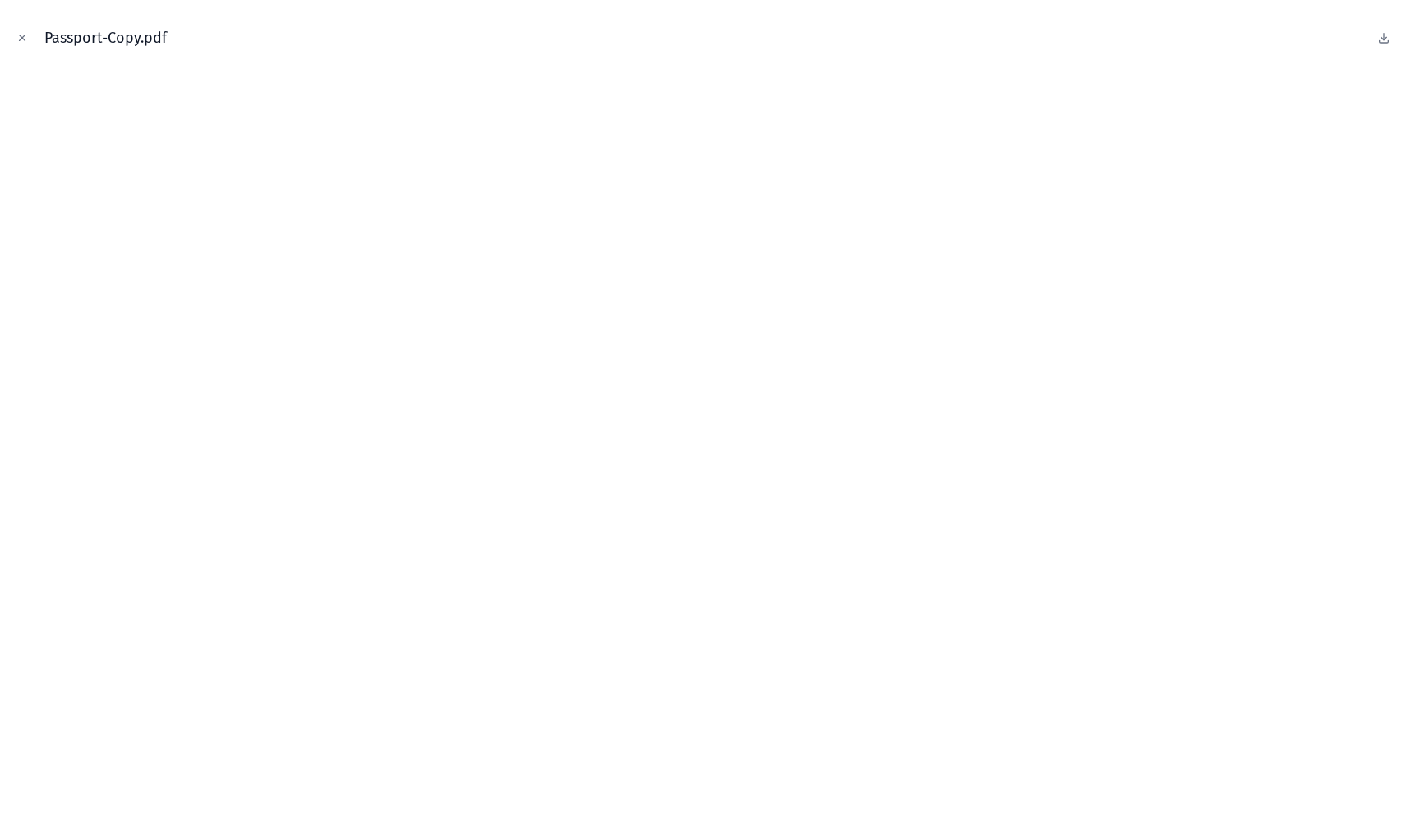
click at [21, 35] on icon "Close modal" at bounding box center [22, 38] width 12 height 12
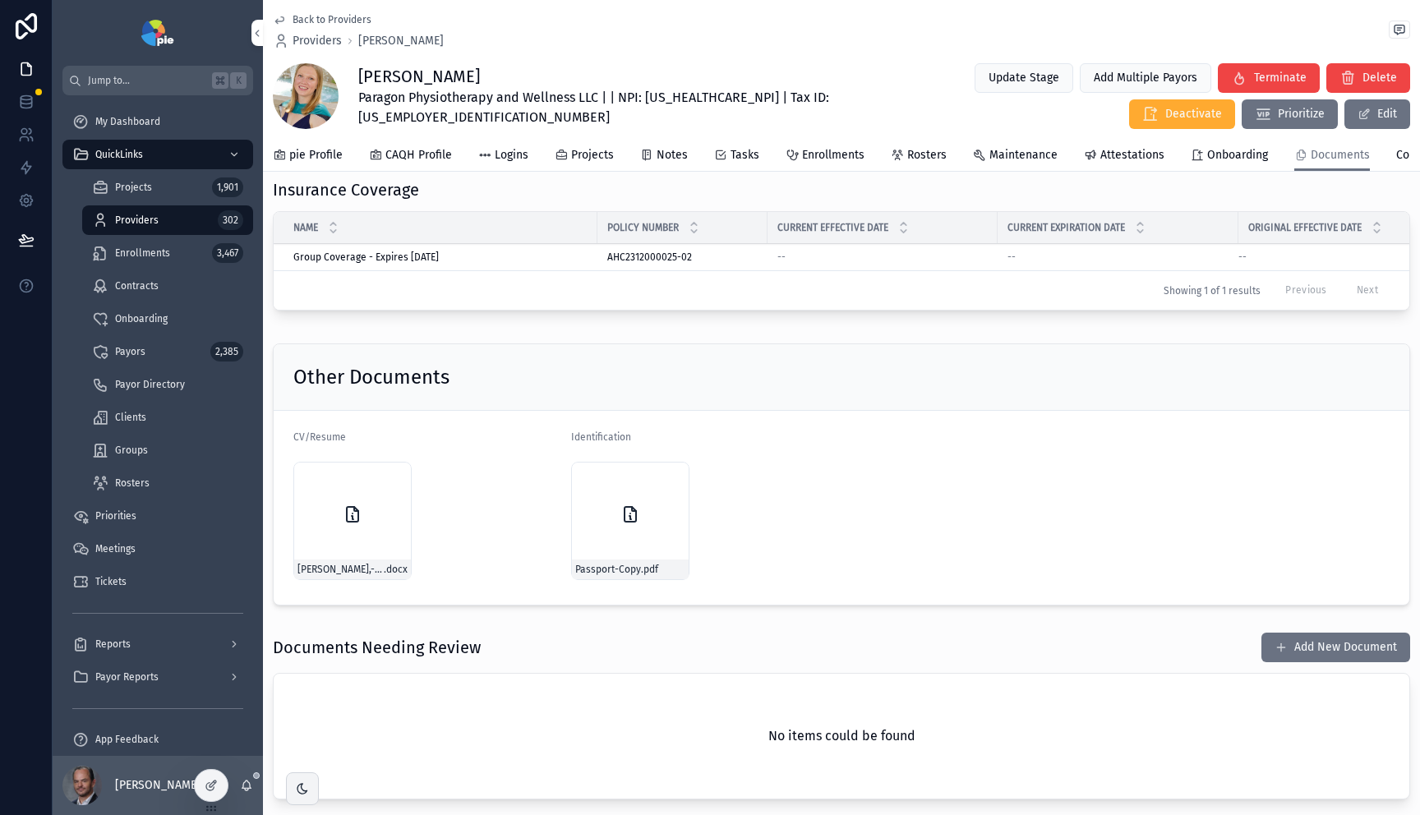
click at [362, 506] on div "Miller,-Maggie-Resume-2025 .docx" at bounding box center [352, 521] width 118 height 118
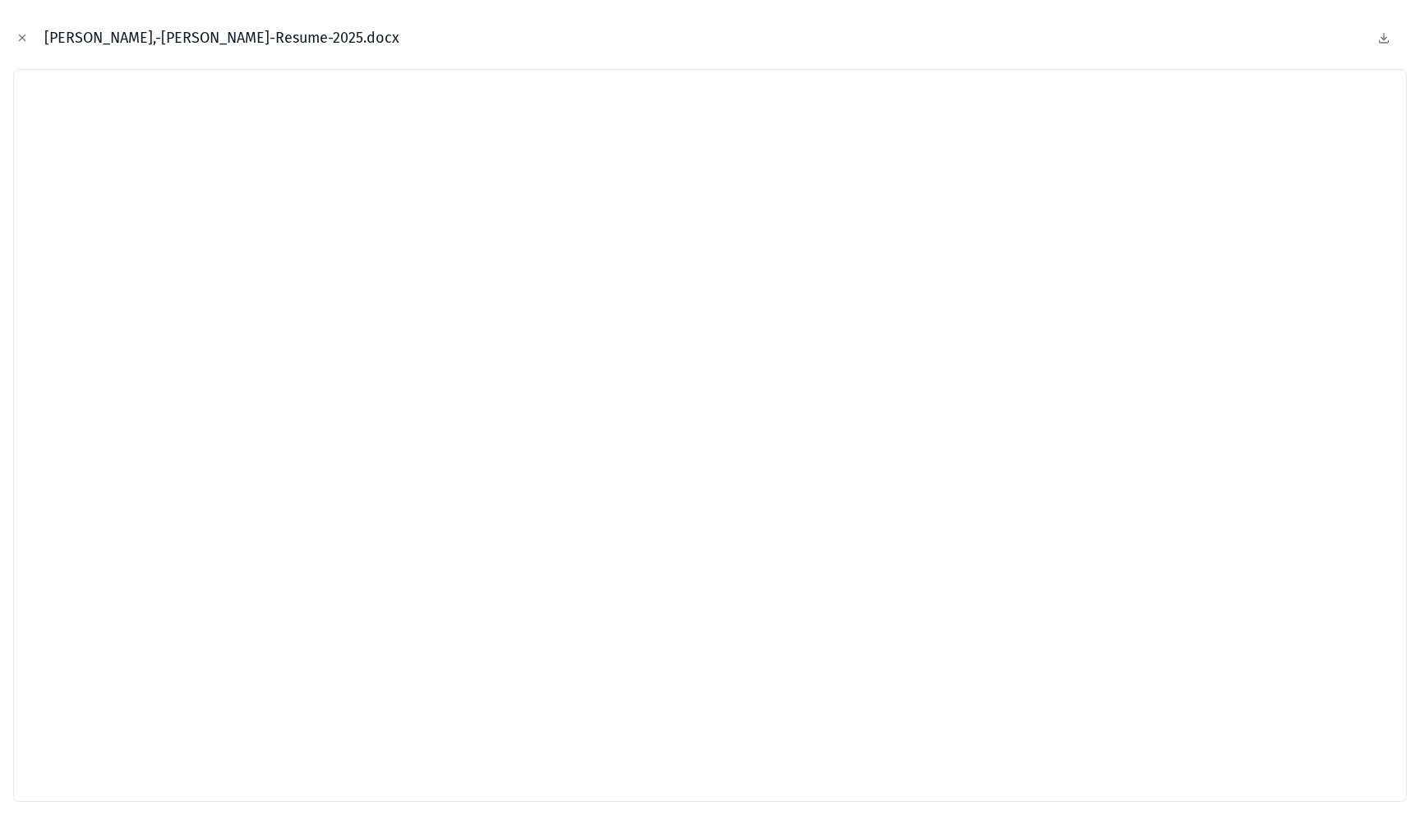
click at [1383, 40] on icon at bounding box center [1383, 37] width 13 height 13
